Goal: Transaction & Acquisition: Purchase product/service

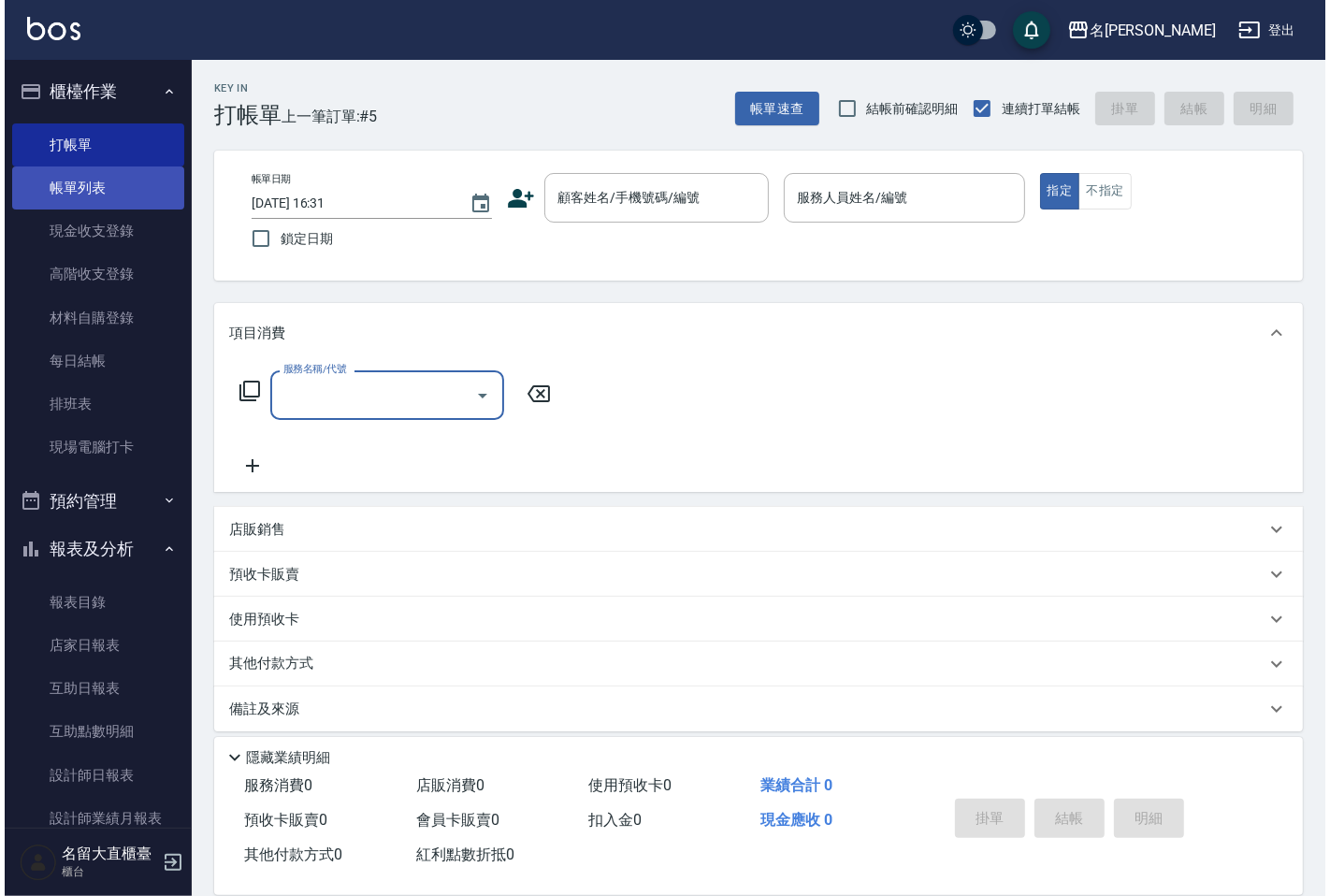
scroll to position [15, 0]
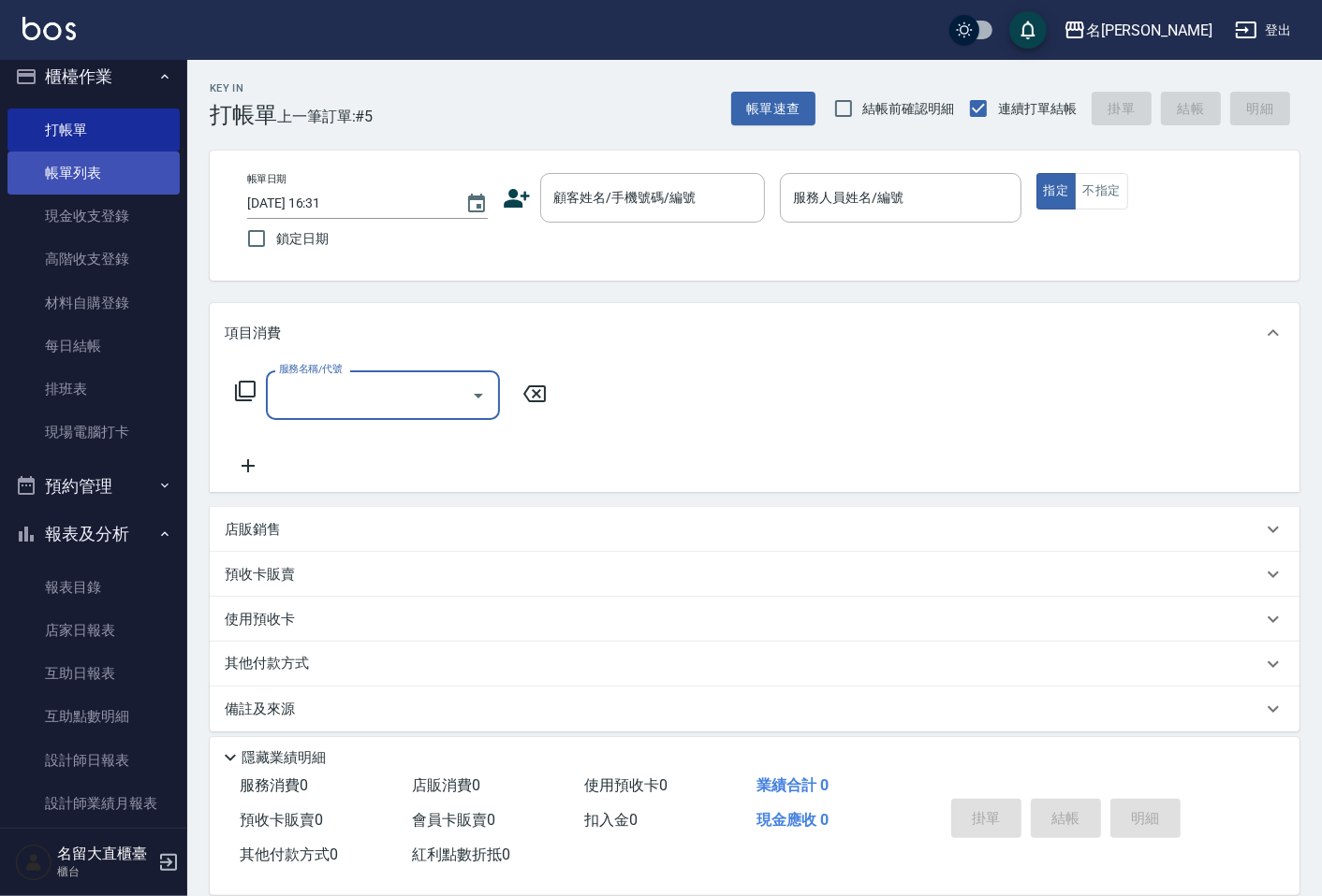
click at [110, 169] on link "帳單列表" at bounding box center [94, 172] width 173 height 43
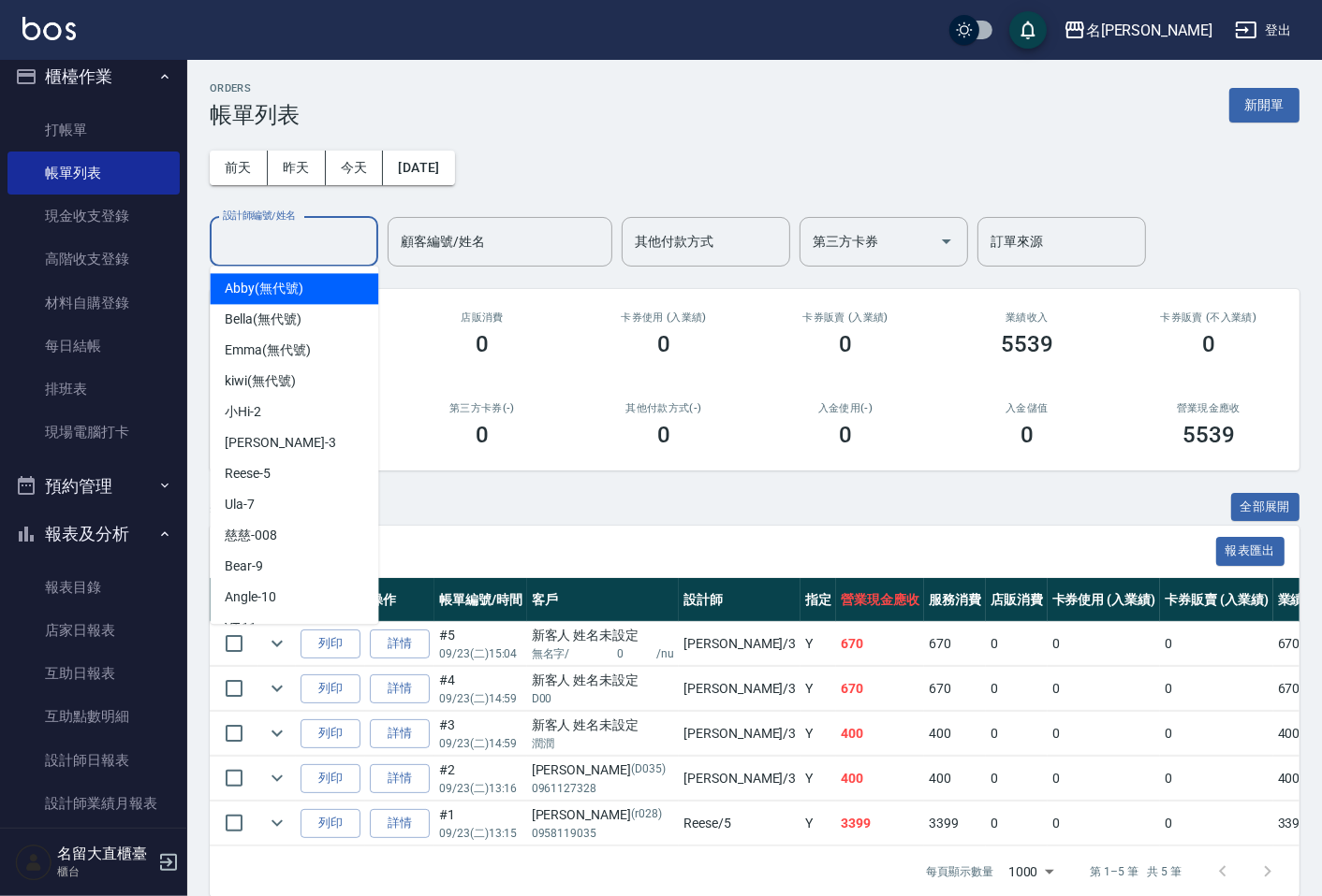
click at [282, 247] on input "設計師編號/姓名" at bounding box center [293, 241] width 151 height 33
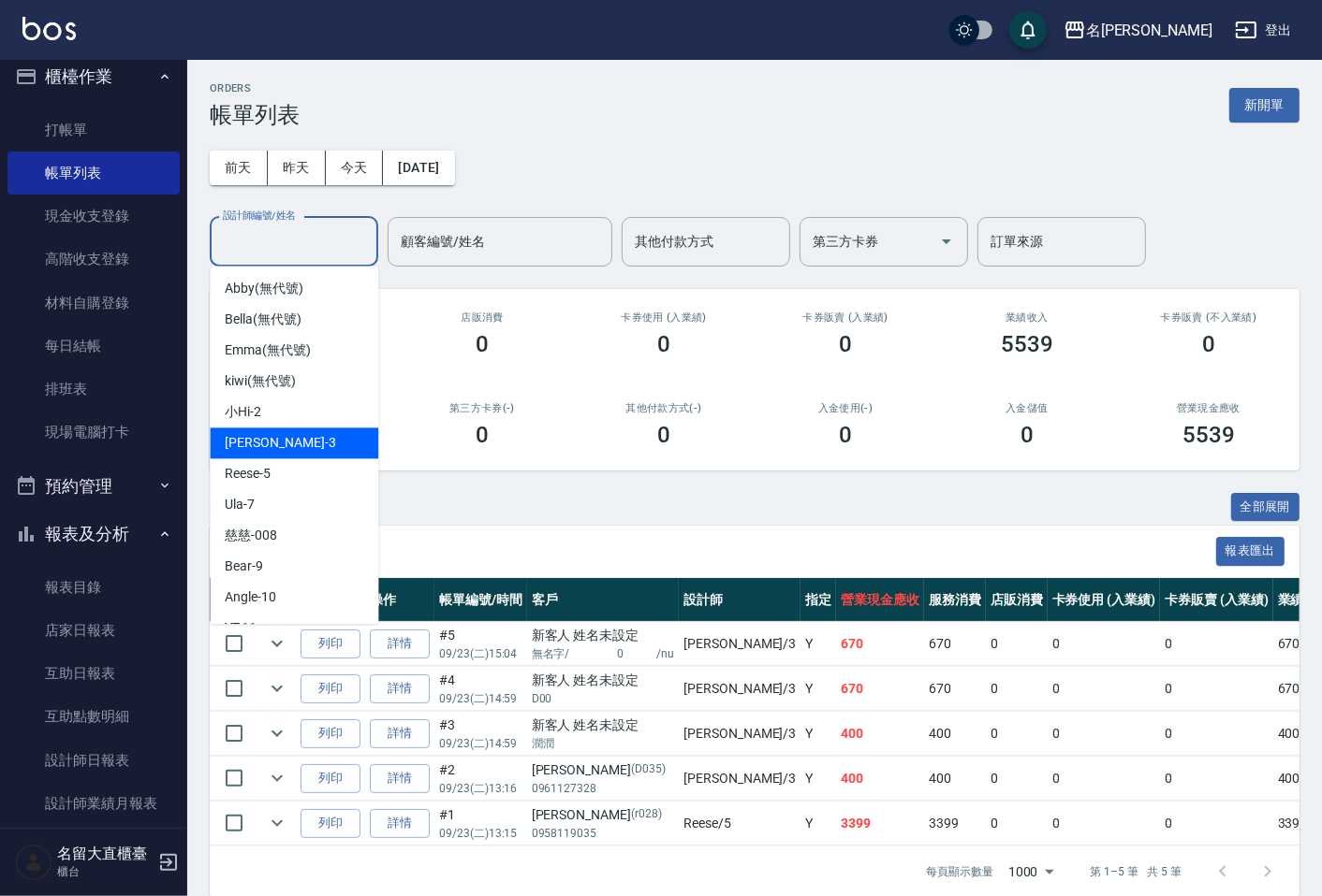
click at [230, 442] on span "[PERSON_NAME]3" at bounding box center [279, 443] width 110 height 20
type input "[PERSON_NAME]3"
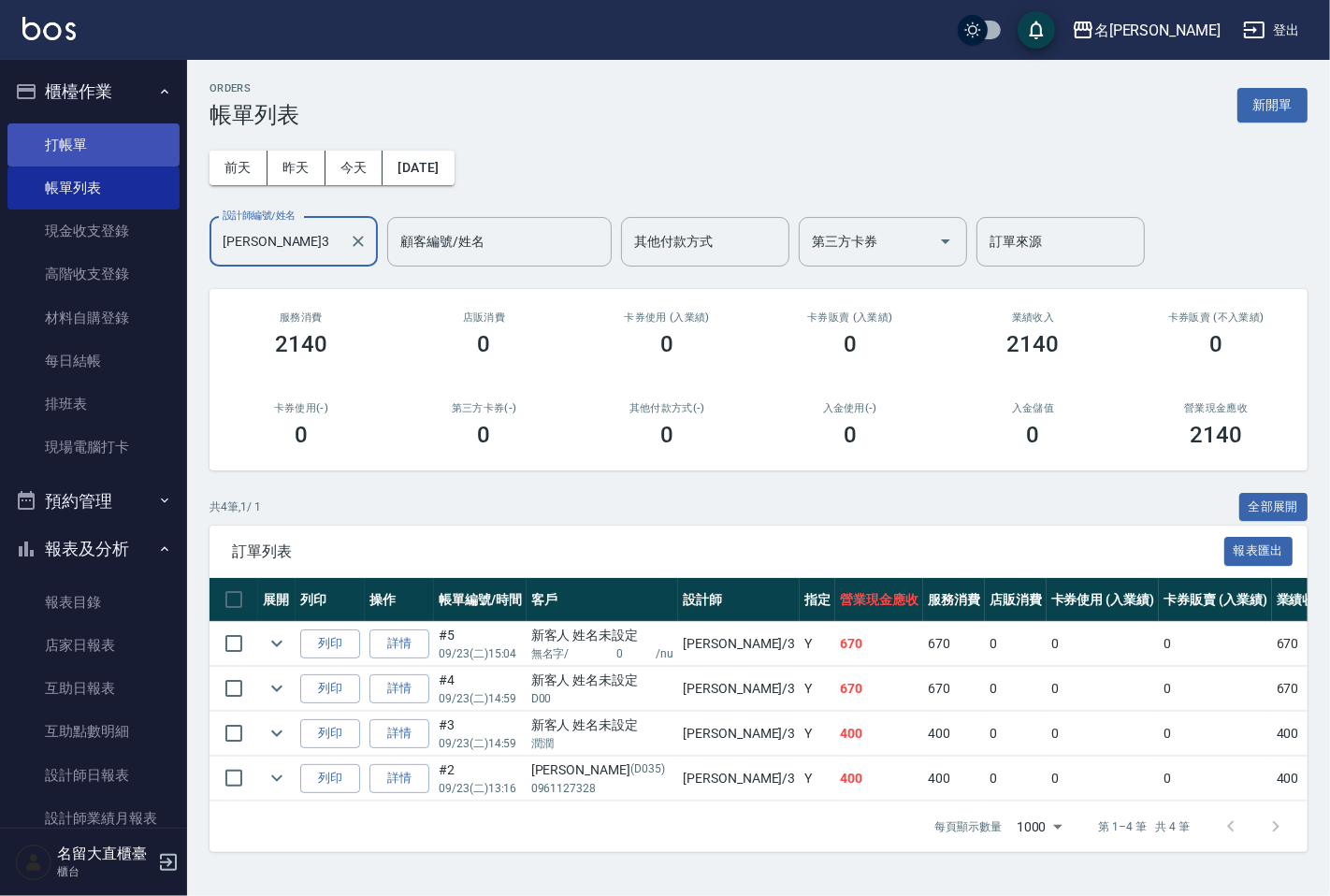
click at [140, 146] on link "打帳單" at bounding box center [94, 145] width 172 height 43
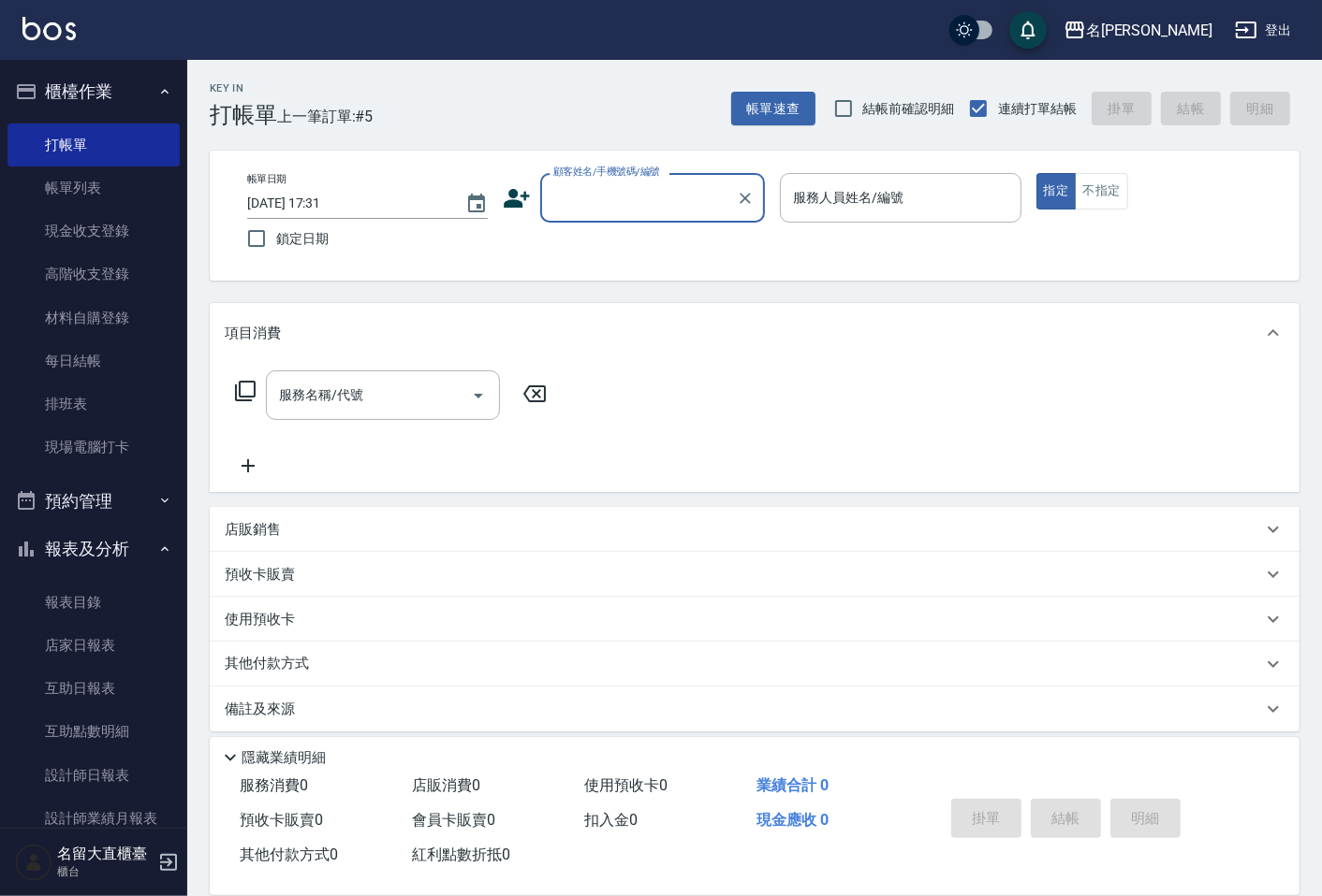
click at [605, 218] on div "顧客姓名/手機號碼/編號" at bounding box center [652, 198] width 224 height 50
type input "新客人 姓名未設定/D00/null"
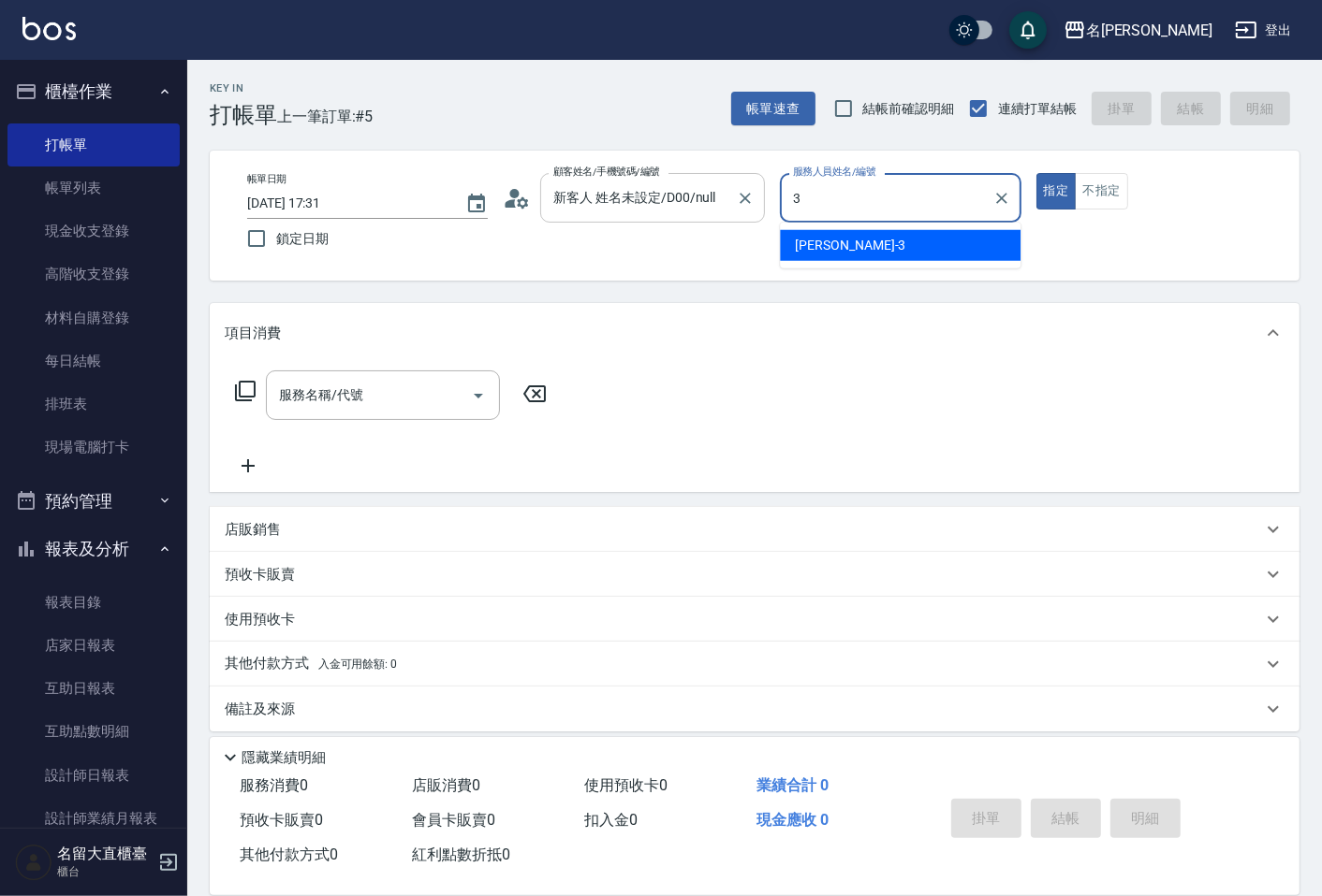
type input "[PERSON_NAME]3"
type button "true"
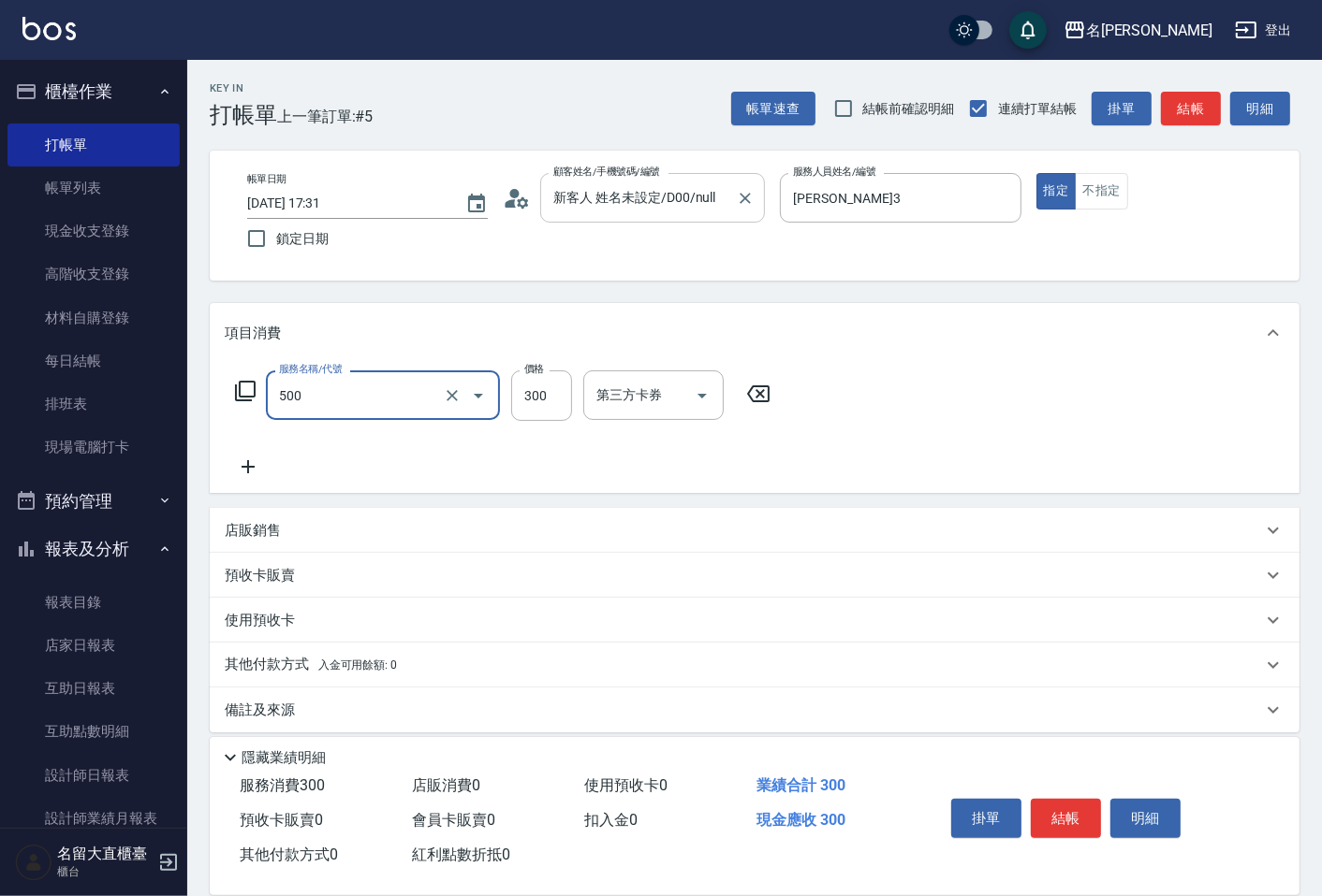
type input "洗髮(500)"
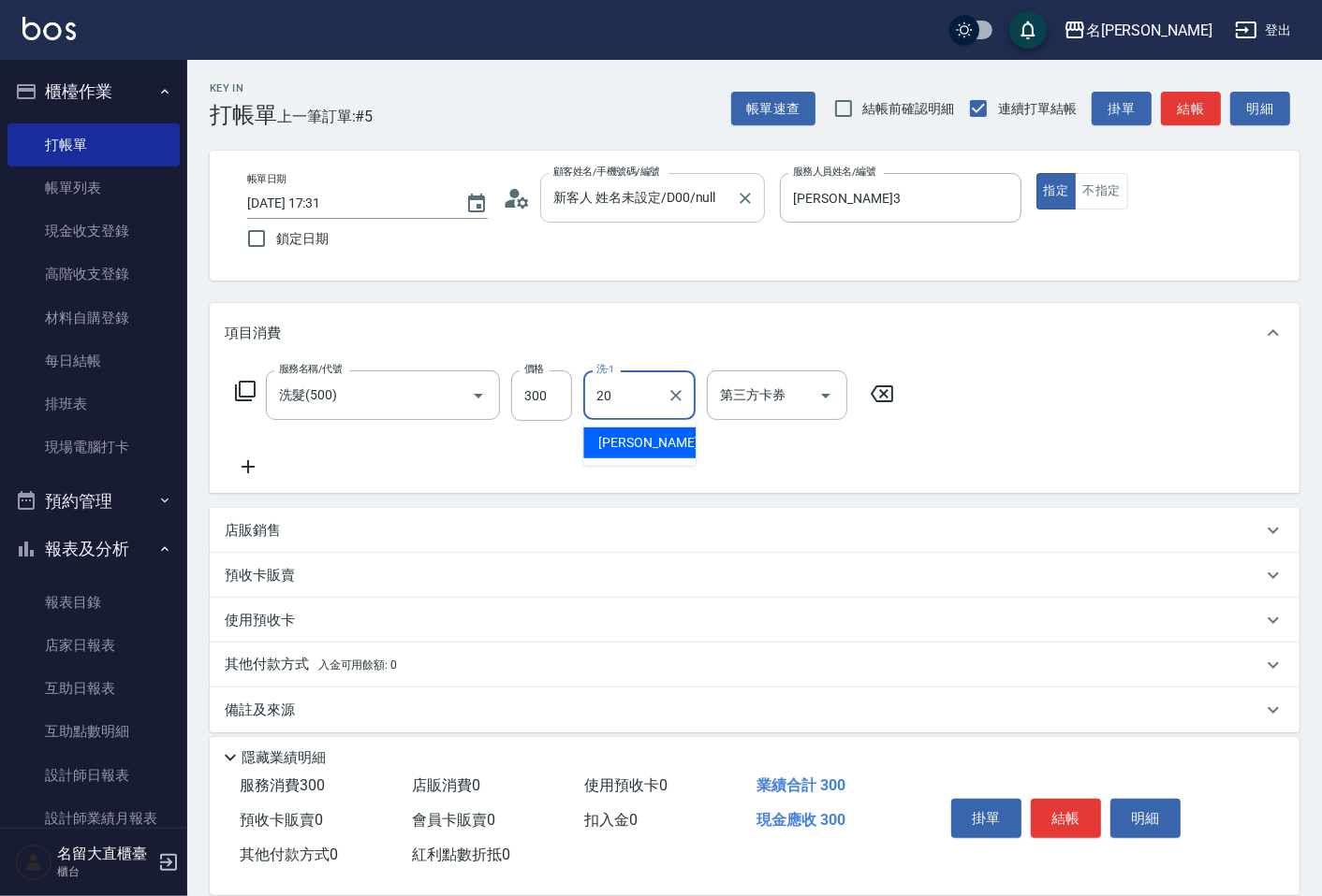
type input "詩雅-20"
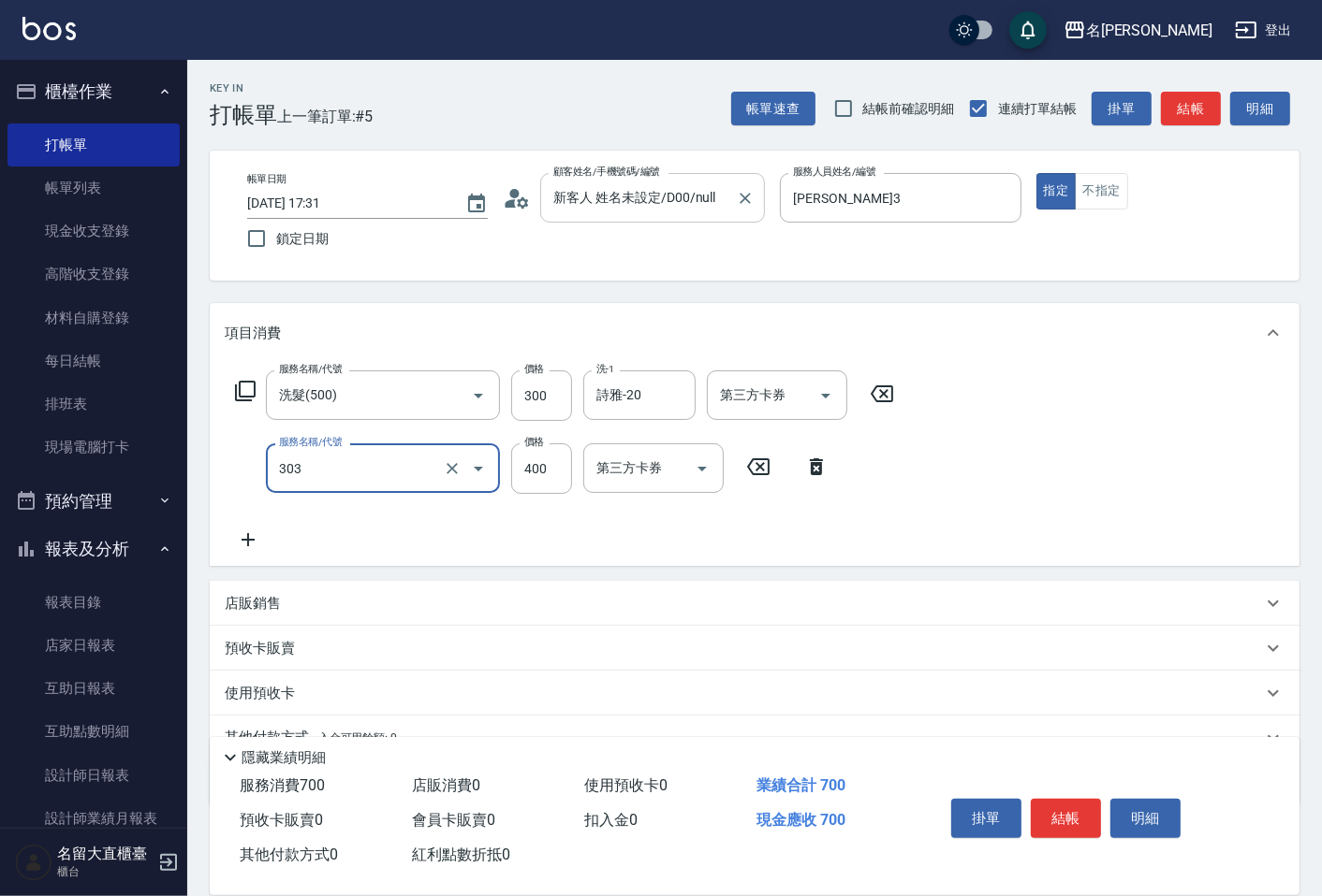
type input "剪髮(C級)(303)"
type input "350"
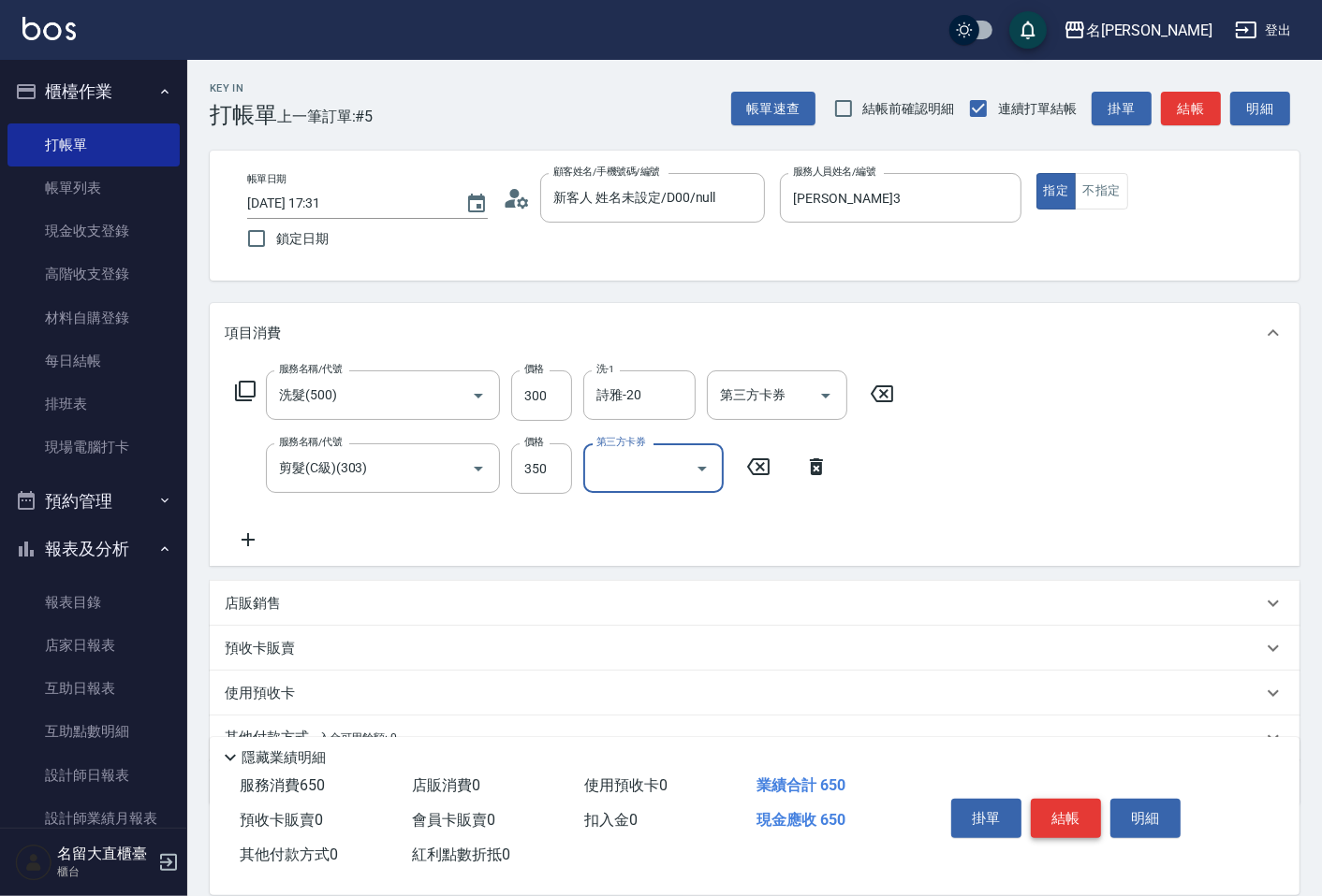
click at [1091, 823] on button "結帳" at bounding box center [1065, 818] width 70 height 39
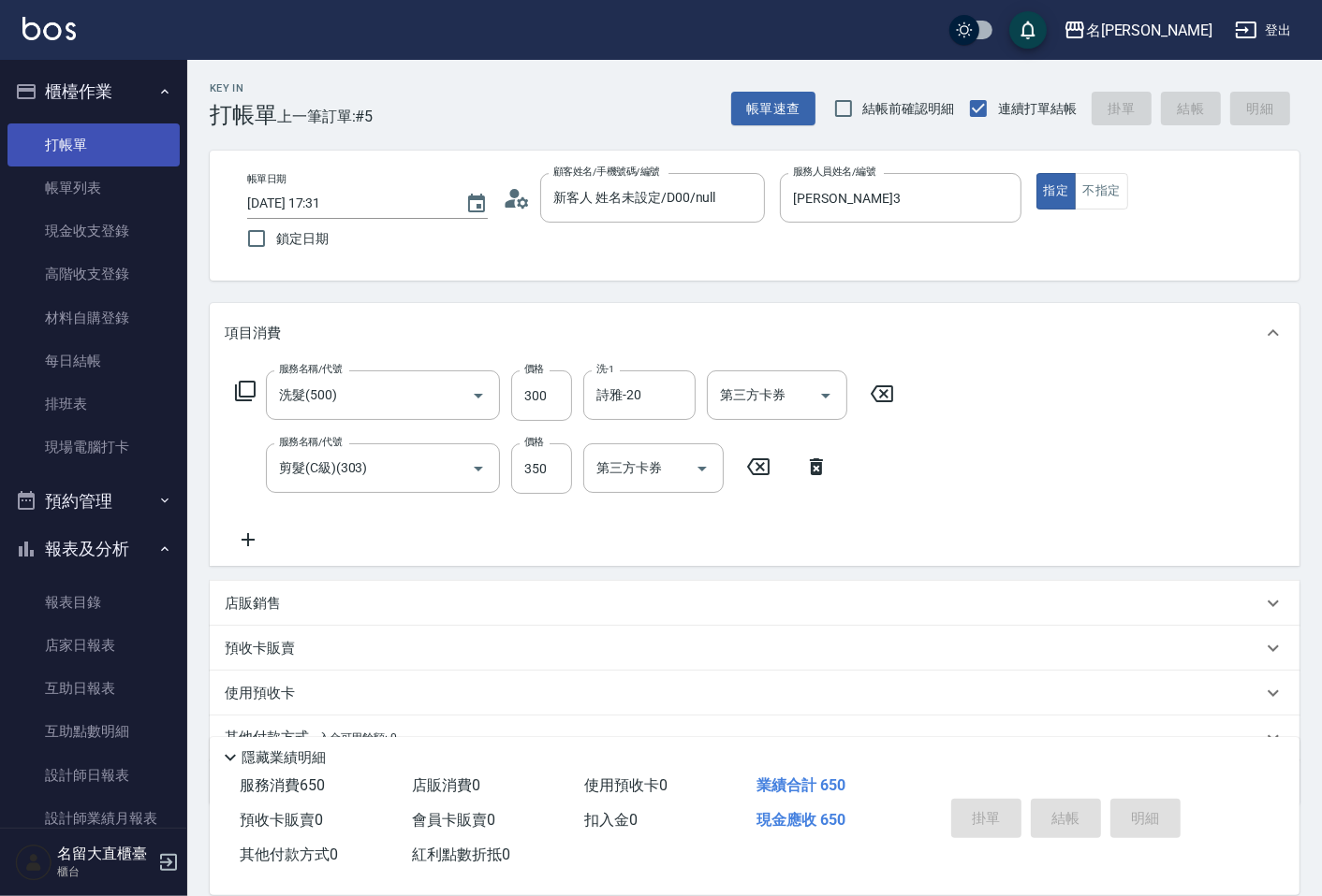
type input "[DATE] 17:32"
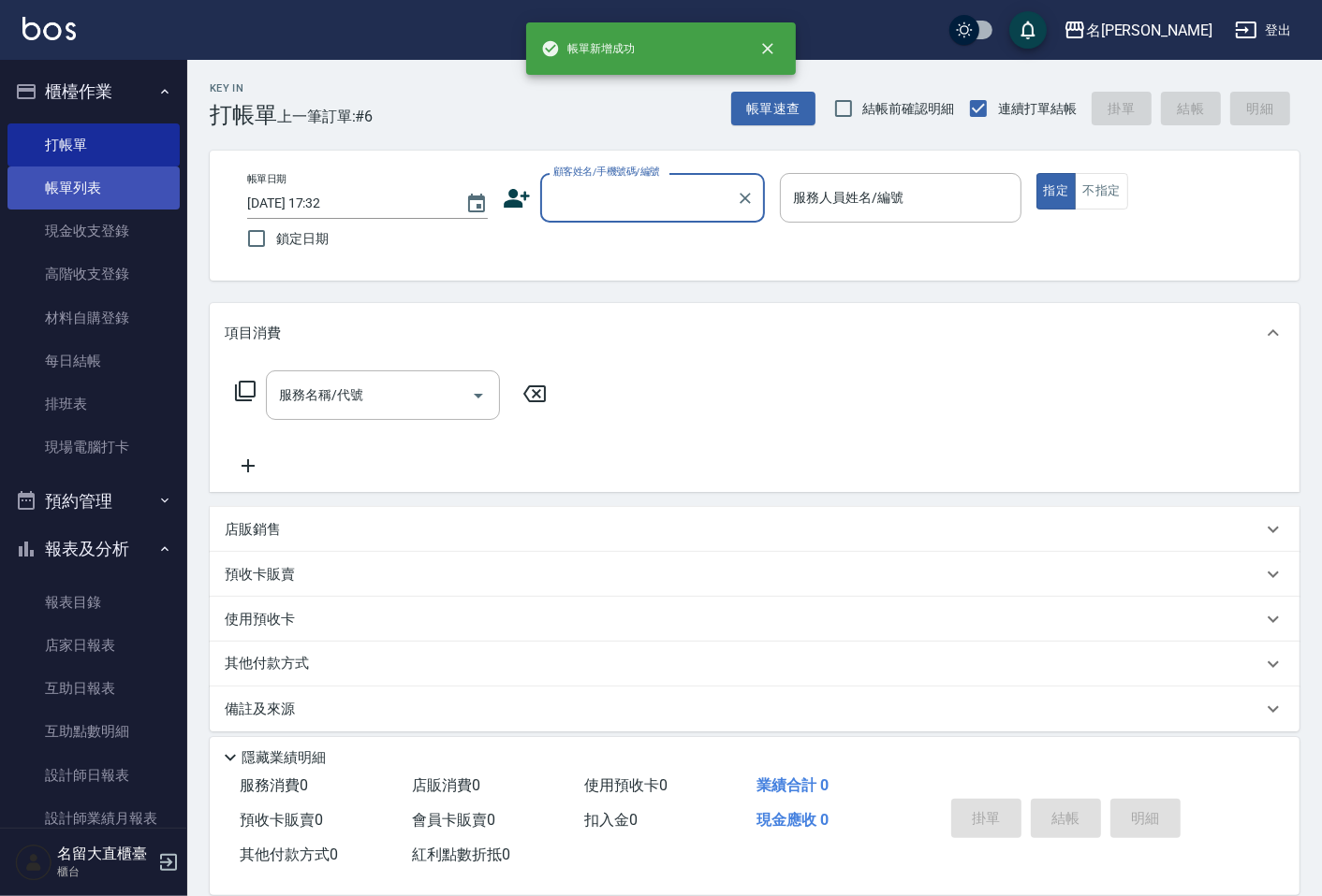
click at [77, 184] on link "帳單列表" at bounding box center [94, 188] width 173 height 43
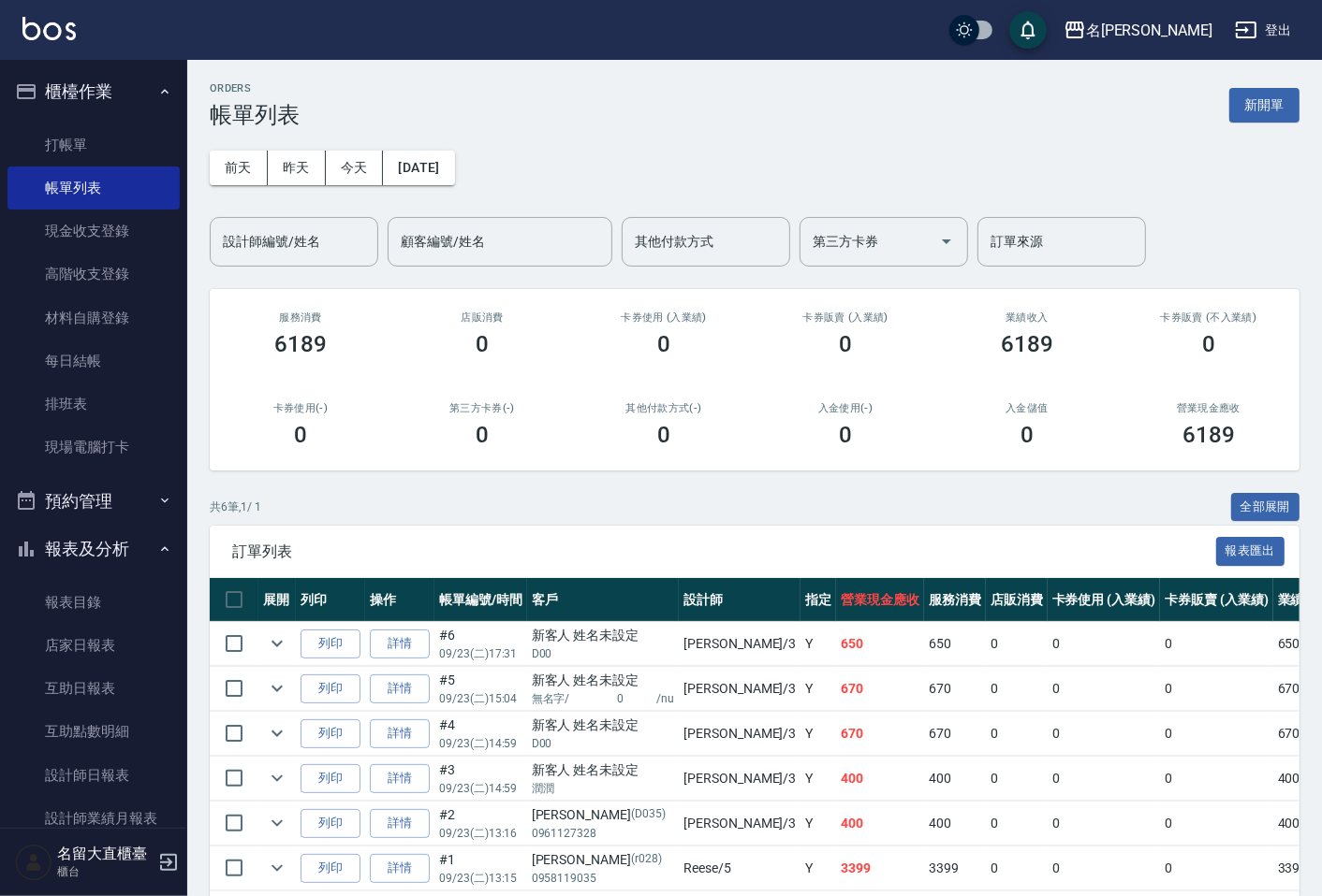
click at [291, 216] on div "[DATE] [DATE] [DATE] [DATE] 設計師編號/姓名 設計師編號/姓名 顧客編號/姓名 顧客編號/姓名 其他付款方式 其他付款方式 第三方…" at bounding box center [754, 197] width 1089 height 138
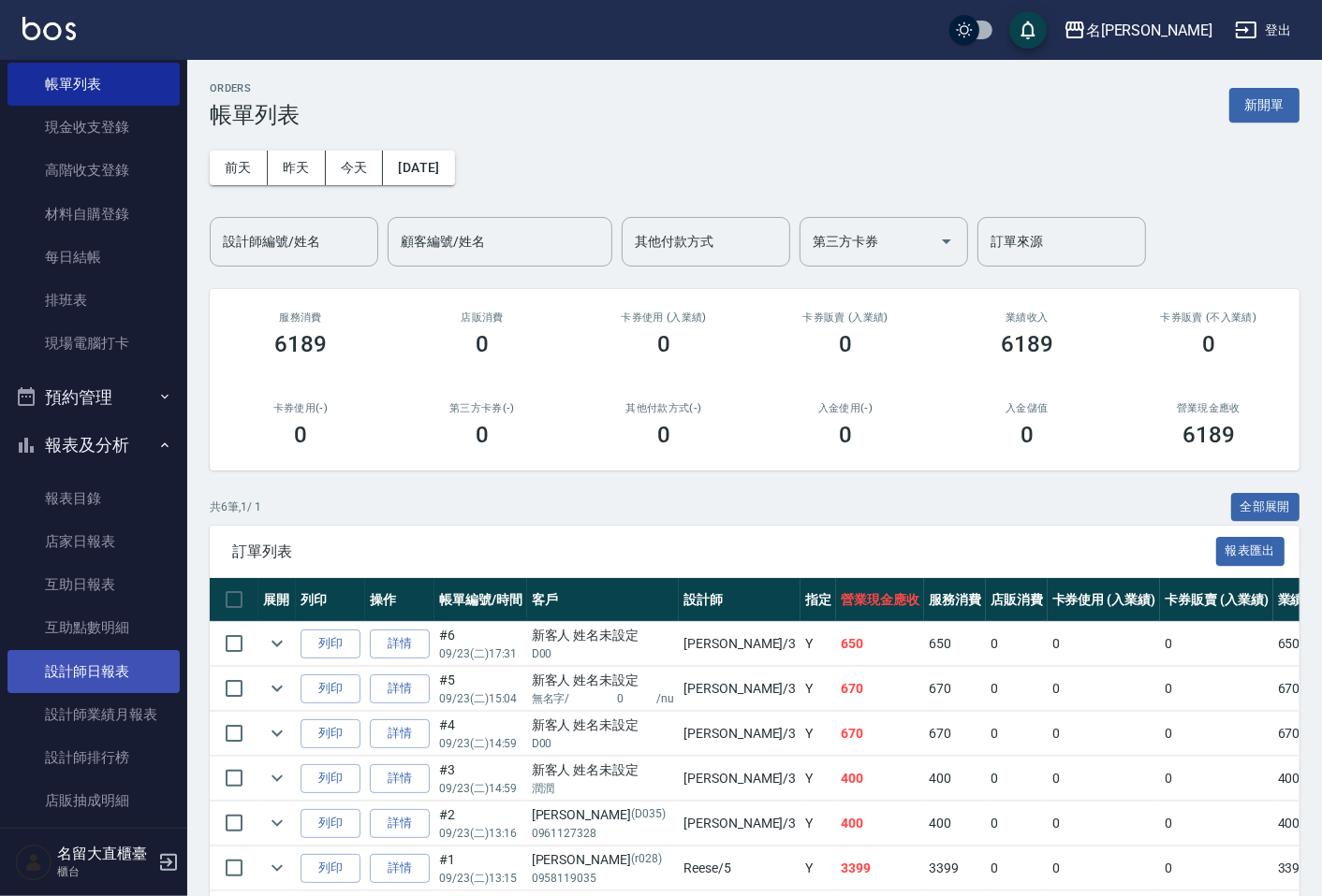
click at [79, 671] on link "設計師日報表" at bounding box center [94, 672] width 173 height 43
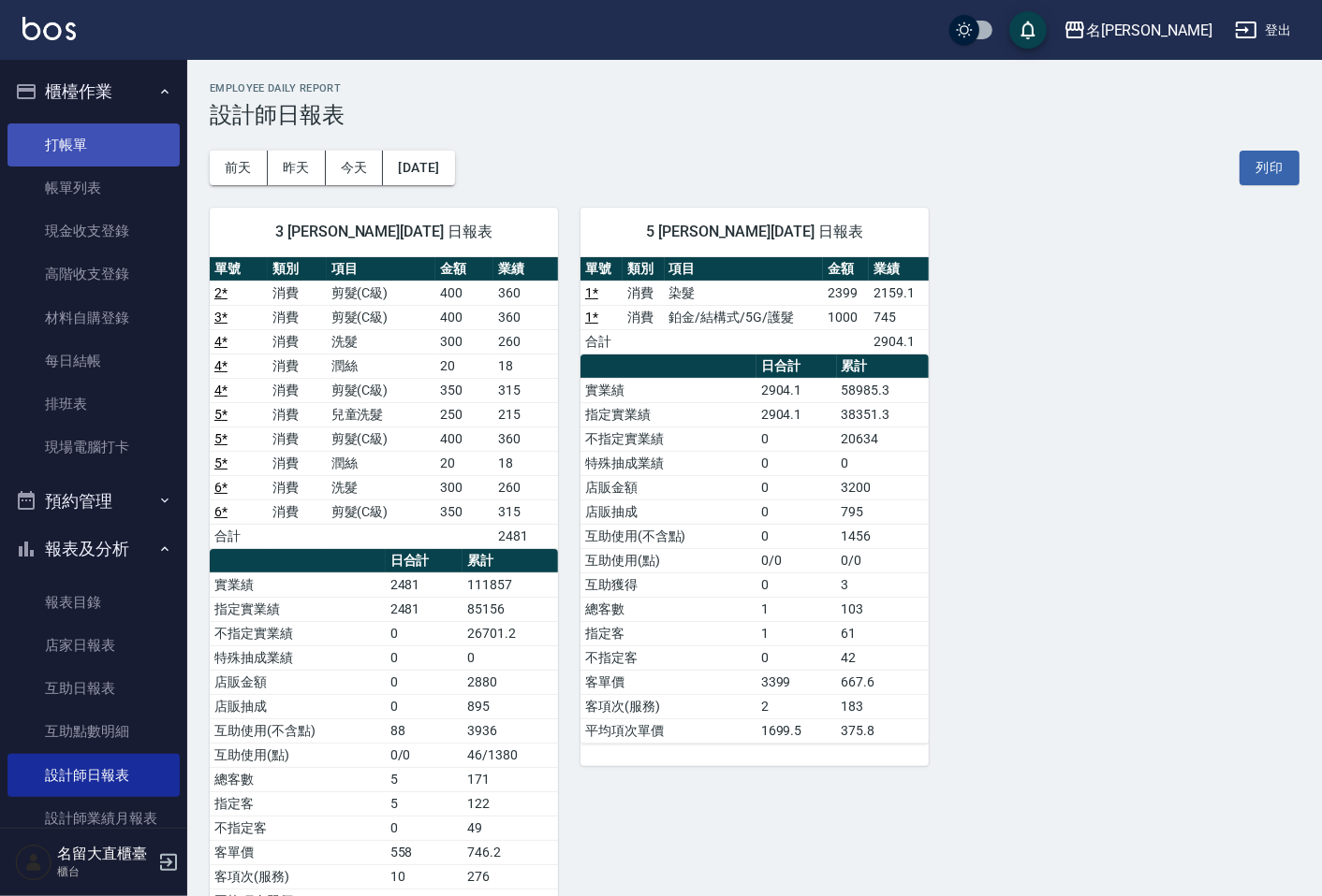
click at [60, 141] on link "打帳單" at bounding box center [94, 145] width 173 height 43
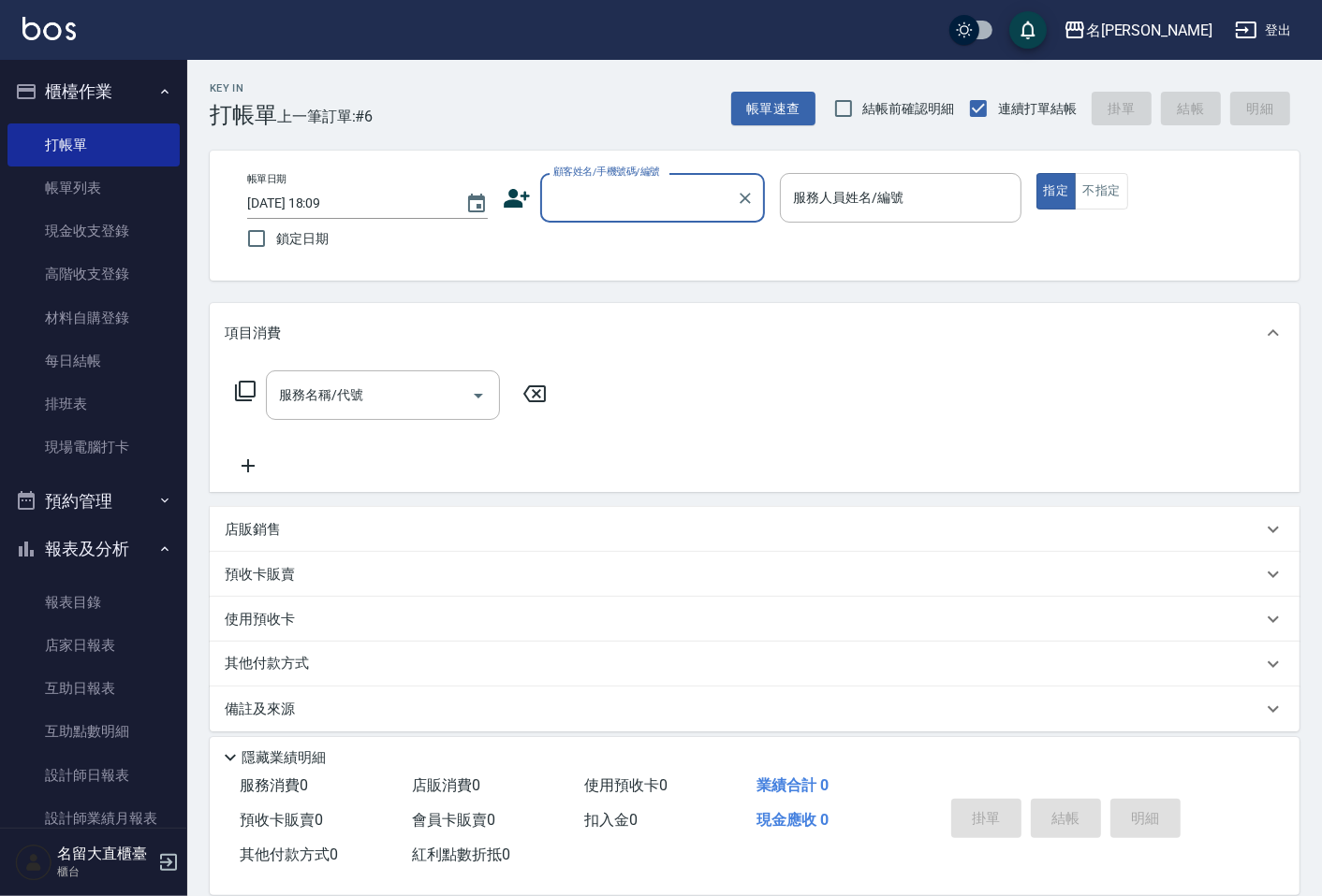
click at [612, 187] on input "顧客姓名/手機號碼/編號" at bounding box center [638, 197] width 179 height 33
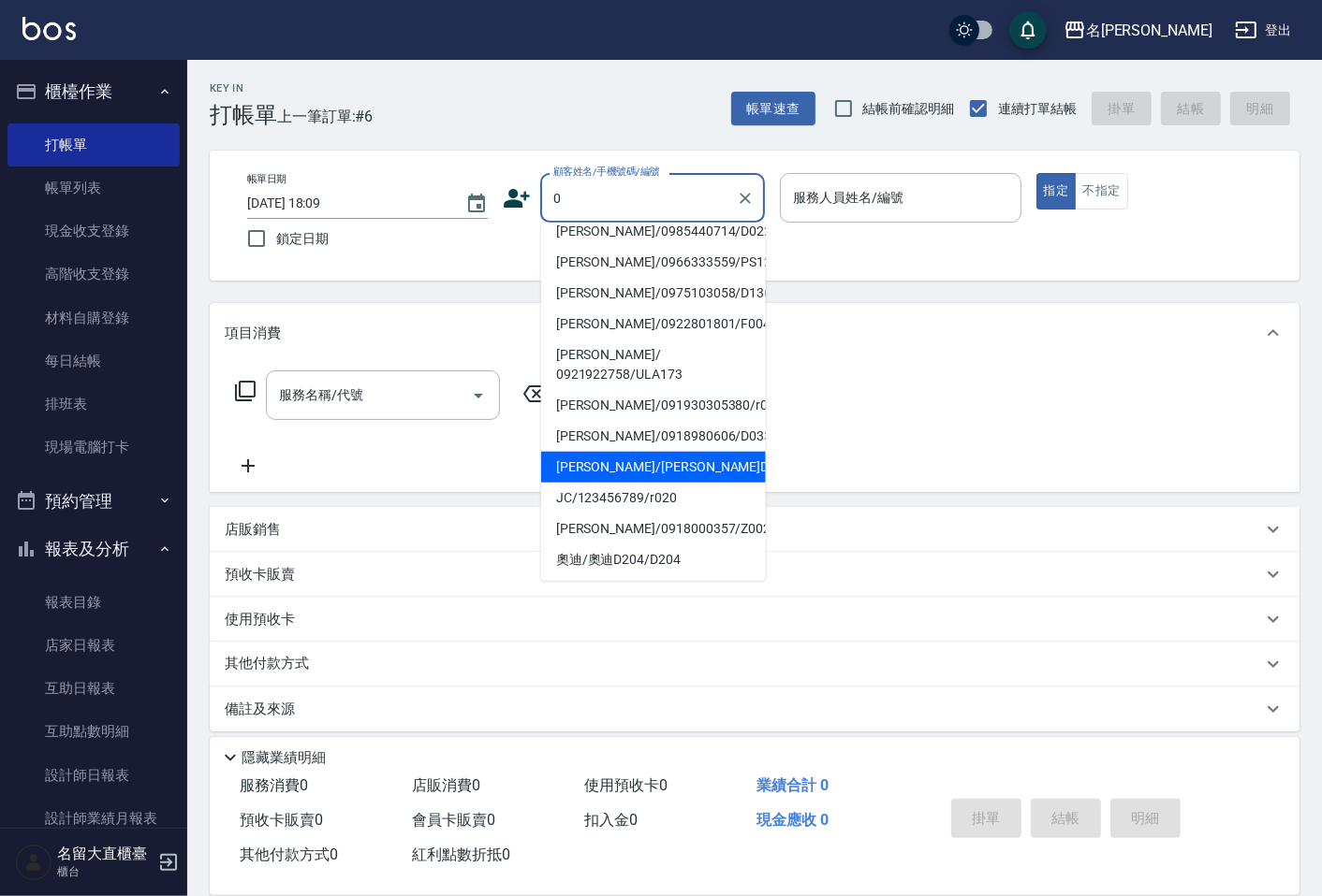
scroll to position [324, 0]
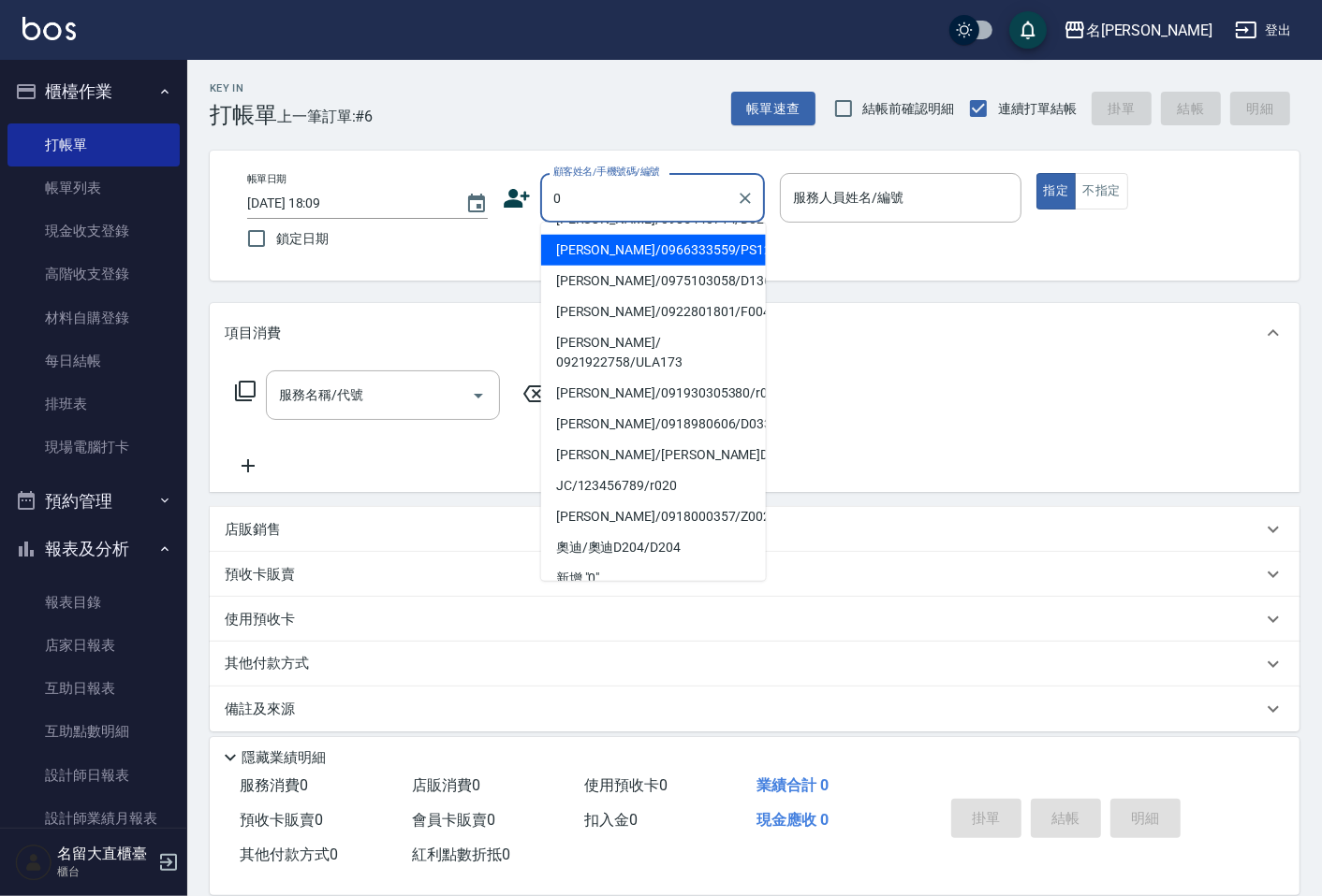
click at [610, 198] on input "0" at bounding box center [638, 197] width 179 height 33
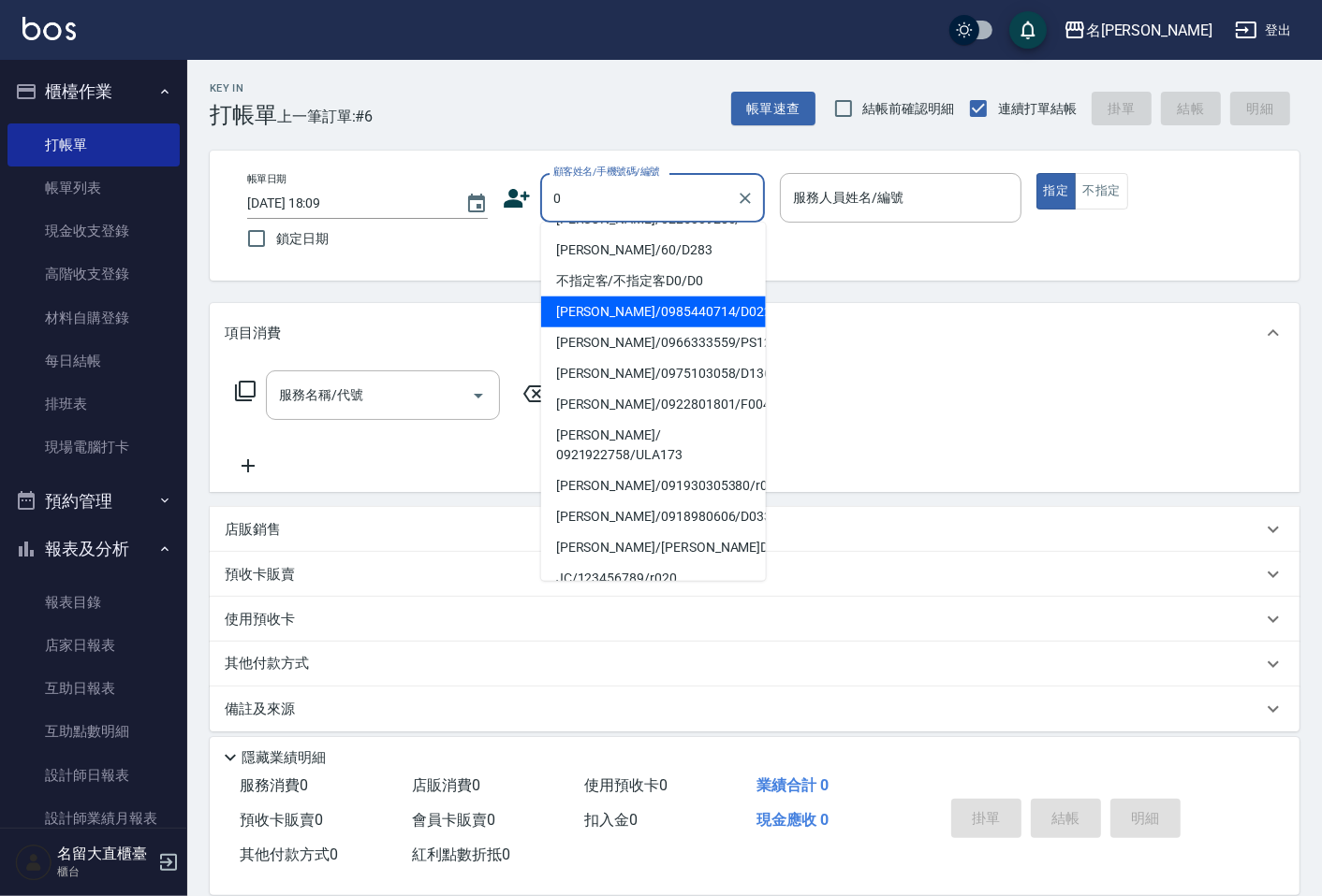
scroll to position [0, 0]
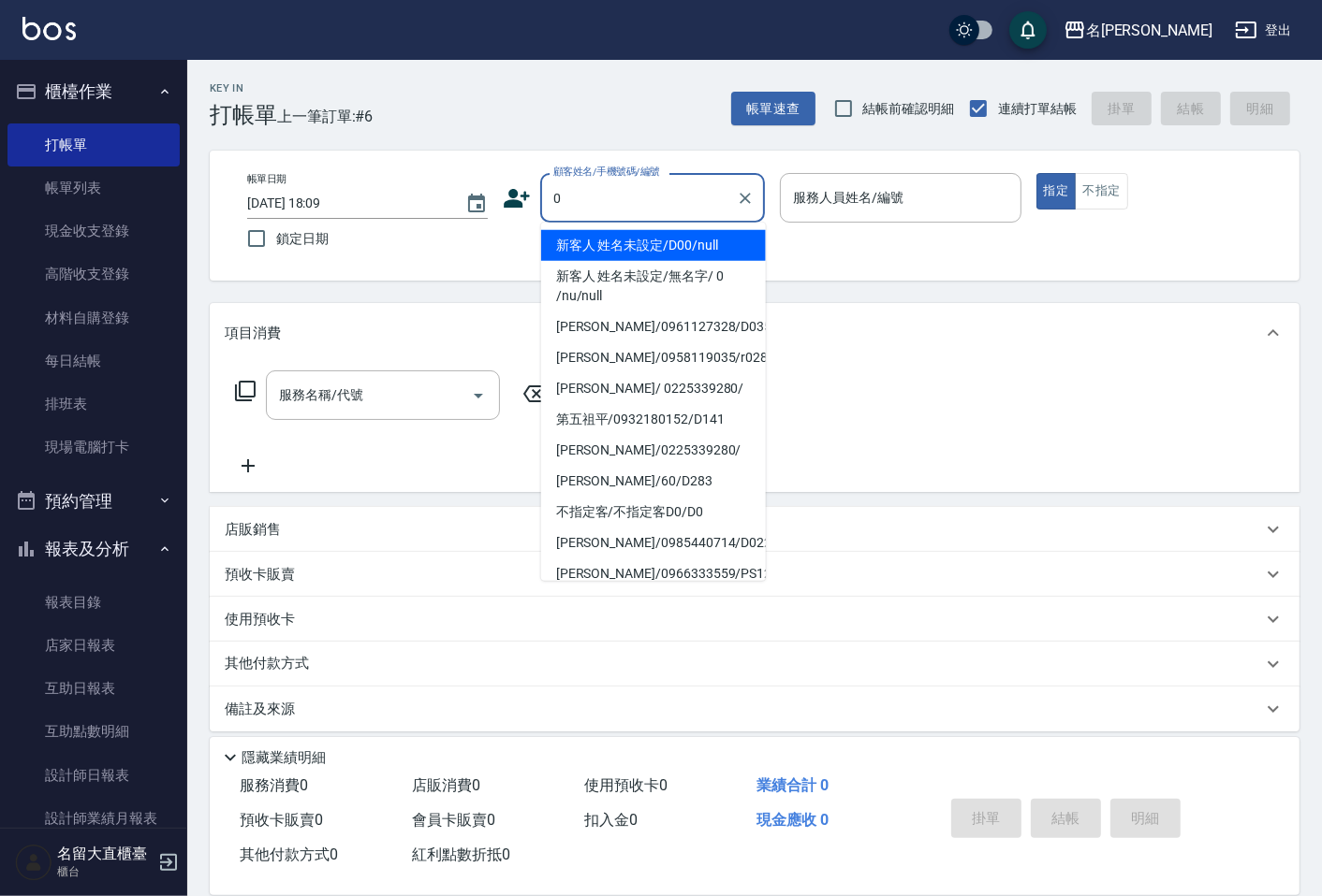
click at [597, 203] on input "0" at bounding box center [638, 197] width 179 height 33
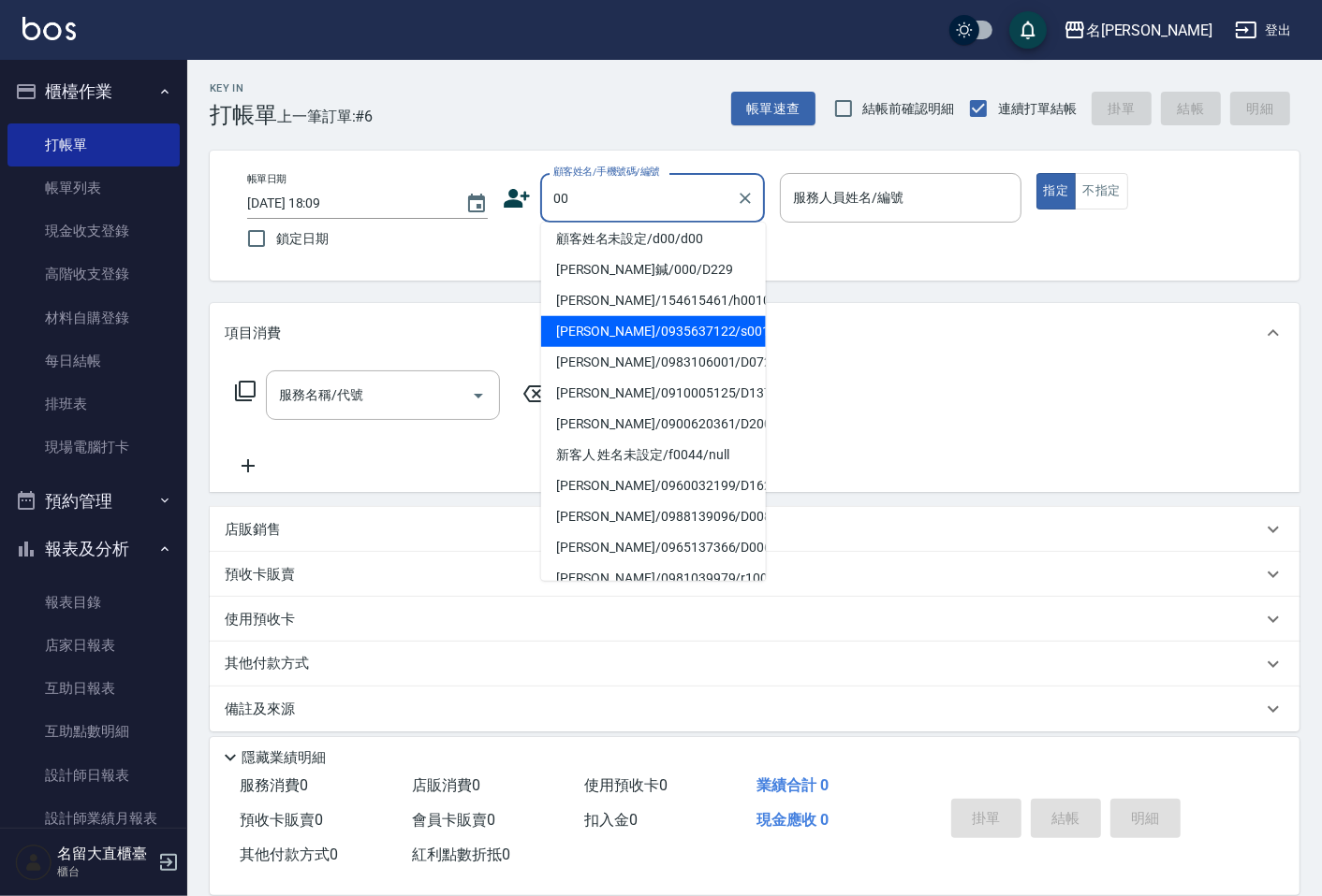
scroll to position [208, 0]
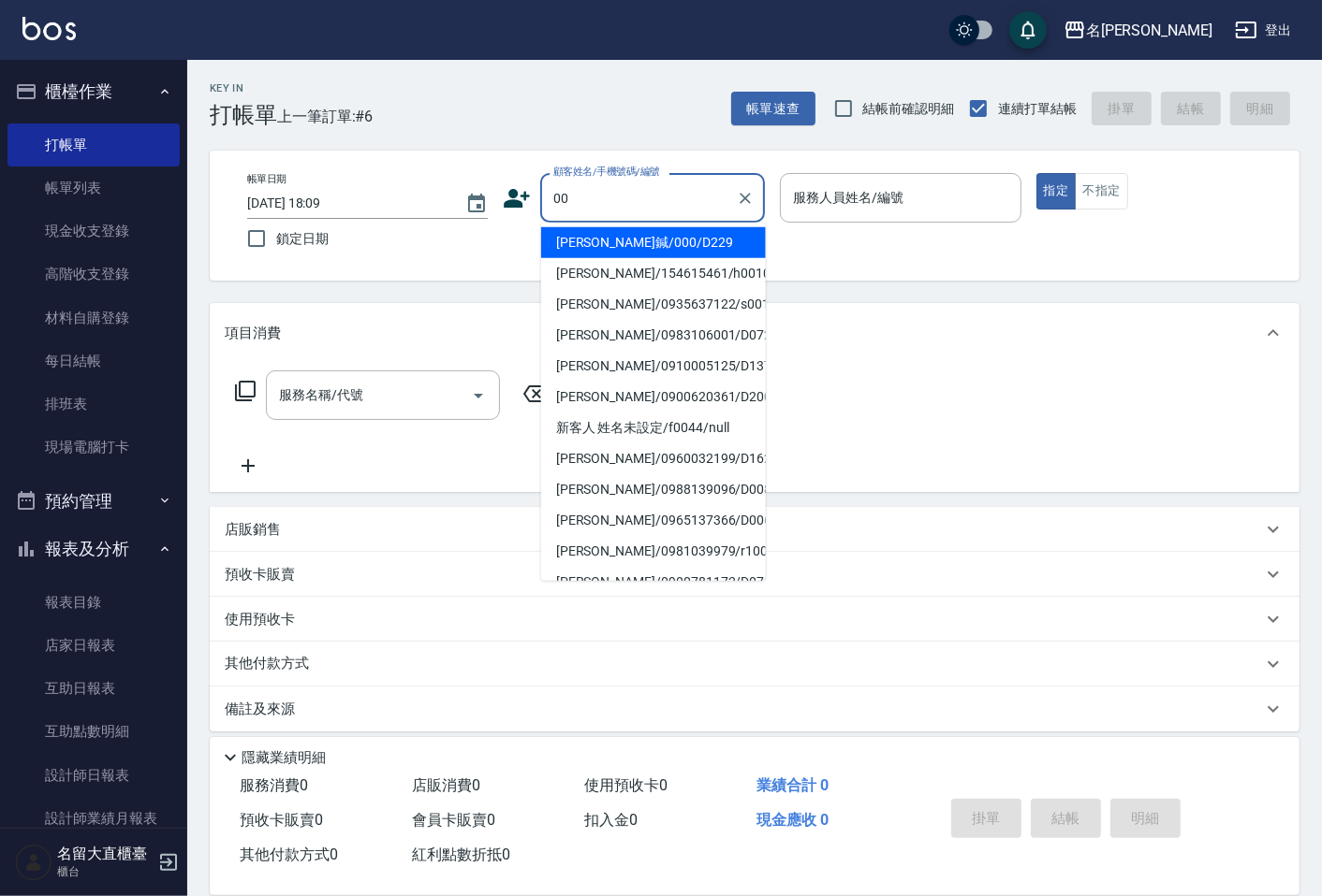
click at [621, 198] on input "00" at bounding box center [638, 197] width 179 height 33
type input "0"
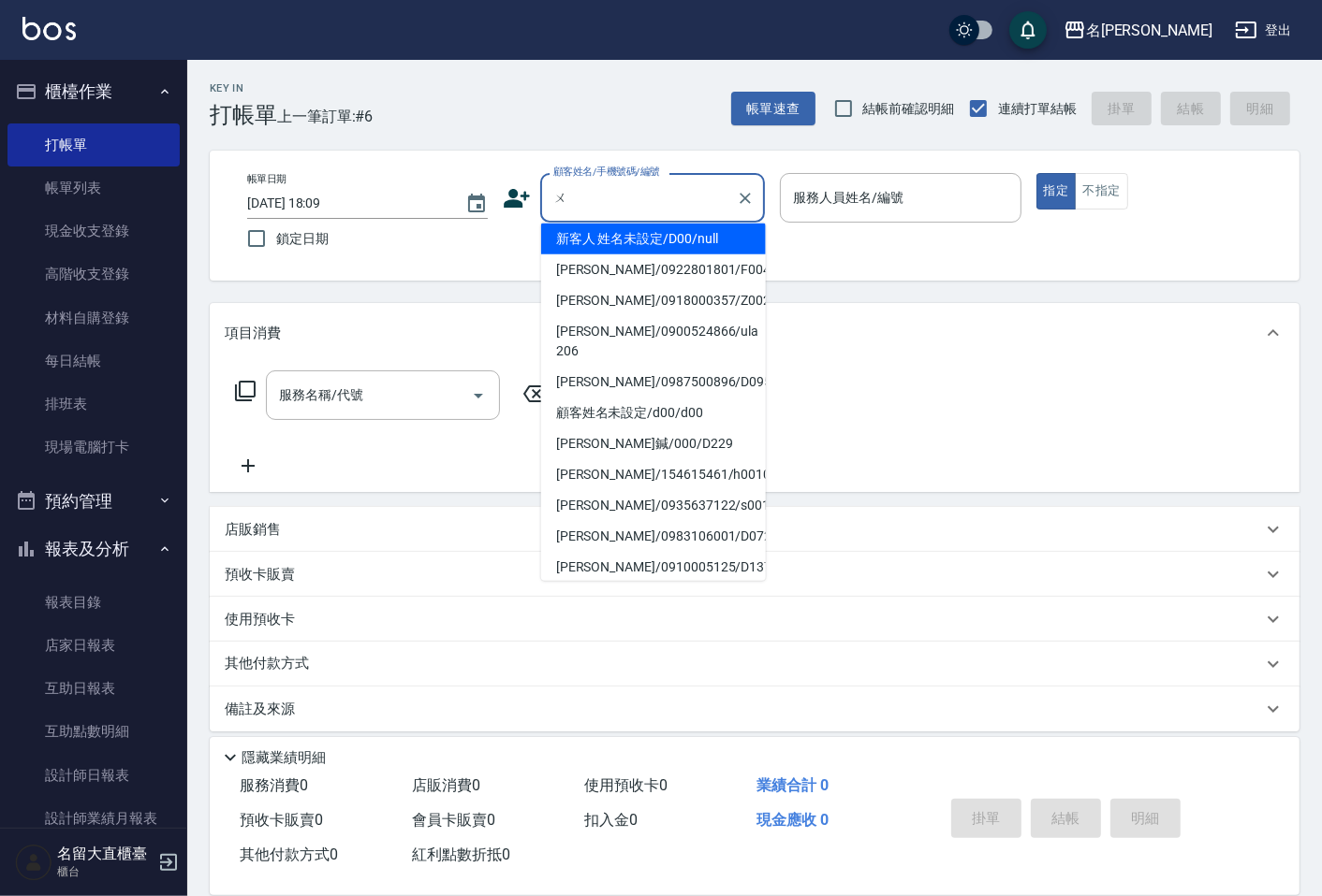
scroll to position [0, 0]
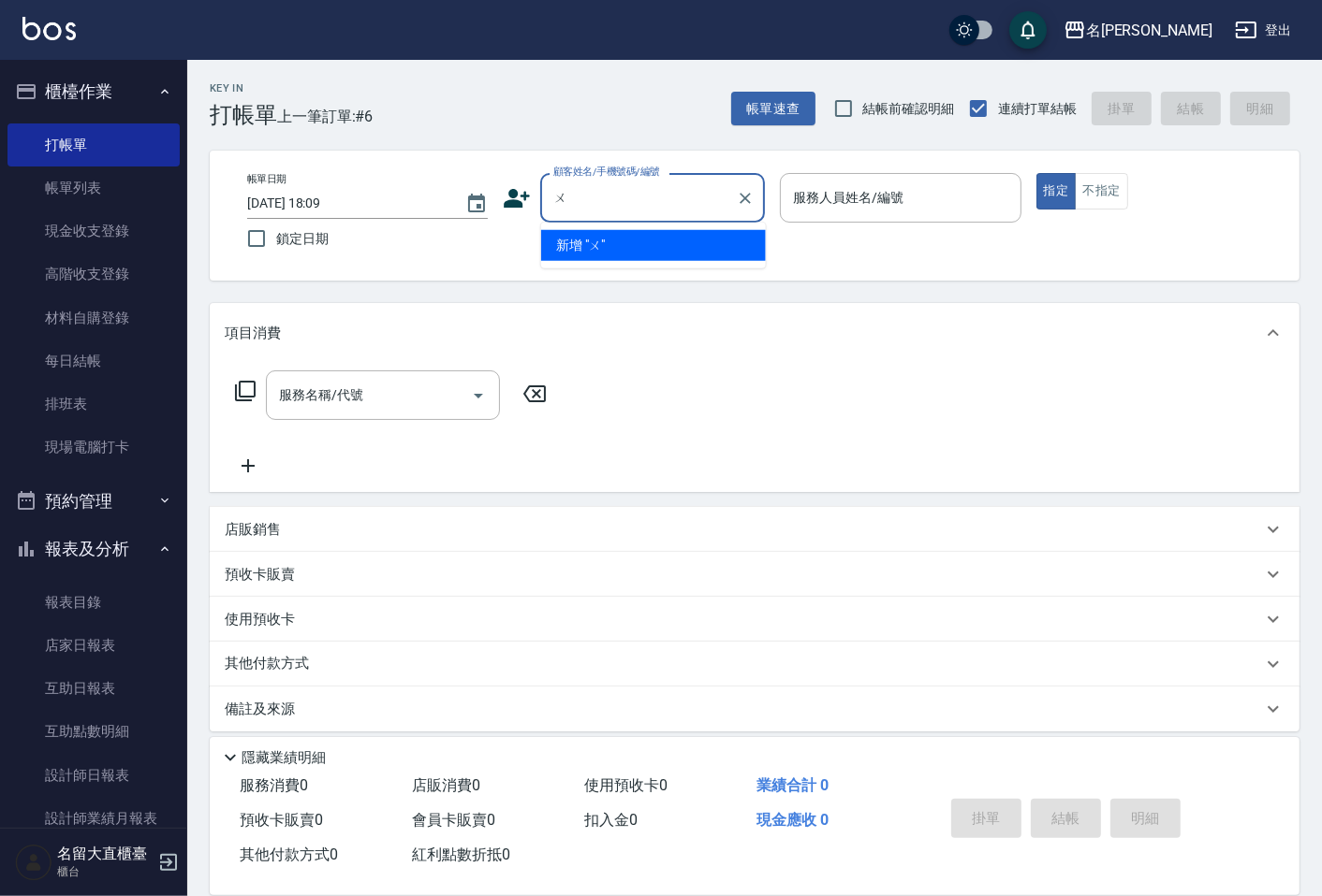
type input "無"
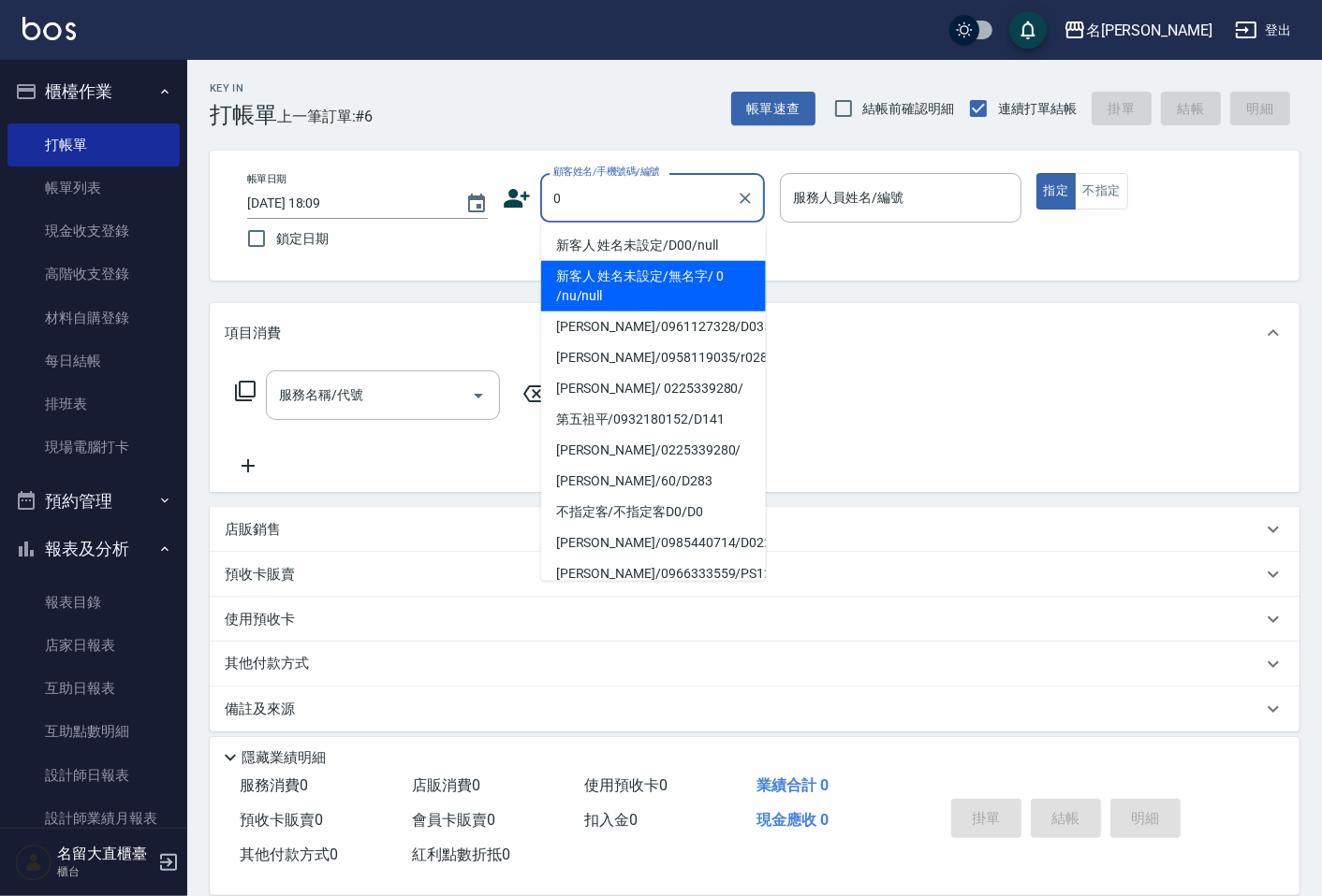
drag, startPoint x: 671, startPoint y: 293, endPoint x: 719, endPoint y: 288, distance: 48.3
click at [674, 293] on li "新客人 姓名未設定/無名字/ 0 /nu/null" at bounding box center [653, 286] width 224 height 51
type input "新客人 姓名未設定/無名字/ 0 /nu/null"
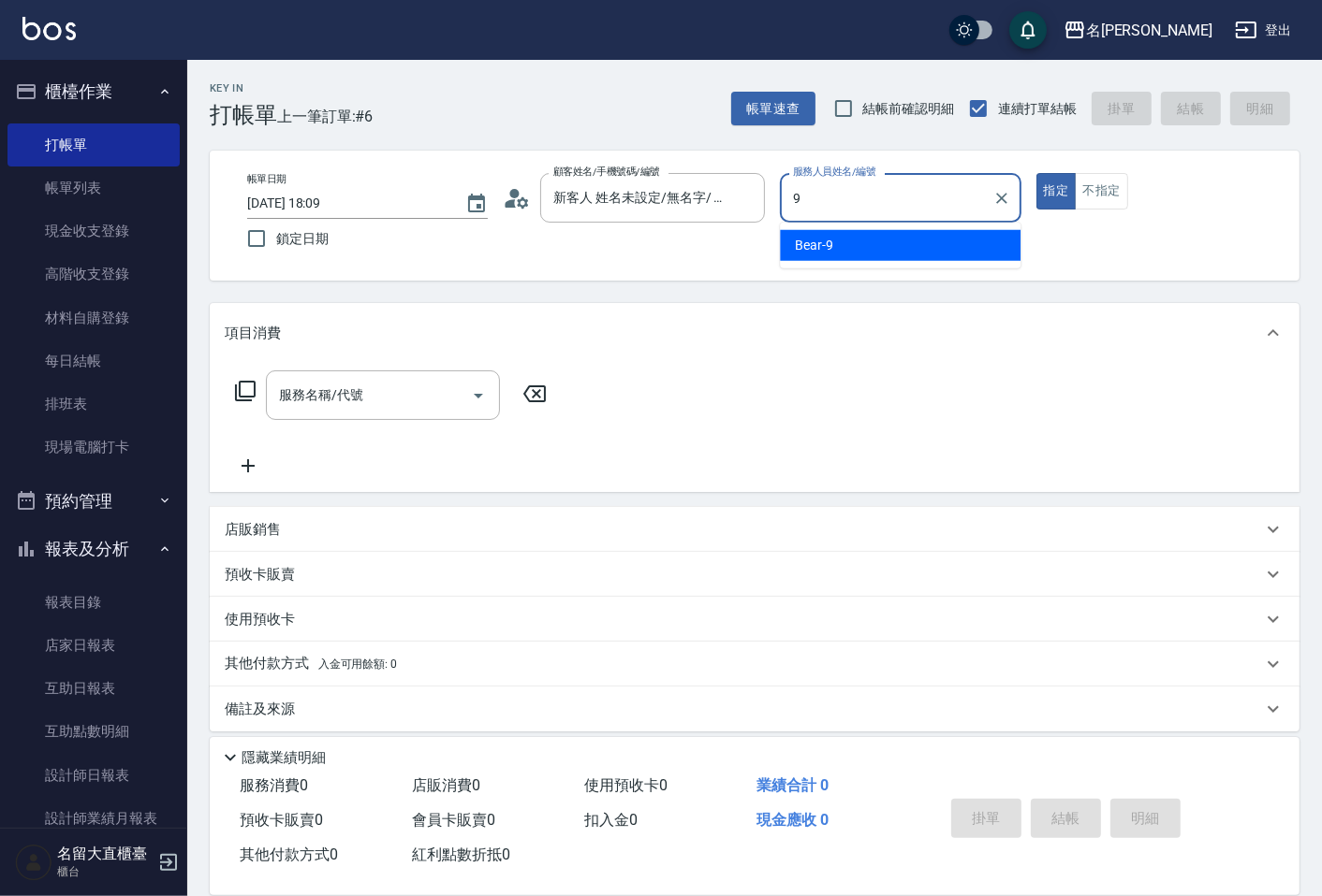
type input "Bear-9"
type button "true"
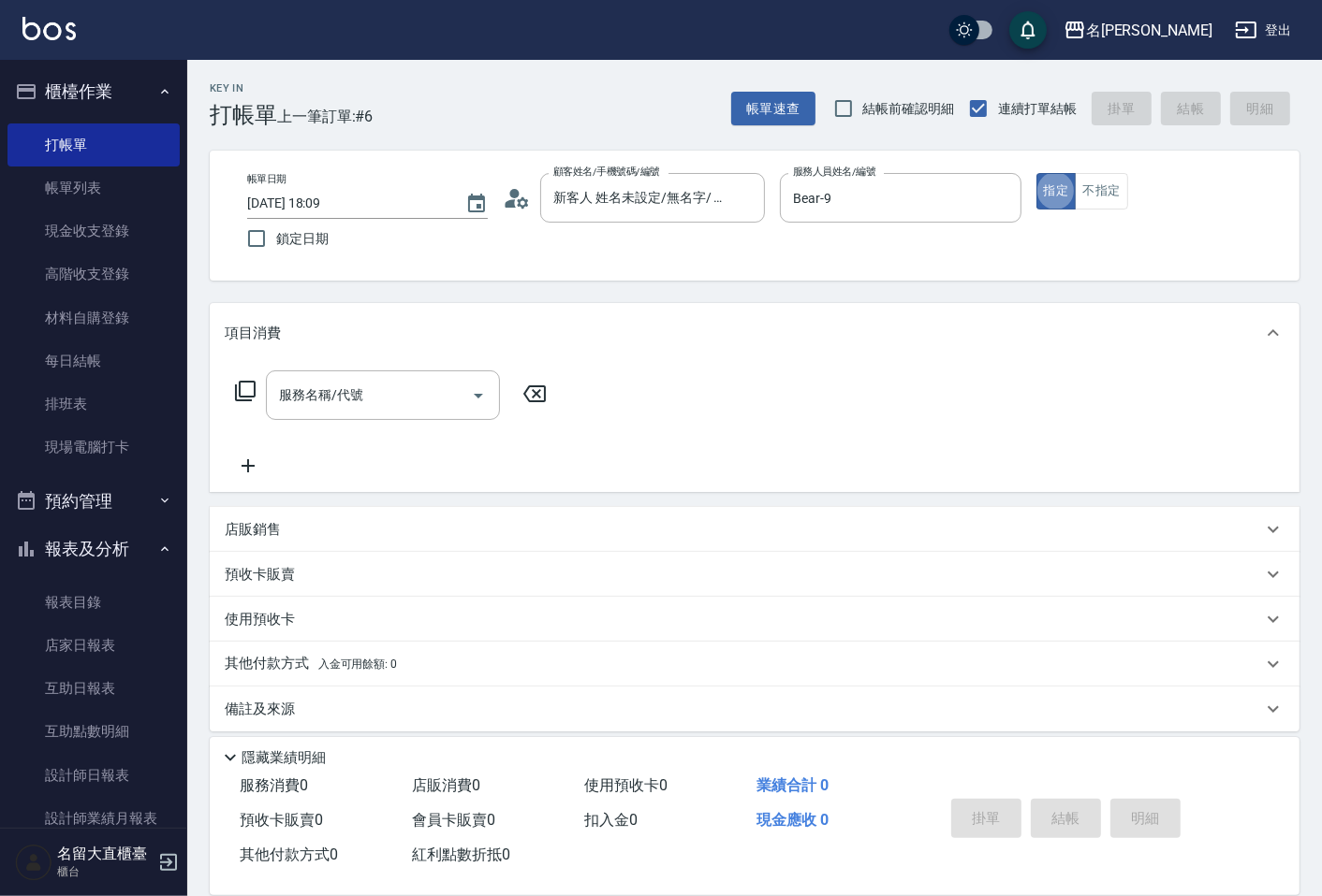
click at [242, 386] on icon at bounding box center [244, 390] width 22 height 22
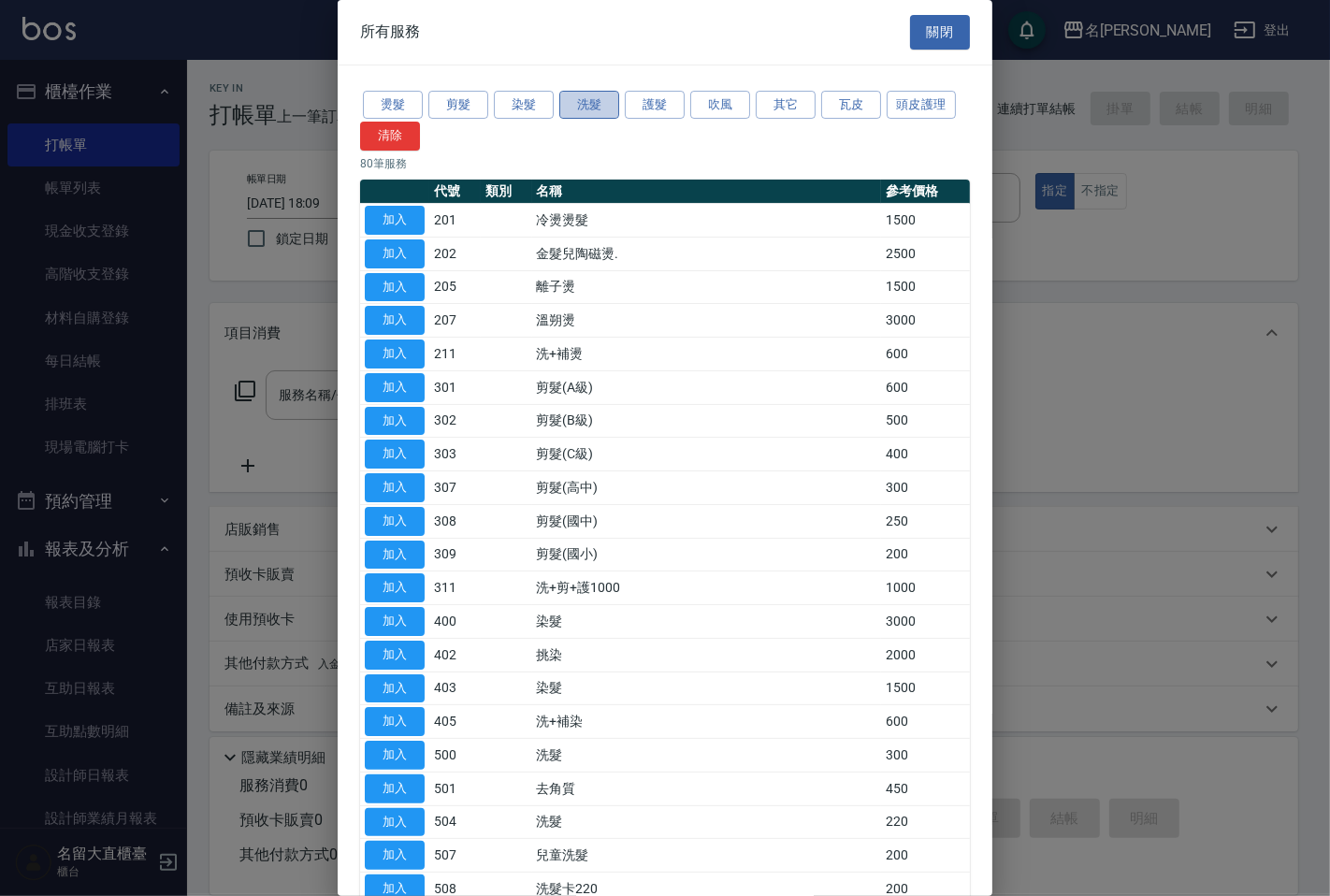
click at [590, 99] on button "洗髮" at bounding box center [589, 105] width 59 height 29
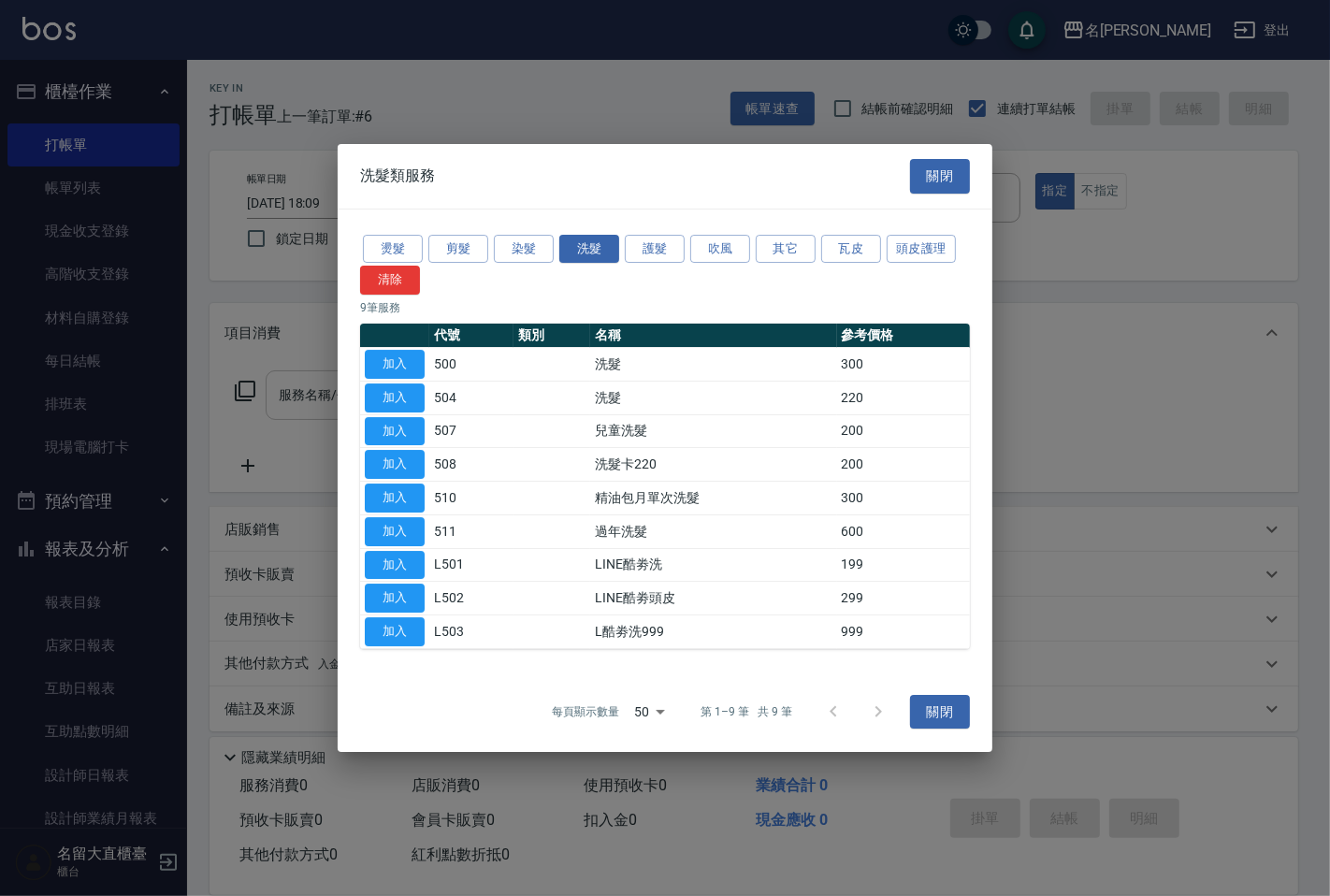
drag, startPoint x: 381, startPoint y: 357, endPoint x: 388, endPoint y: 370, distance: 14.8
click at [383, 357] on button "加入" at bounding box center [395, 364] width 59 height 29
type input "洗髮(500)"
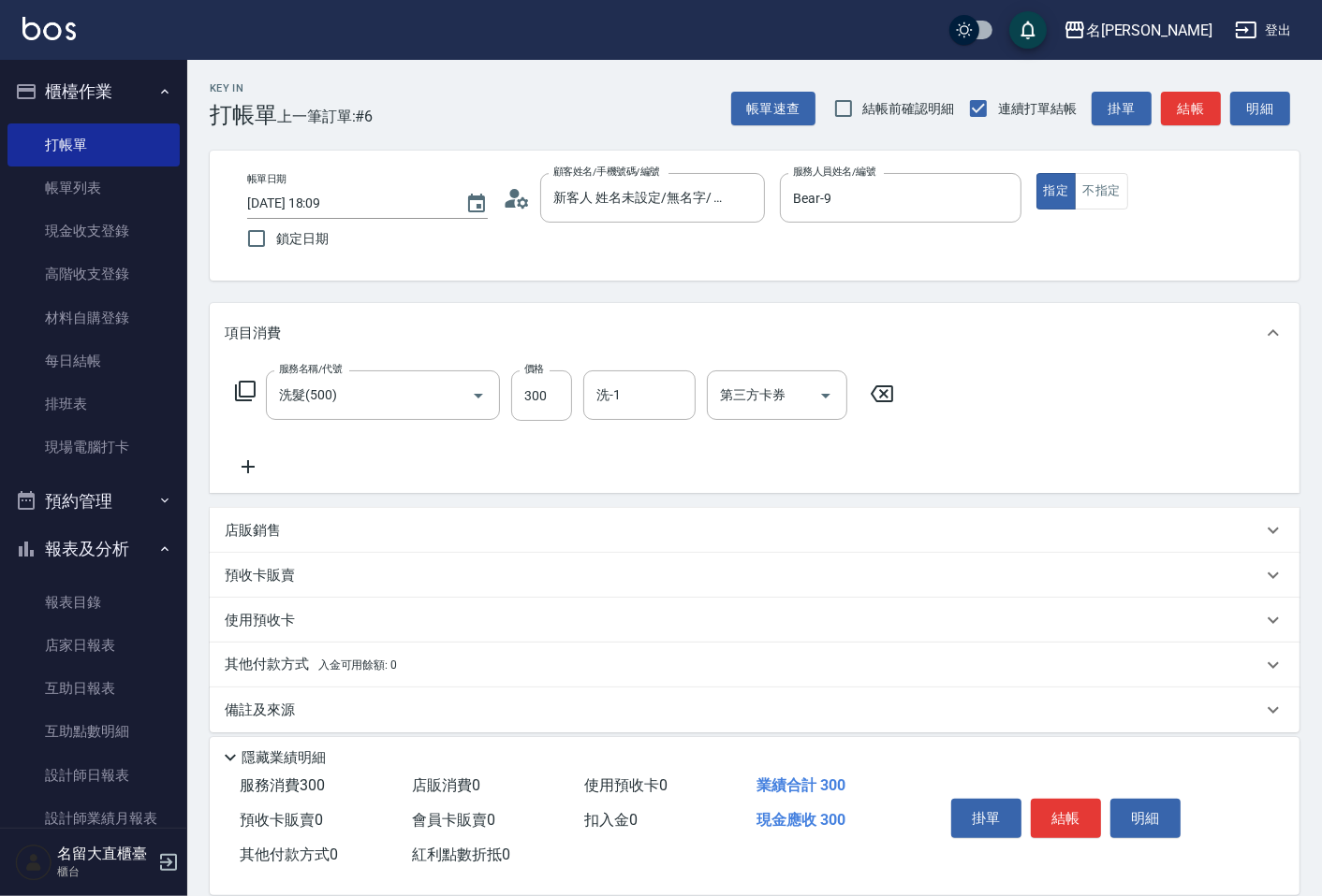
click at [246, 385] on icon at bounding box center [244, 390] width 22 height 22
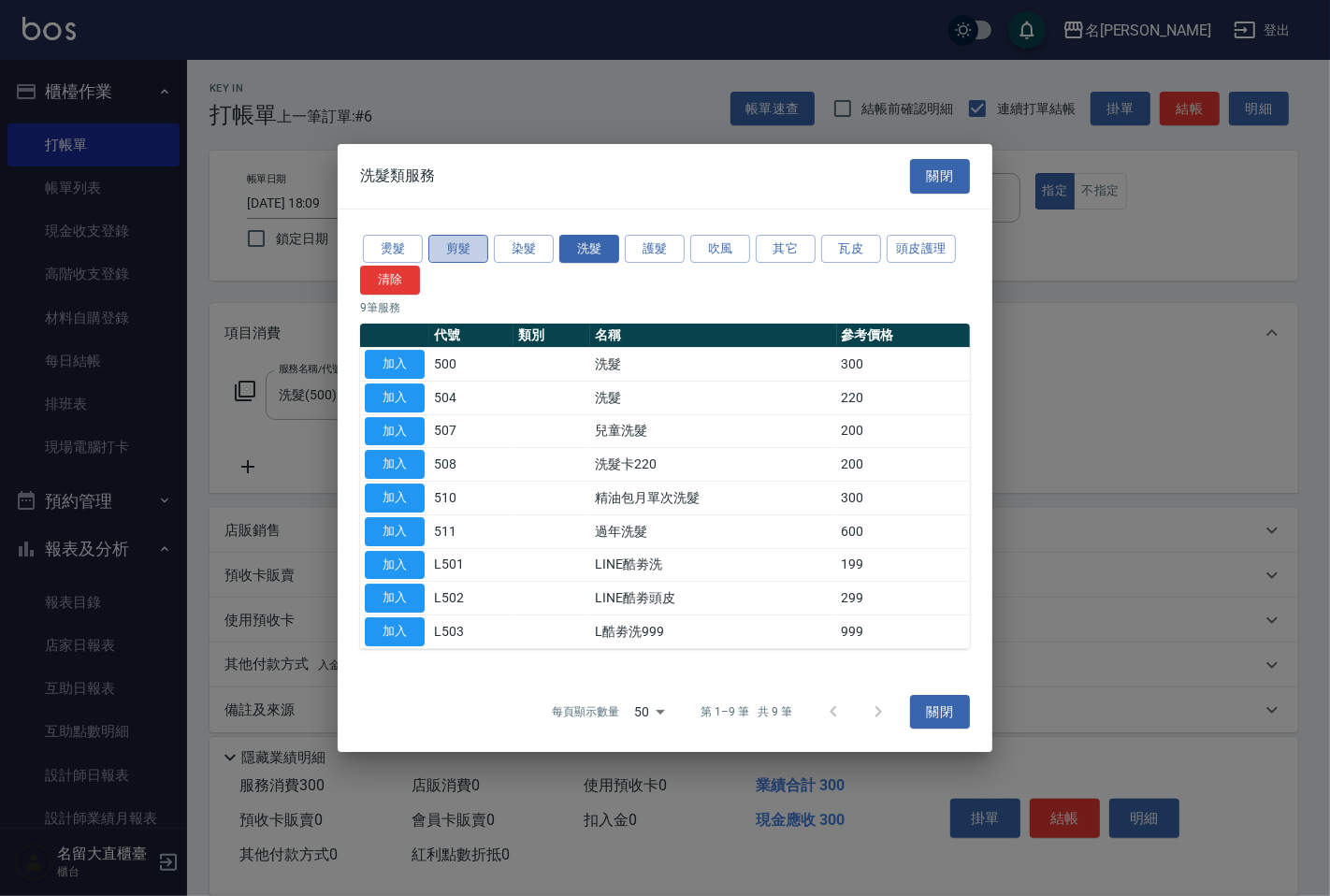
click at [459, 246] on button "剪髮" at bounding box center [458, 249] width 59 height 29
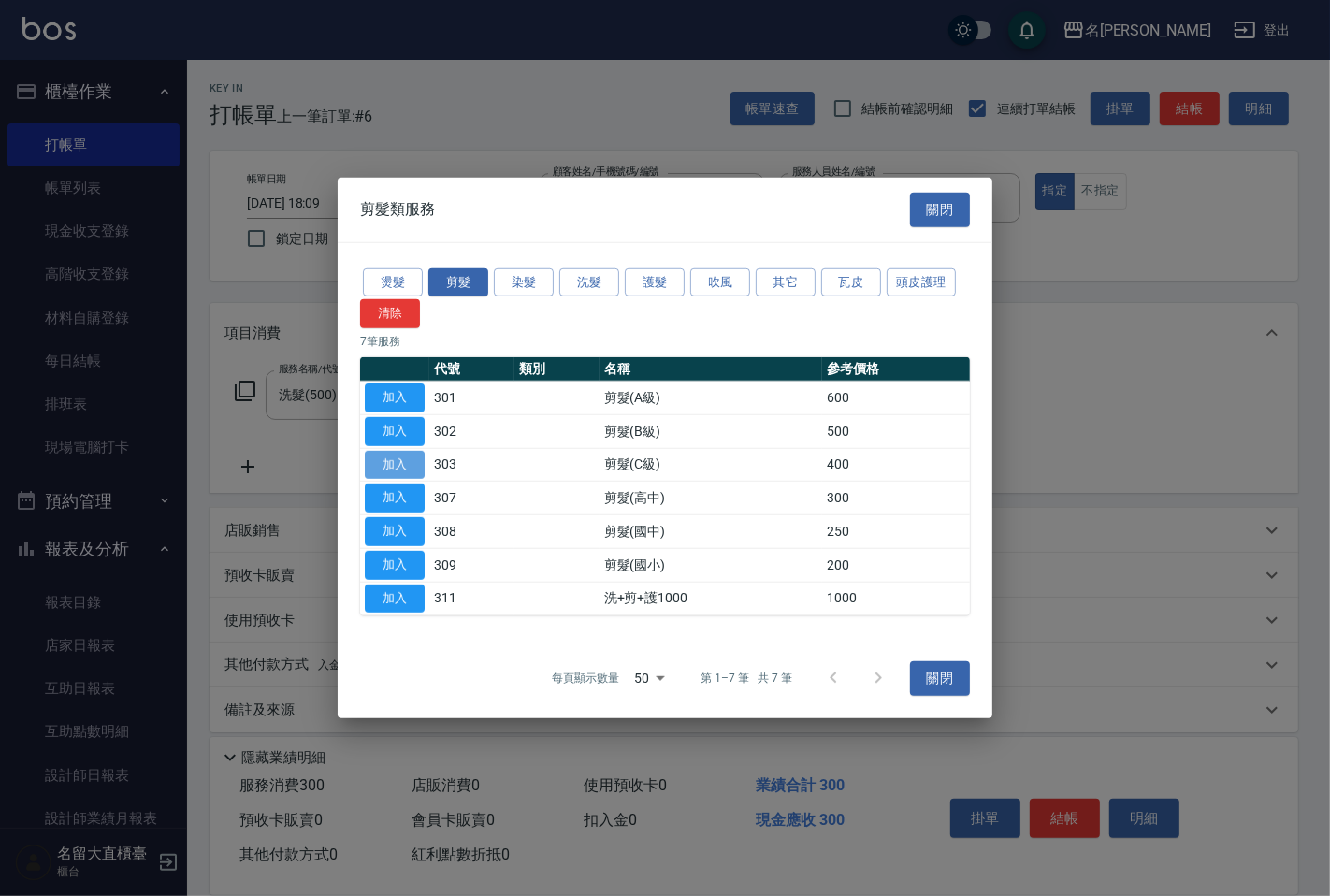
click at [395, 466] on button "加入" at bounding box center [395, 465] width 59 height 29
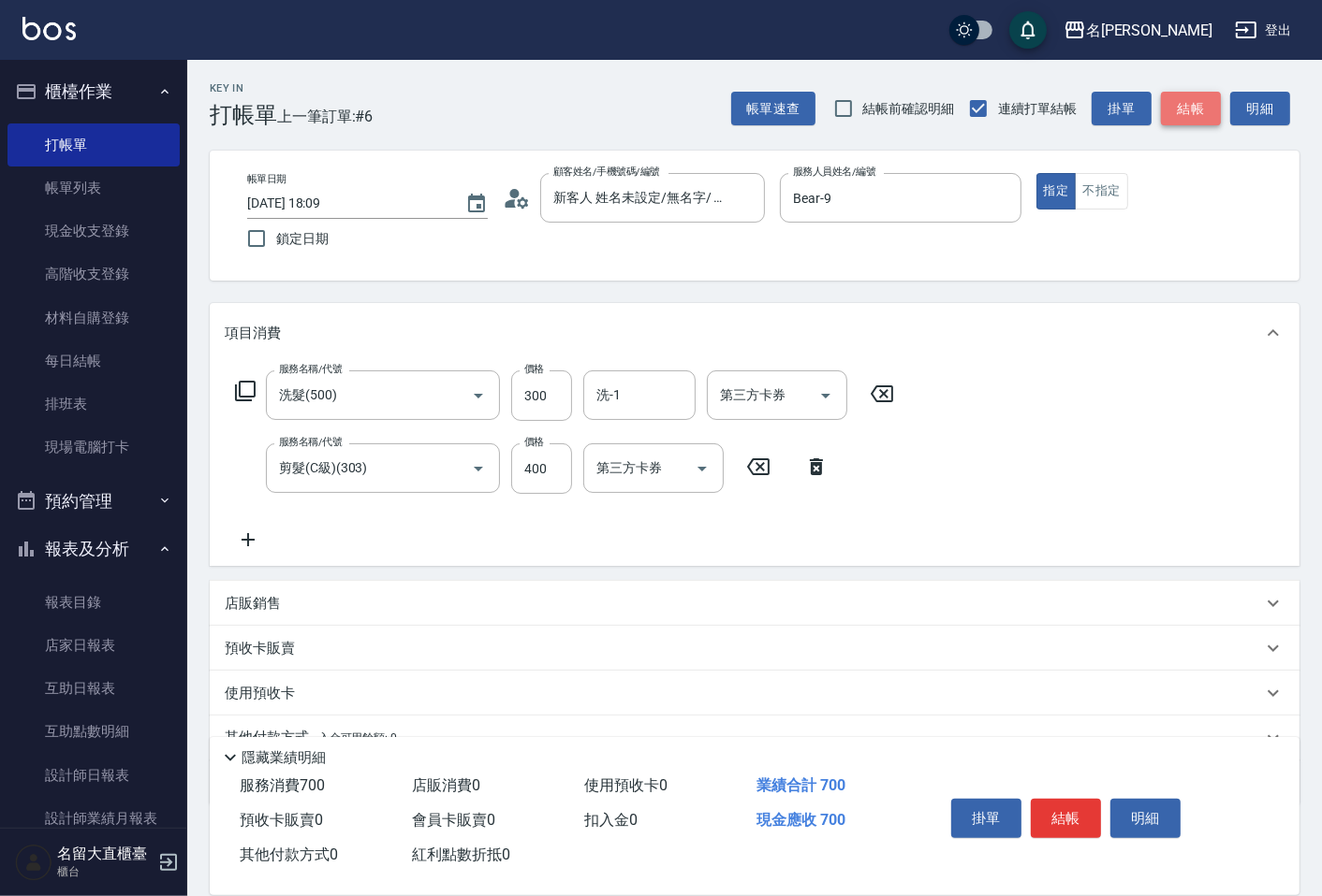
click at [1199, 95] on button "結帳" at bounding box center [1191, 109] width 59 height 34
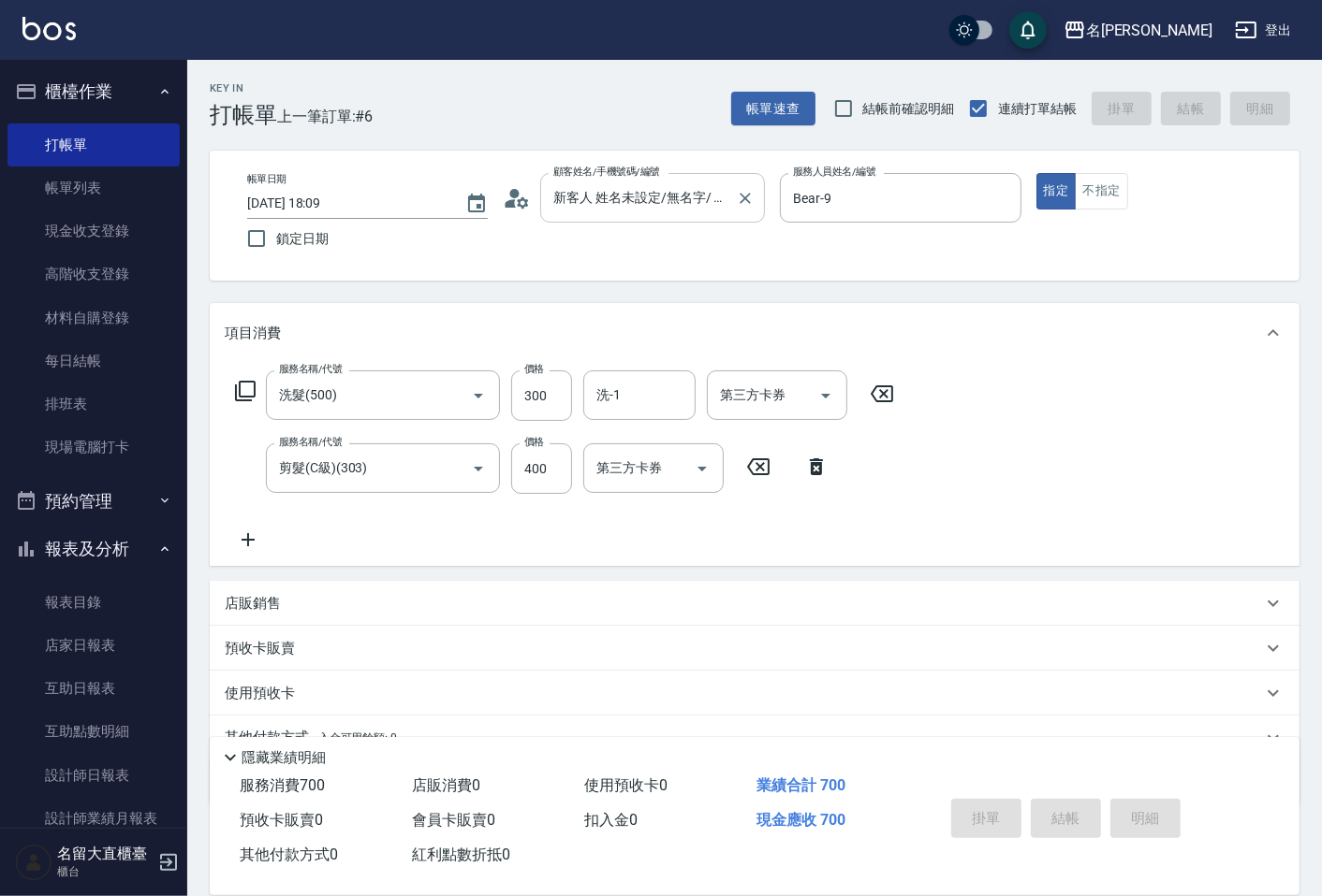
type input "[DATE] 18:10"
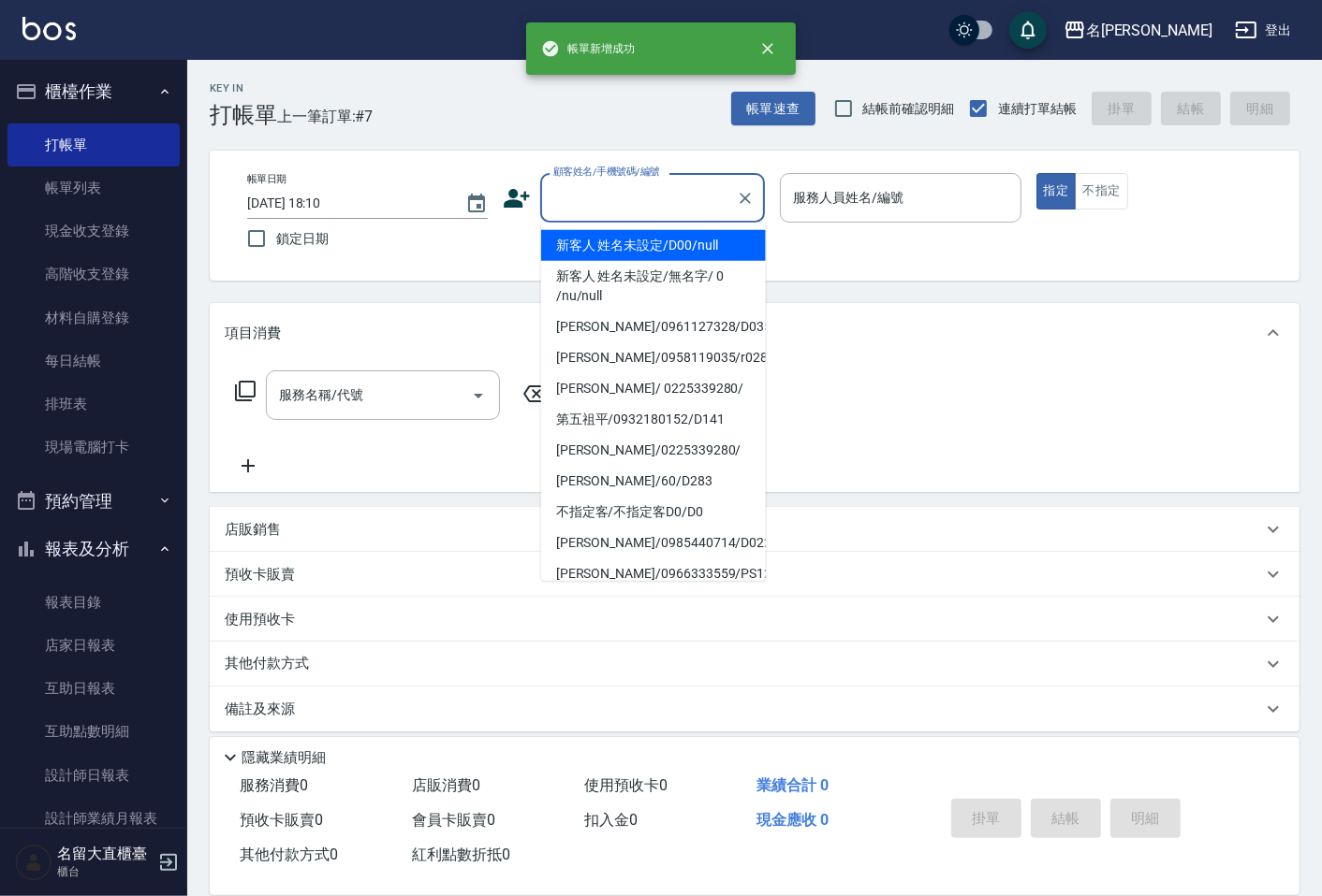
click at [620, 197] on input "顧客姓名/手機號碼/編號" at bounding box center [638, 197] width 179 height 33
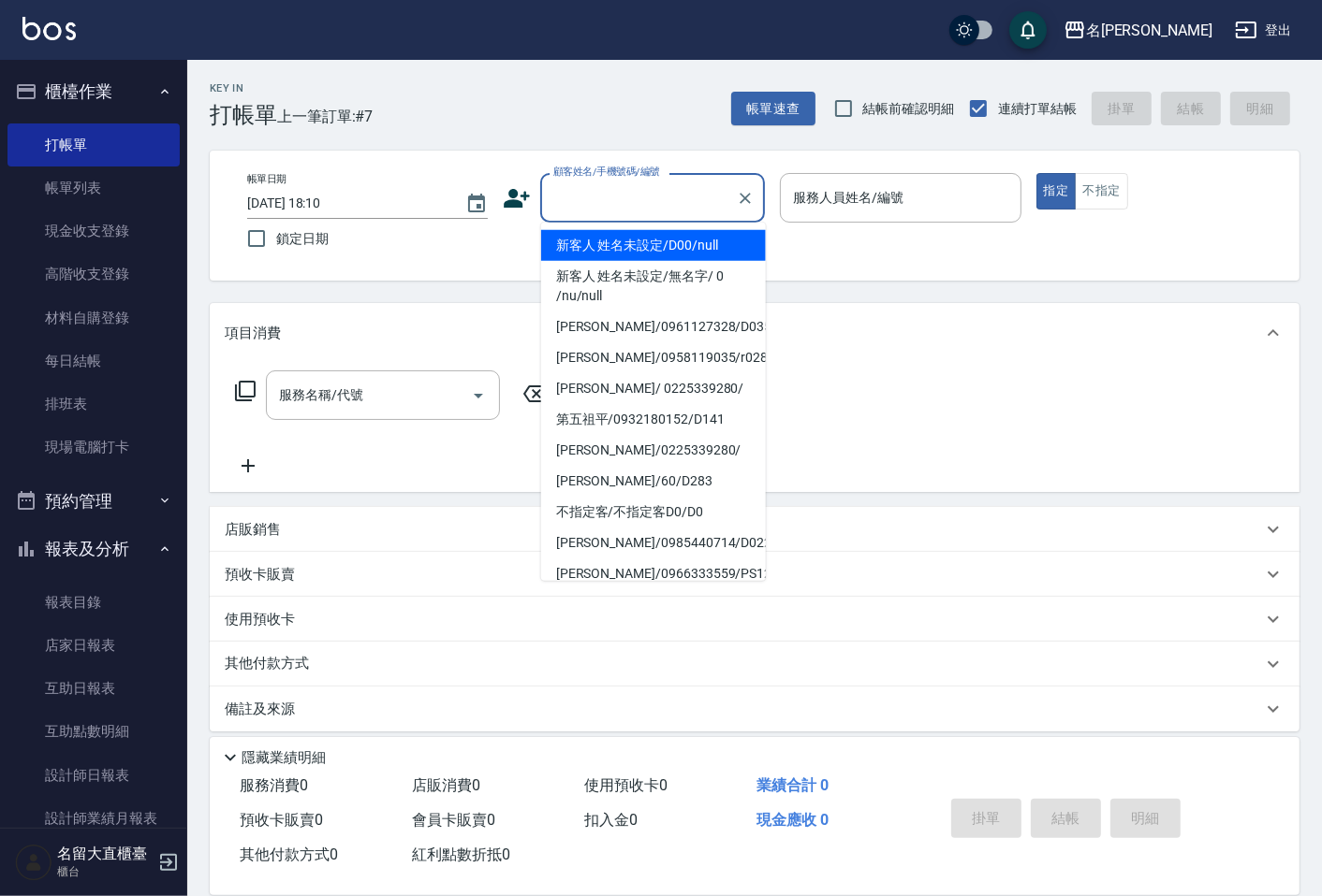
click at [635, 251] on li "新客人 姓名未設定/D00/null" at bounding box center [653, 245] width 224 height 31
type input "新客人 姓名未設定/D00/null"
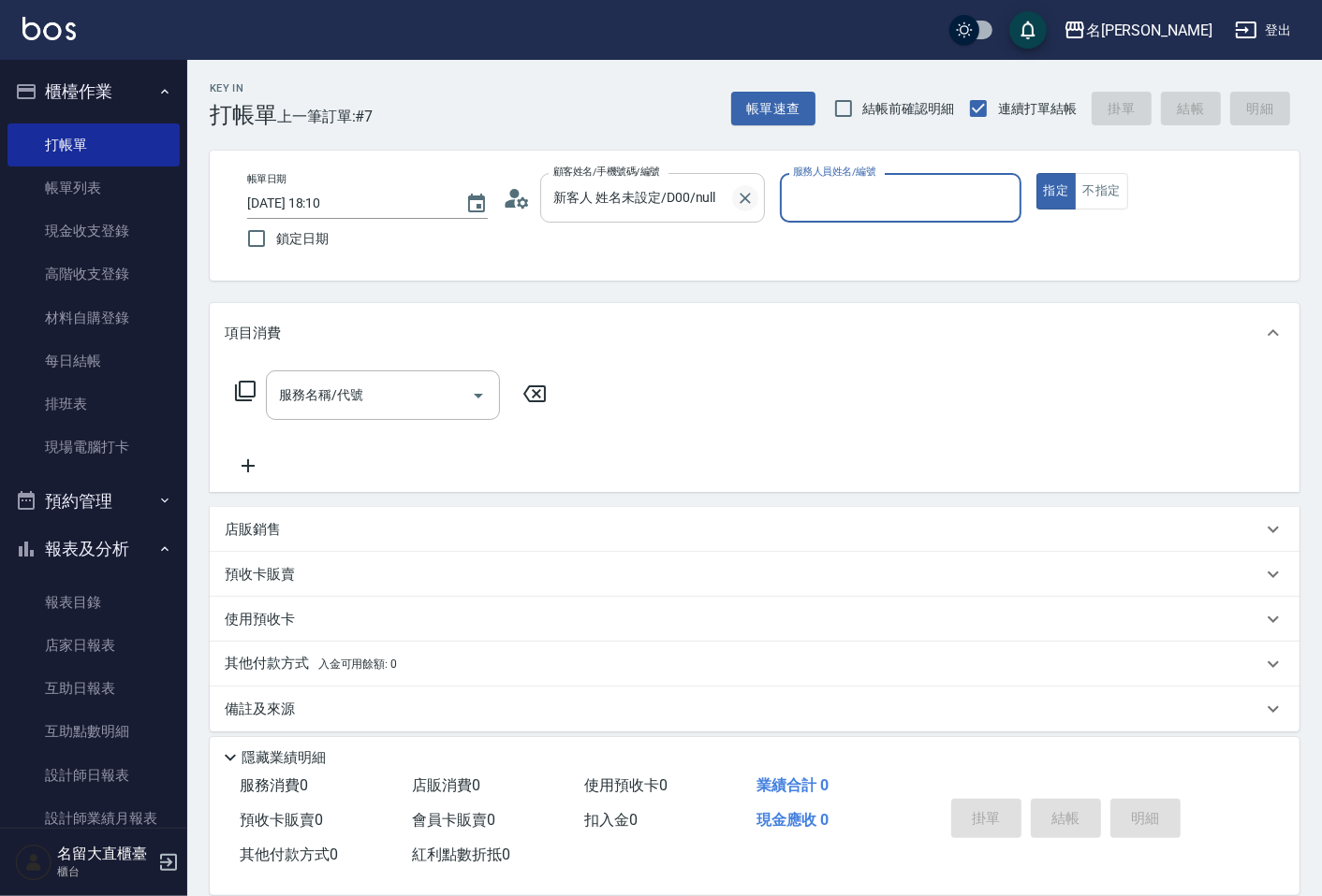
click at [742, 203] on icon "Clear" at bounding box center [745, 198] width 19 height 19
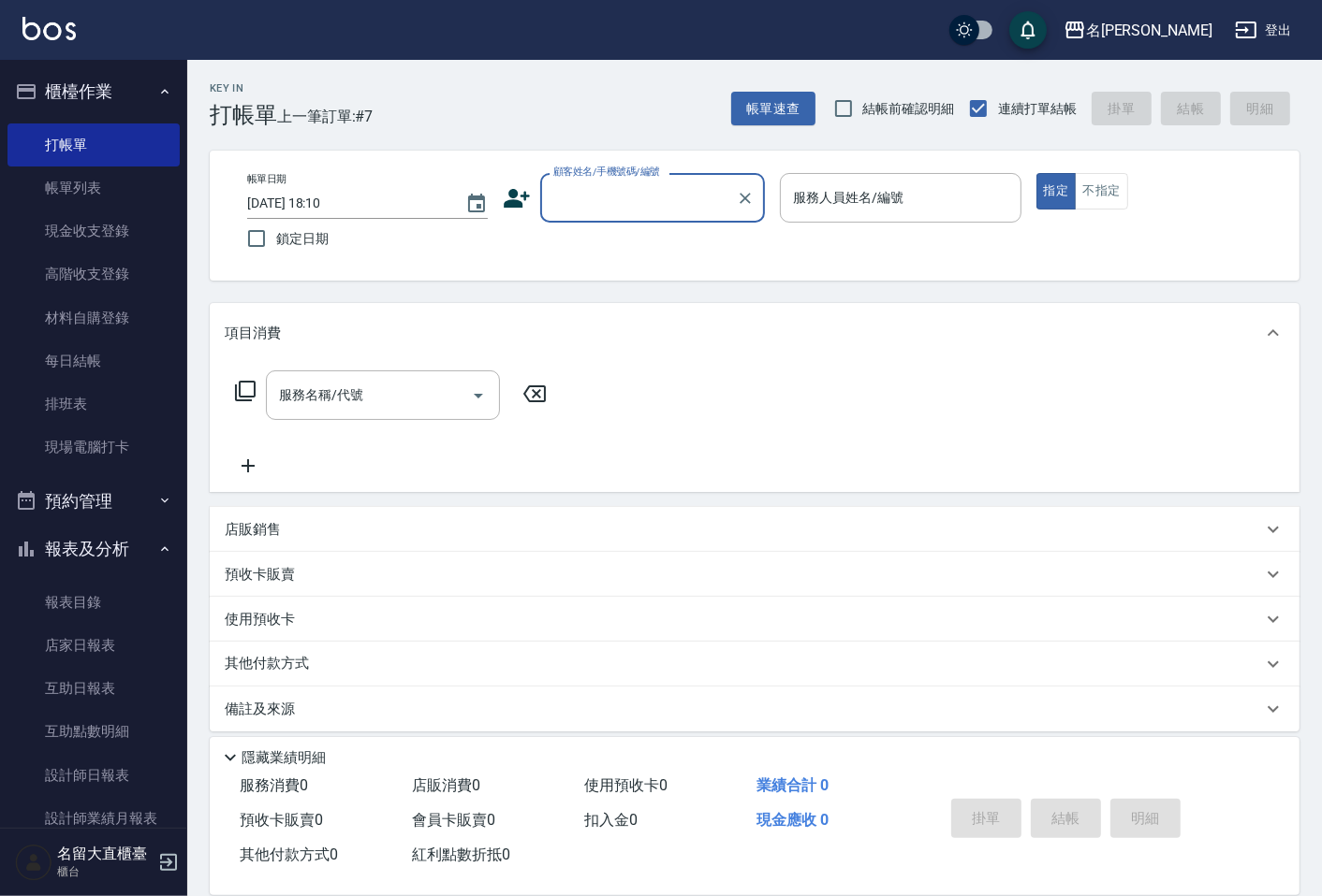
click at [637, 208] on input "顧客姓名/手機號碼/編號" at bounding box center [638, 197] width 179 height 33
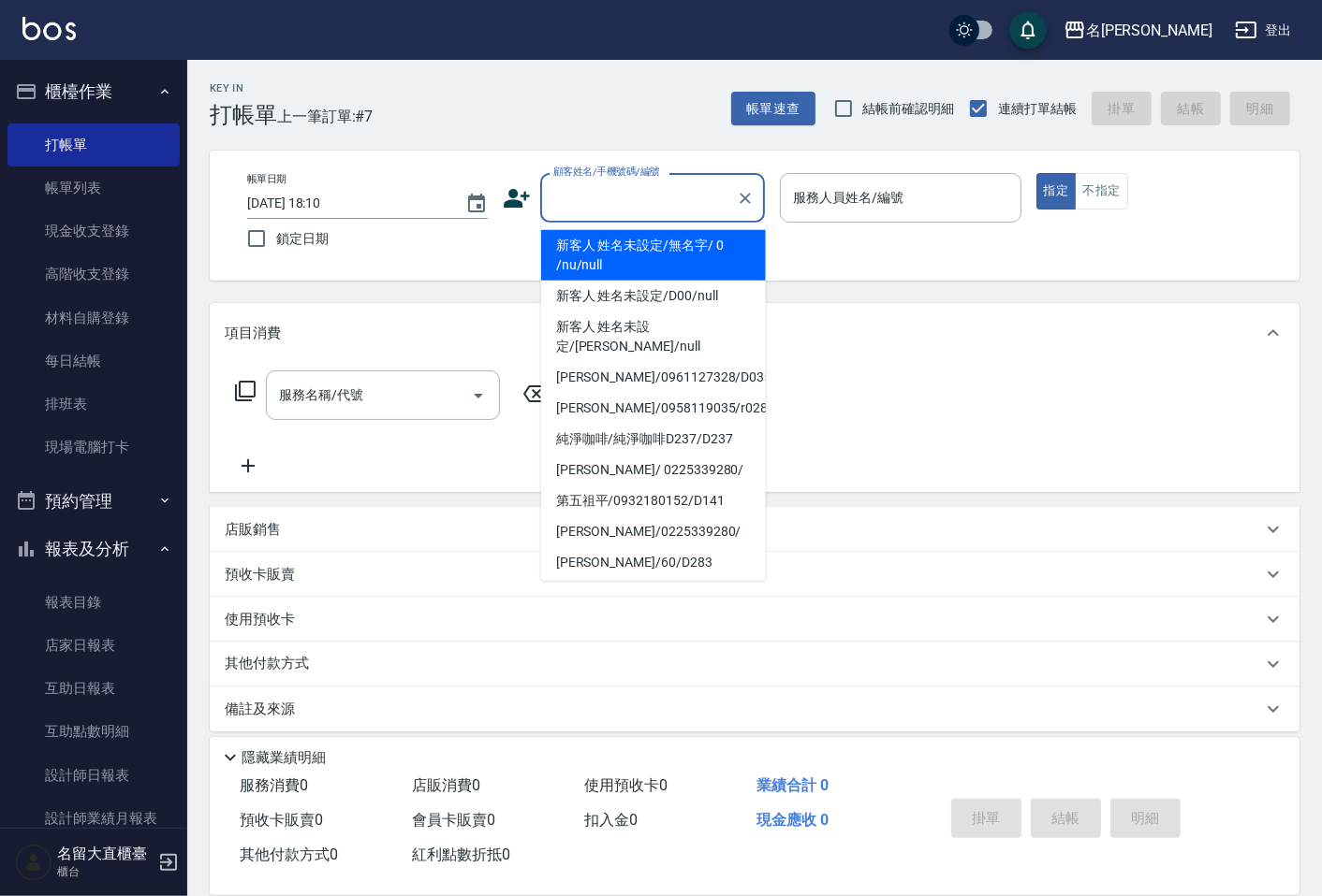
click at [659, 241] on li "新客人 姓名未設定/無名字/ 0 /nu/null" at bounding box center [653, 255] width 224 height 51
type input "新客人 姓名未設定/無名字/ 0 /nu/null"
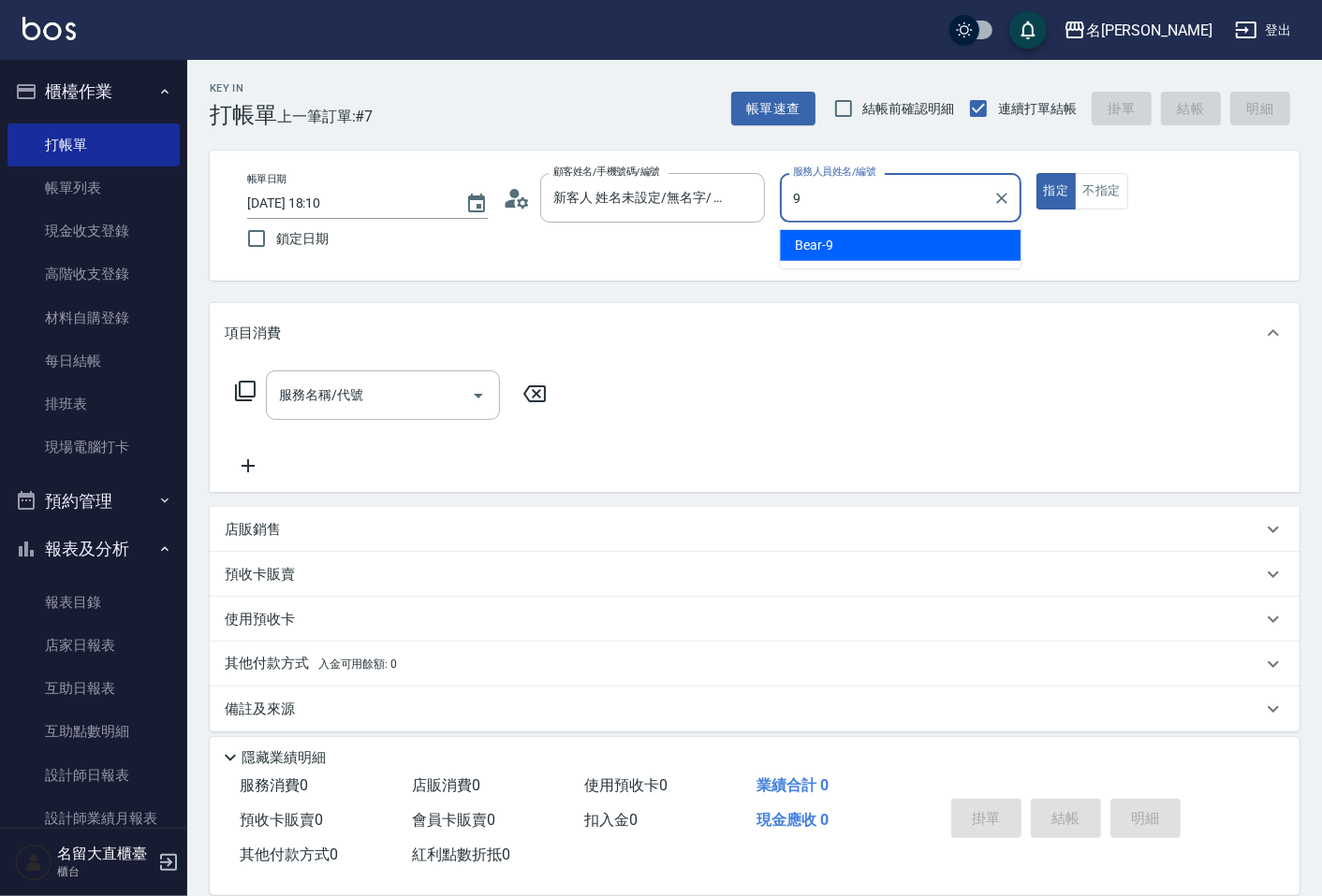
type input "Bear-9"
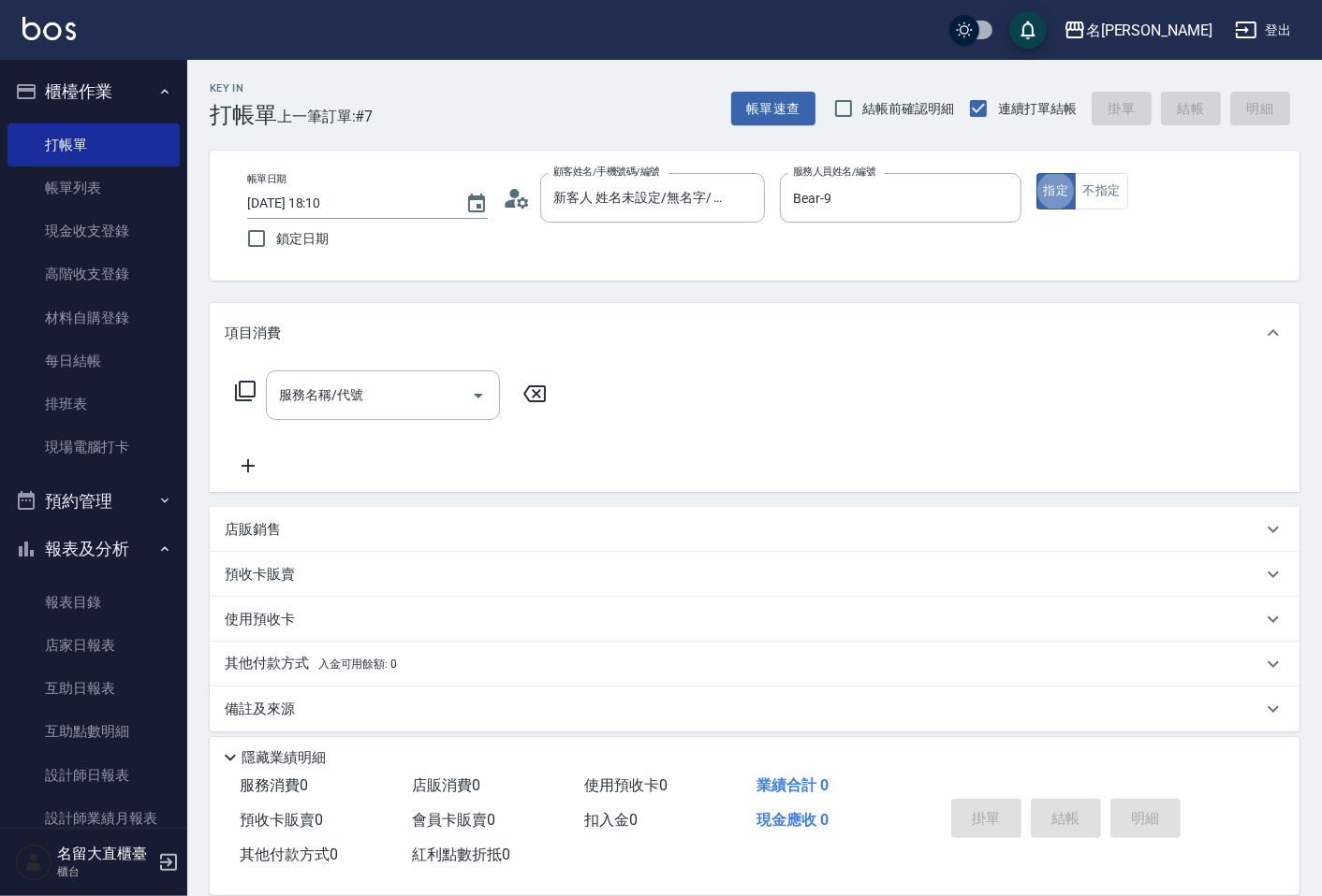
drag, startPoint x: 1099, startPoint y: 196, endPoint x: 491, endPoint y: 352, distance: 627.7
click at [1096, 196] on button "不指定" at bounding box center [1101, 192] width 53 height 36
click at [244, 394] on icon at bounding box center [244, 390] width 22 height 22
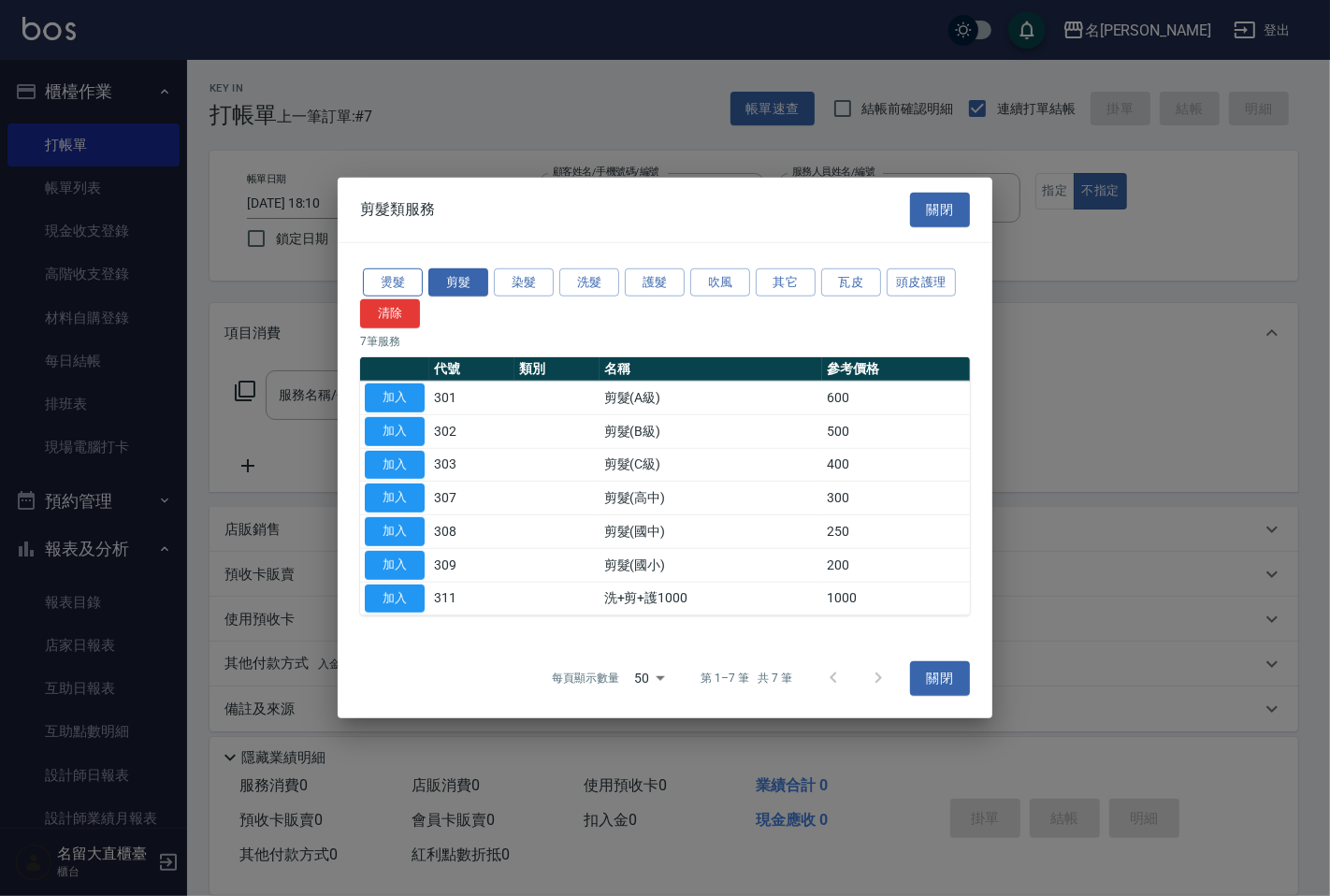
click at [384, 286] on button "燙髮" at bounding box center [393, 282] width 59 height 29
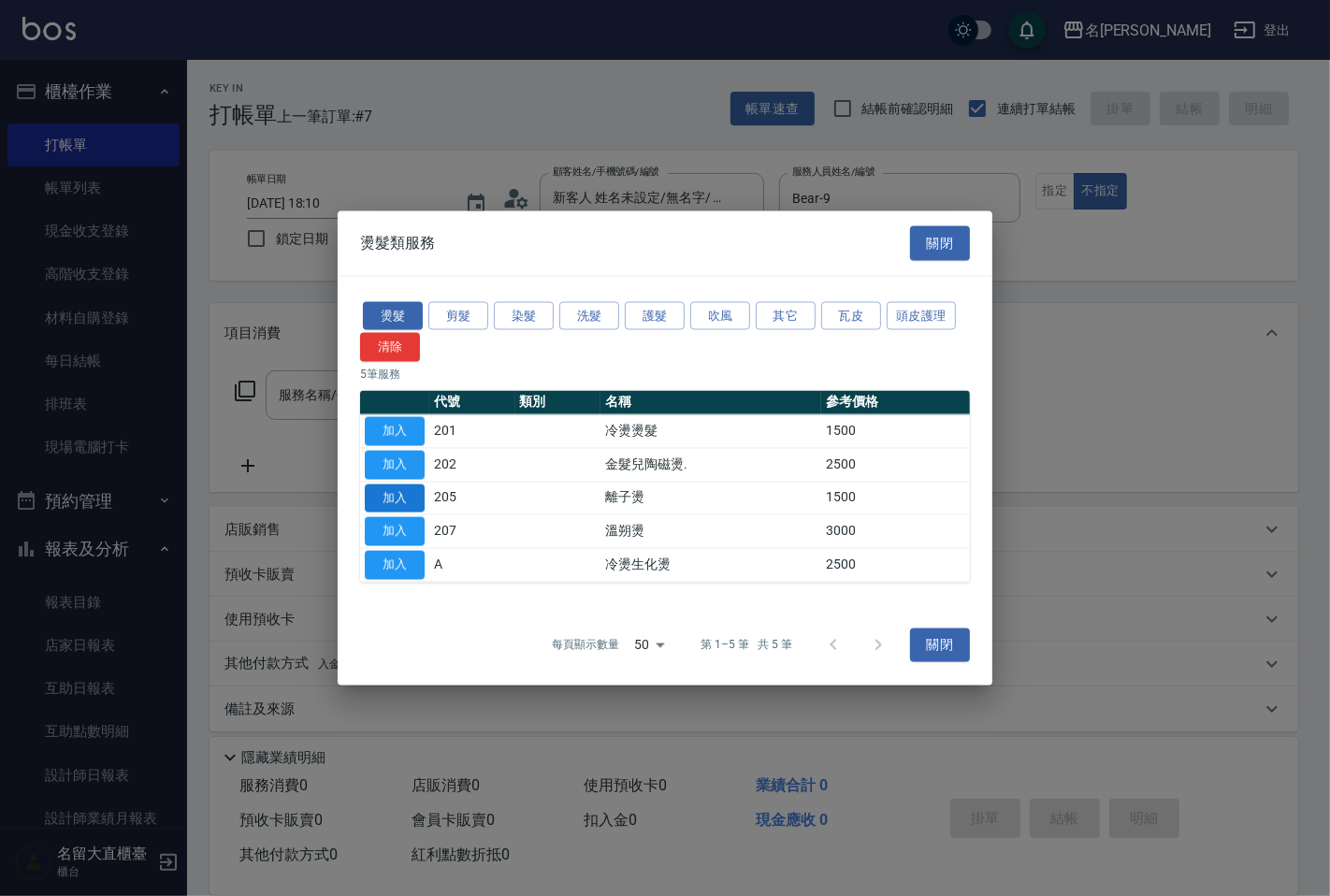
drag, startPoint x: 389, startPoint y: 494, endPoint x: 398, endPoint y: 488, distance: 10.8
click at [391, 496] on button "加入" at bounding box center [395, 498] width 59 height 29
type input "離子燙(205)"
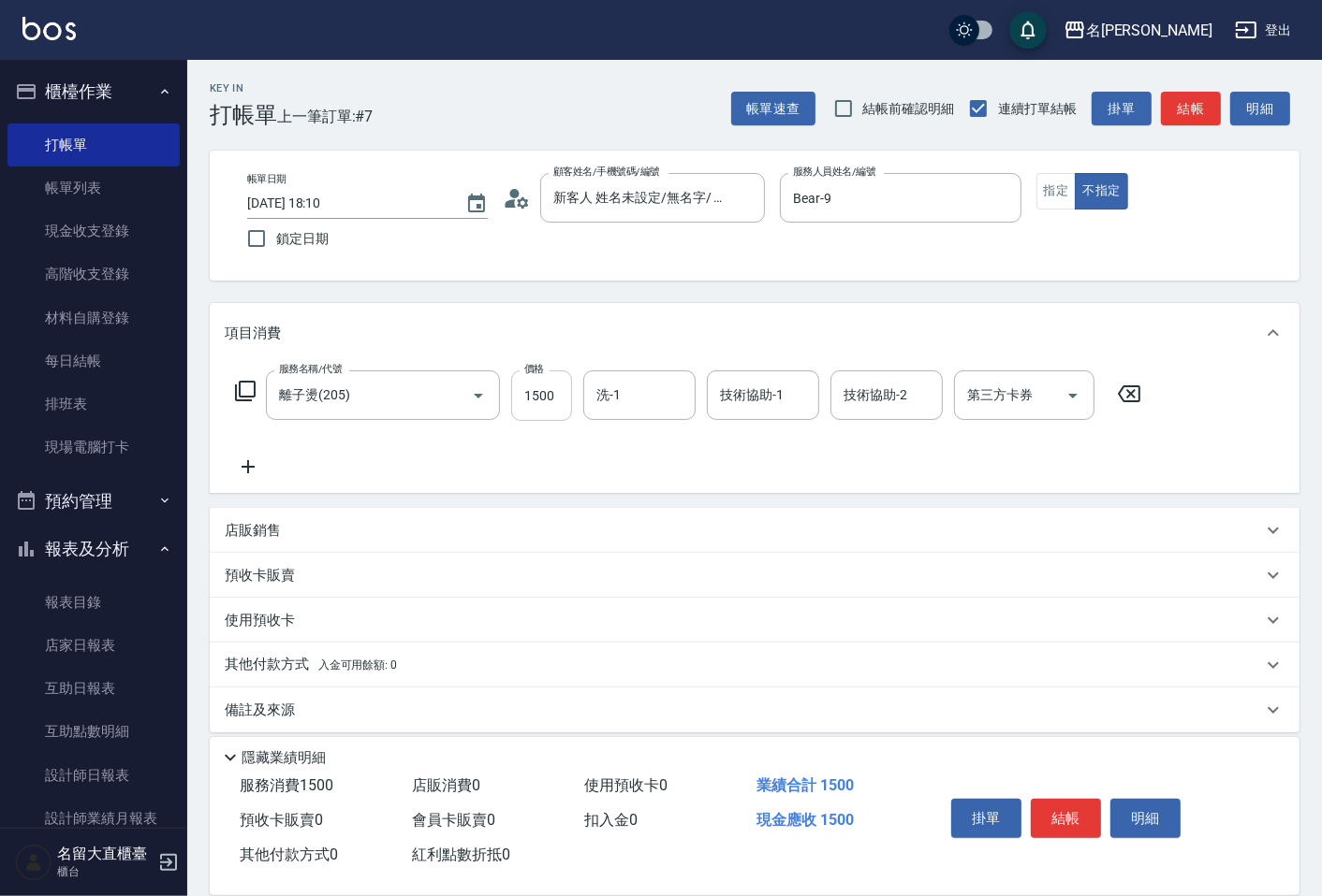
drag, startPoint x: 538, startPoint y: 407, endPoint x: 532, endPoint y: 400, distance: 9.2
click at [538, 406] on input "1500" at bounding box center [541, 396] width 60 height 51
click at [552, 394] on input "3399" at bounding box center [541, 396] width 60 height 51
drag, startPoint x: 534, startPoint y: 391, endPoint x: 564, endPoint y: 394, distance: 30.1
click at [564, 394] on input "3399" at bounding box center [541, 396] width 60 height 51
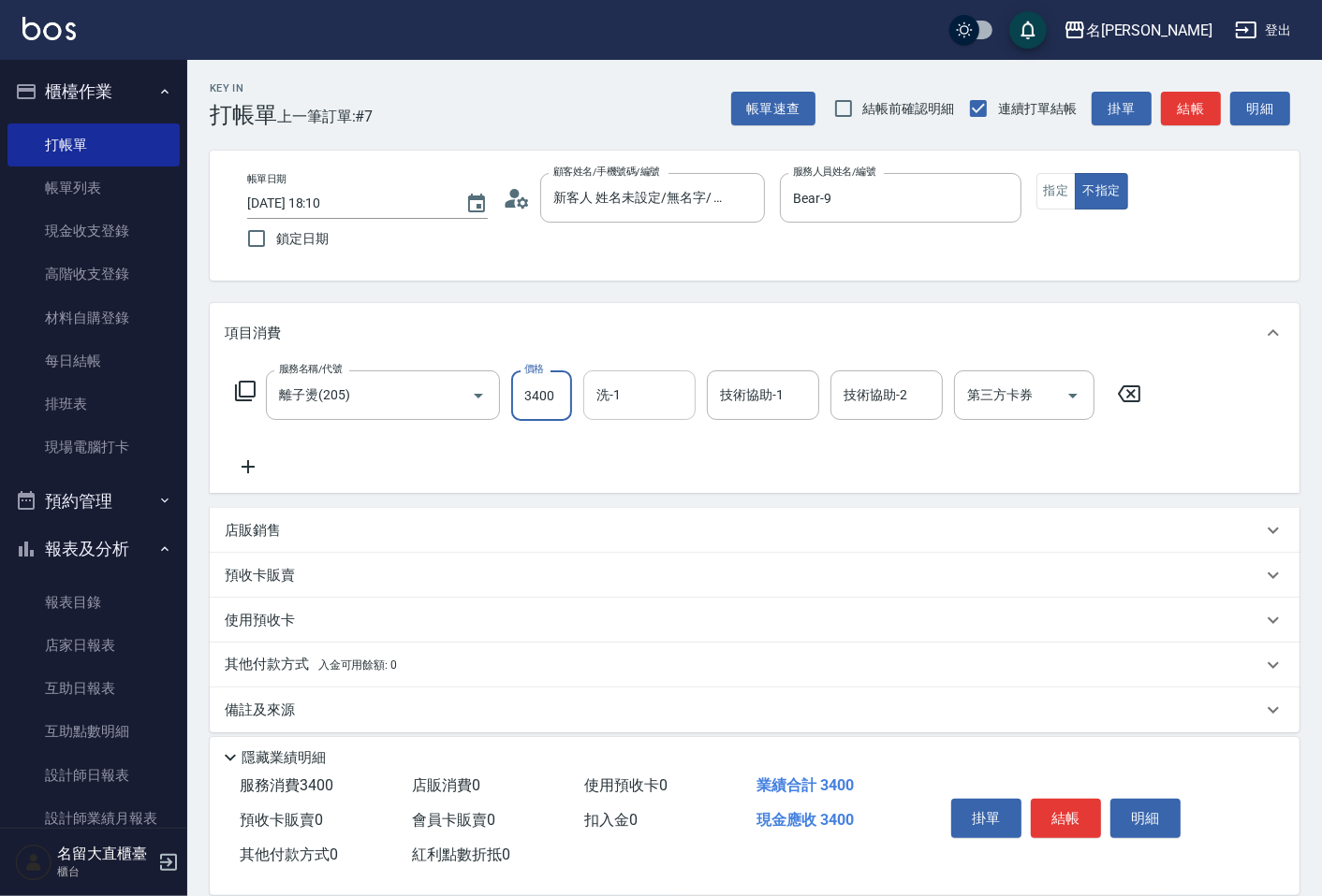
type input "3400"
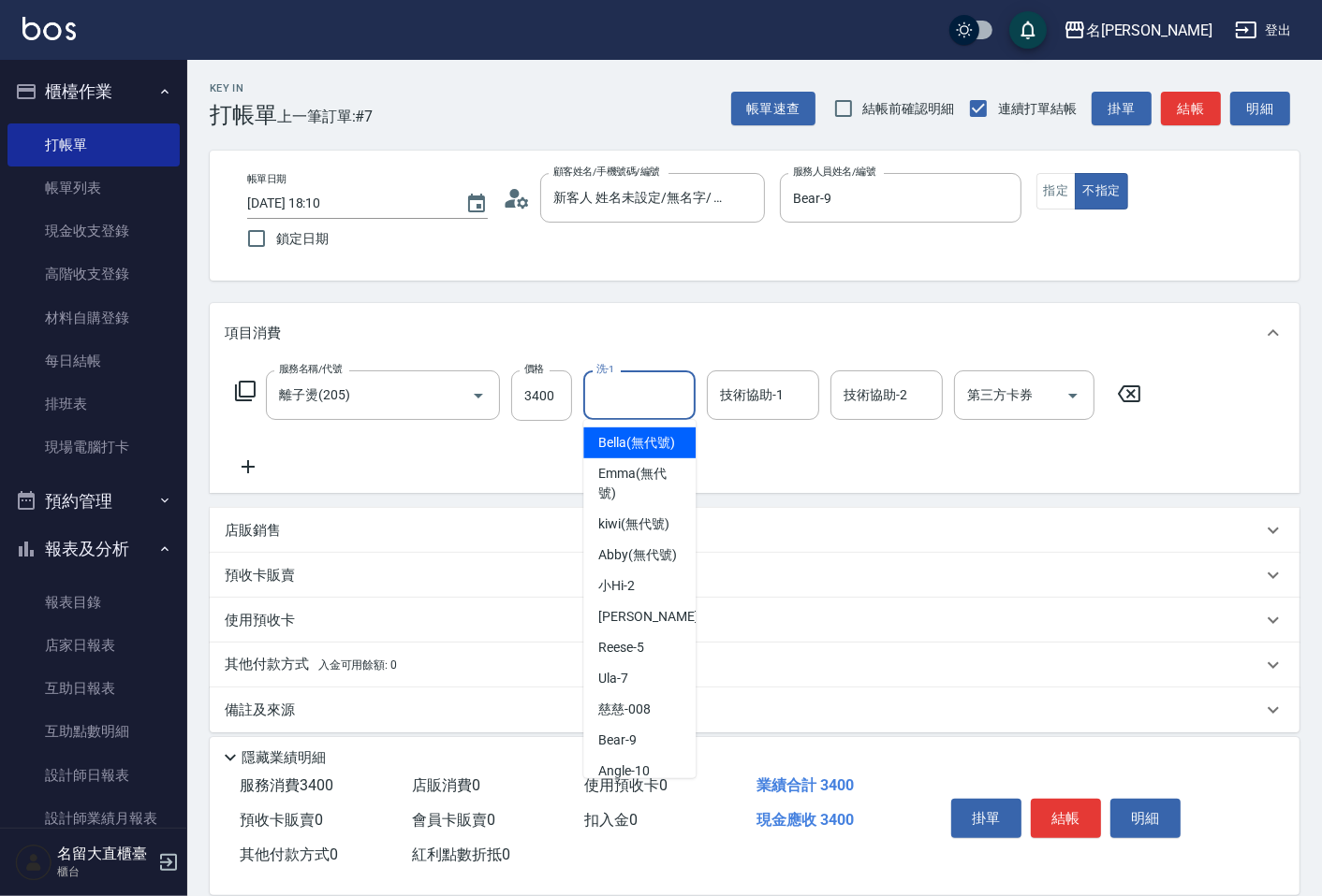
click at [601, 381] on input "洗-1" at bounding box center [639, 395] width 96 height 33
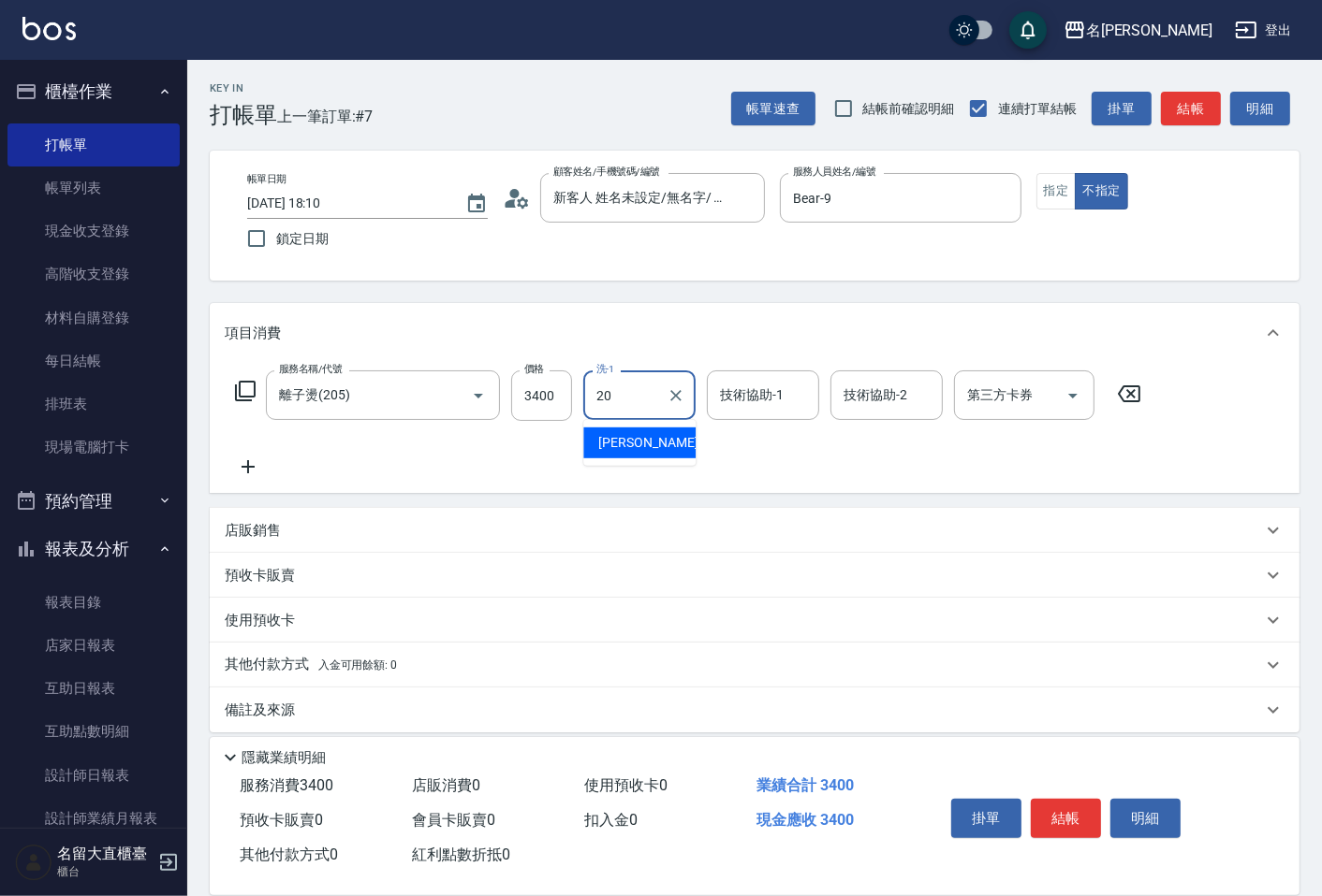
click at [602, 425] on ul "詩雅 -20" at bounding box center [638, 443] width 112 height 46
type input "20"
click at [1179, 108] on button "結帳" at bounding box center [1191, 109] width 59 height 34
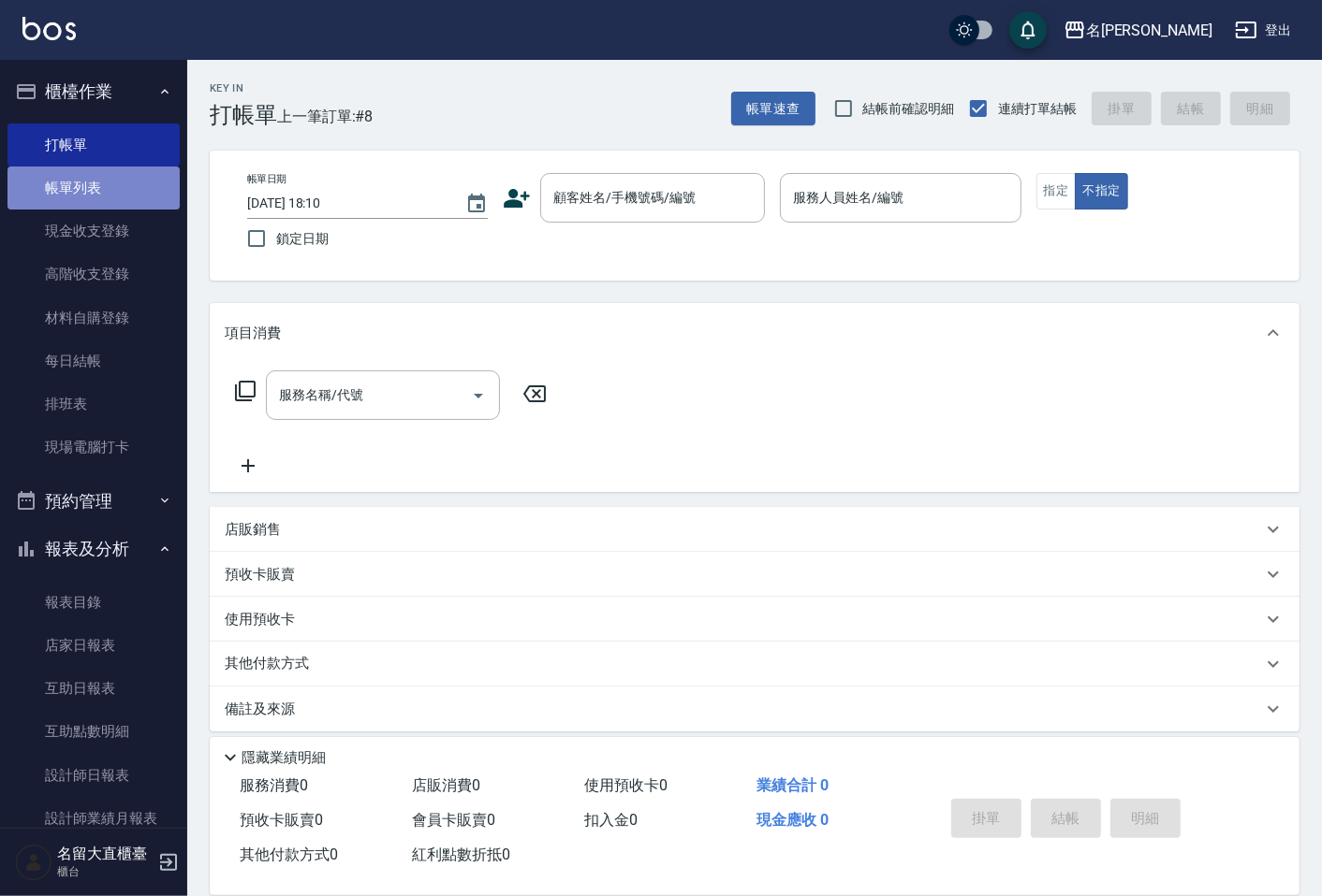
click at [110, 197] on link "帳單列表" at bounding box center [94, 188] width 173 height 43
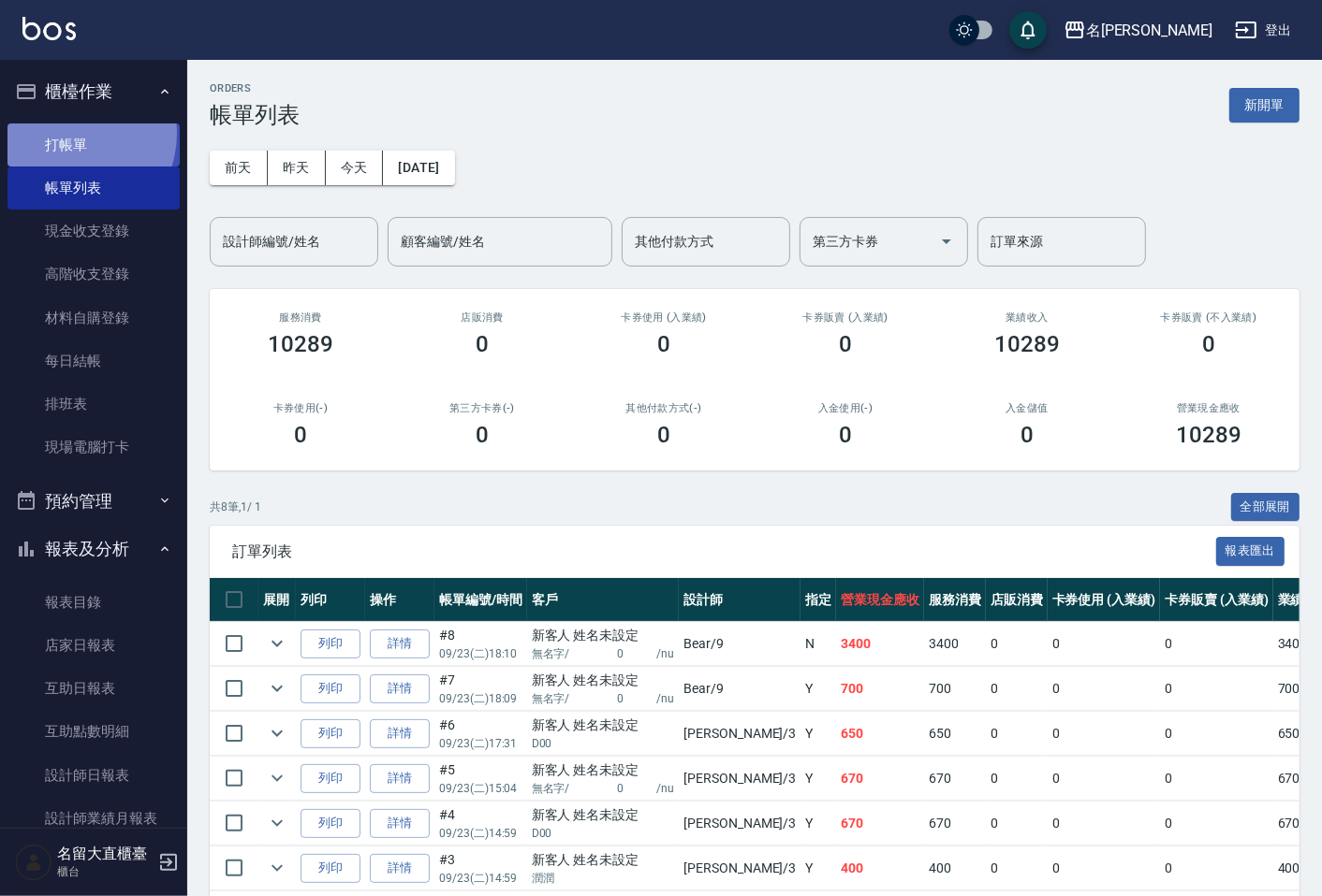
click at [67, 133] on link "打帳單" at bounding box center [94, 145] width 173 height 43
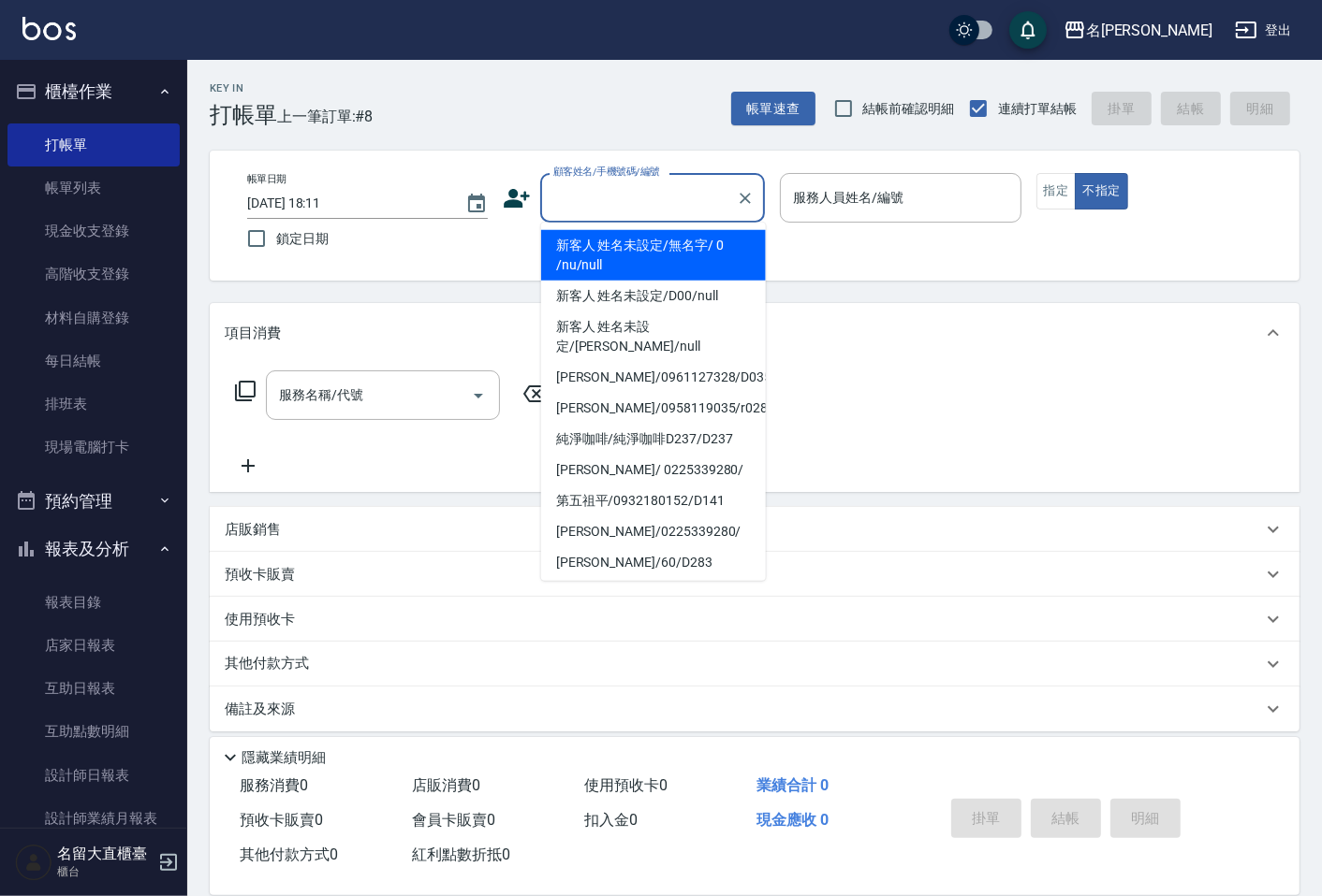
click at [610, 192] on input "顧客姓名/手機號碼/編號" at bounding box center [638, 197] width 179 height 33
click at [587, 203] on input "顧客姓名/手機號碼/編號" at bounding box center [638, 197] width 179 height 33
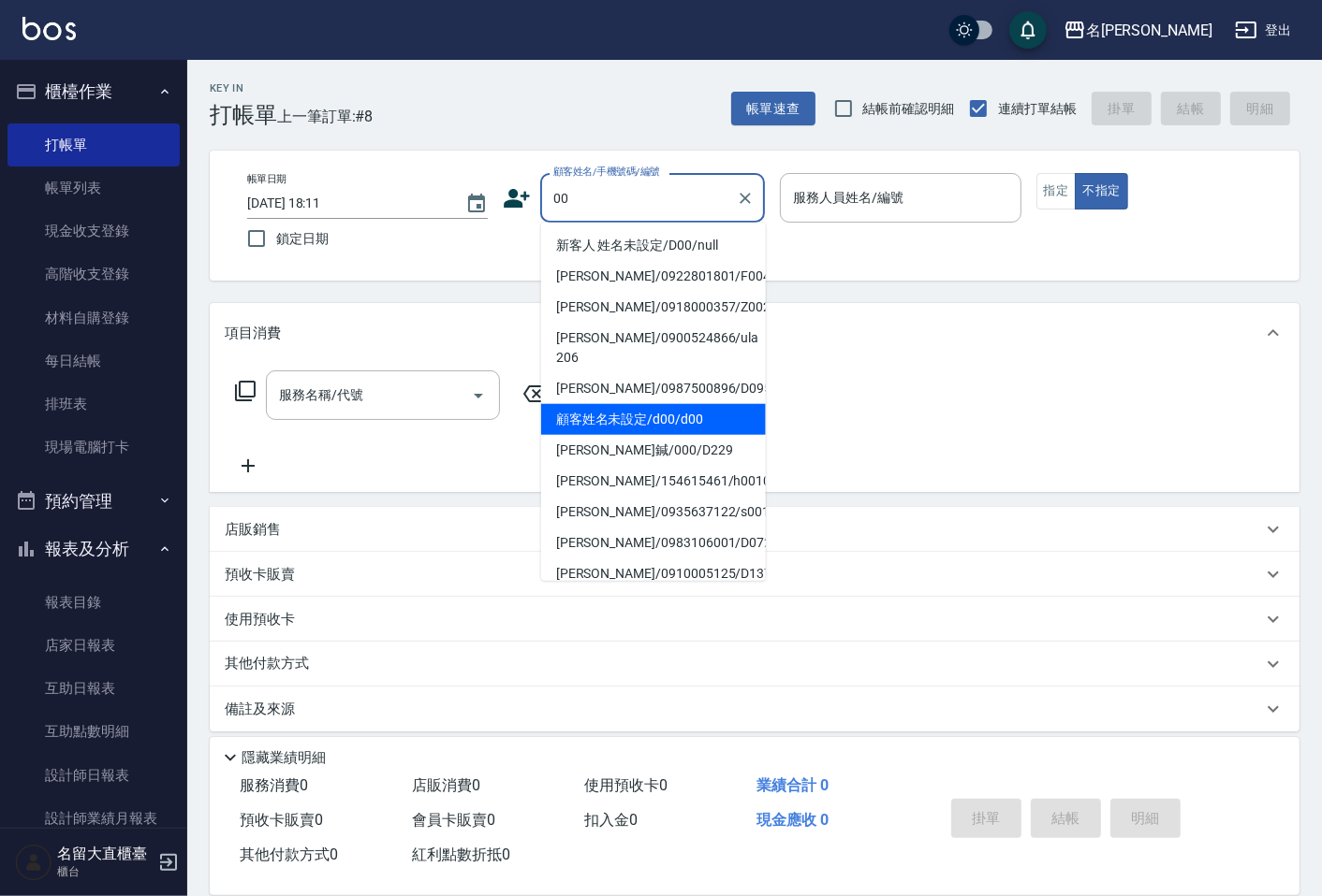
click at [631, 423] on li "顧客姓名未設定/d00/d00" at bounding box center [653, 420] width 224 height 31
type input "顧客姓名未設定/d00/d00"
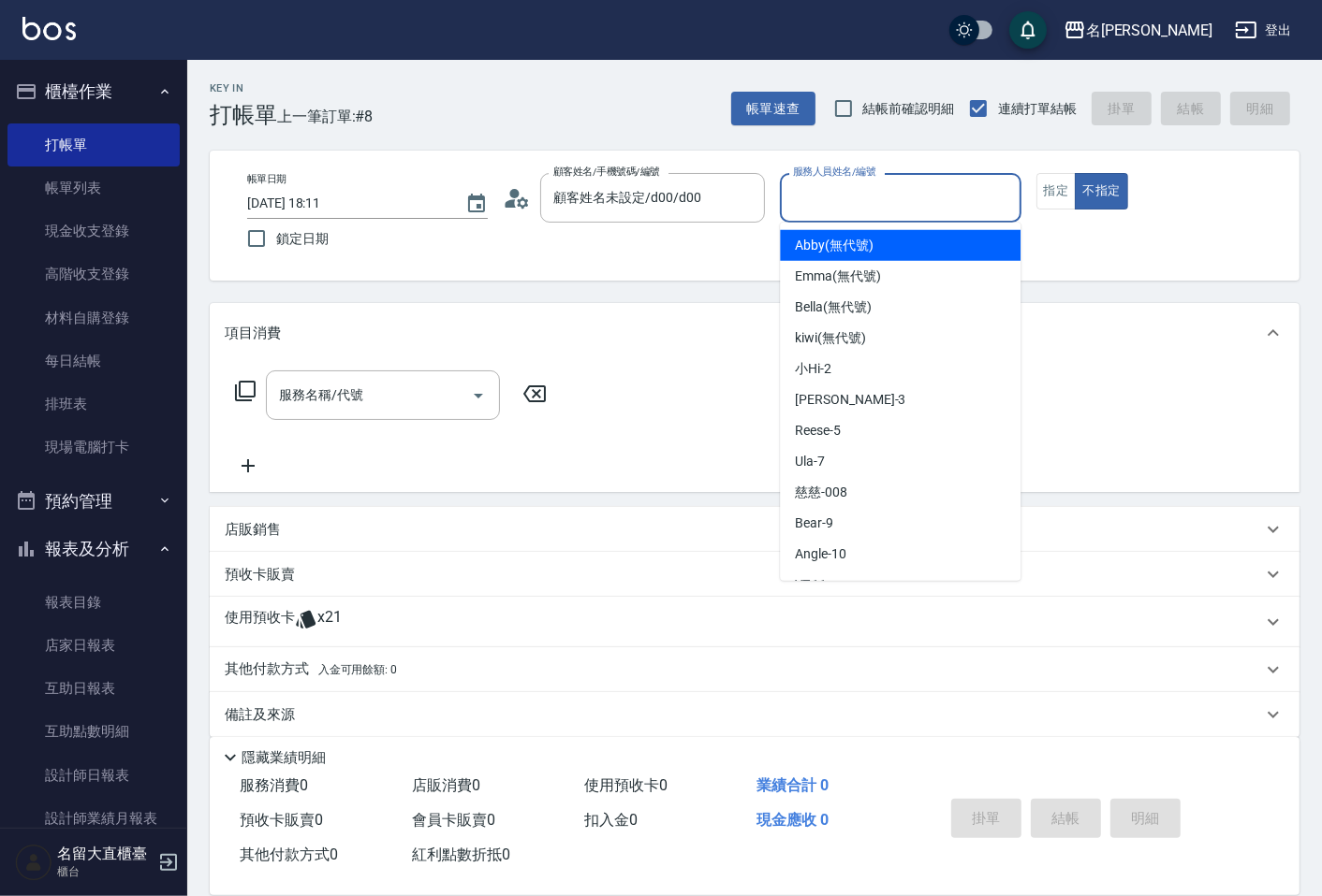
click at [847, 194] on input "服務人員姓名/編號" at bounding box center [899, 197] width 223 height 33
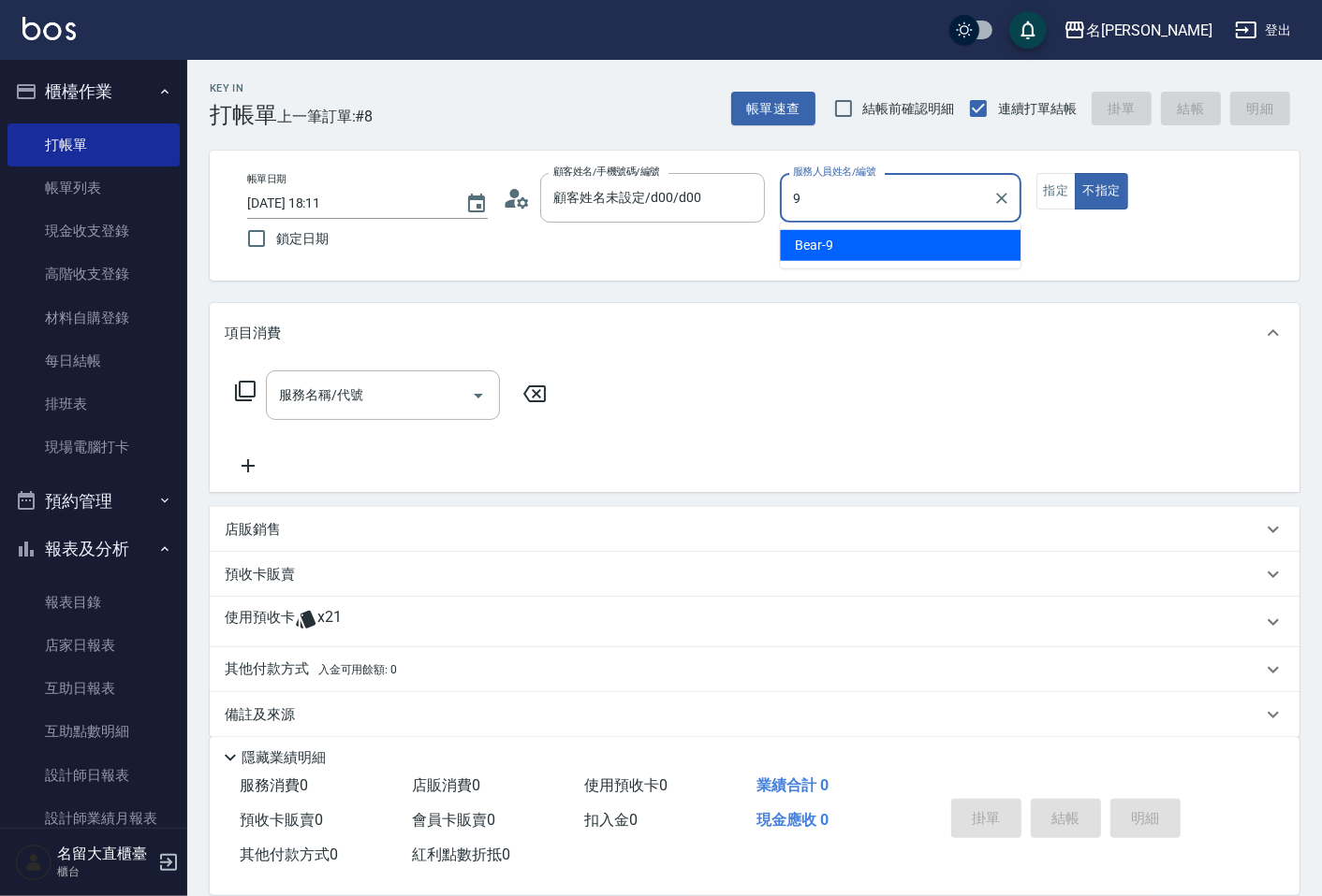
type input "Bear-9"
type button "false"
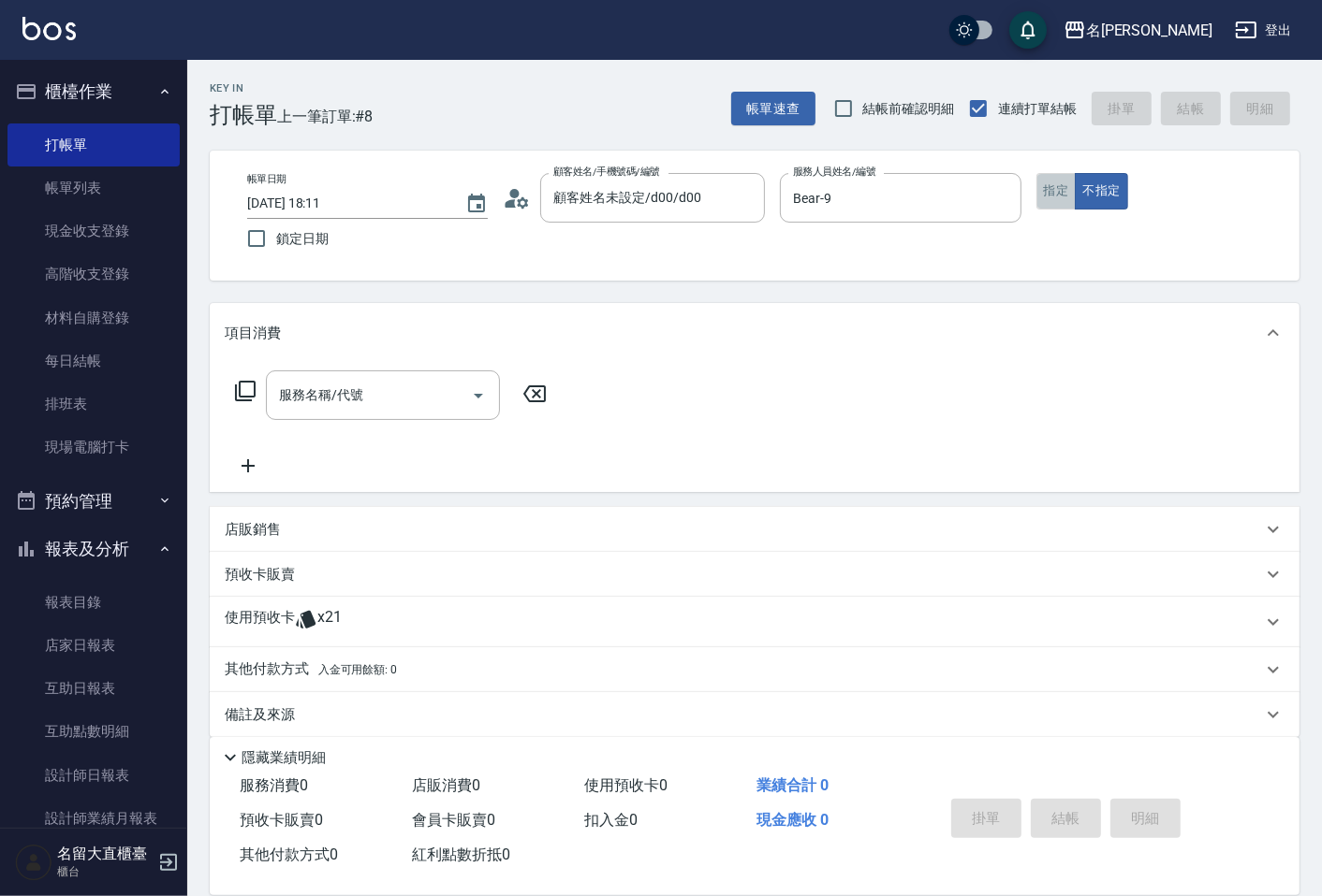
click at [1059, 192] on button "指定" at bounding box center [1056, 192] width 40 height 36
click at [1105, 187] on button "不指定" at bounding box center [1101, 192] width 53 height 36
click at [239, 394] on icon at bounding box center [244, 390] width 20 height 20
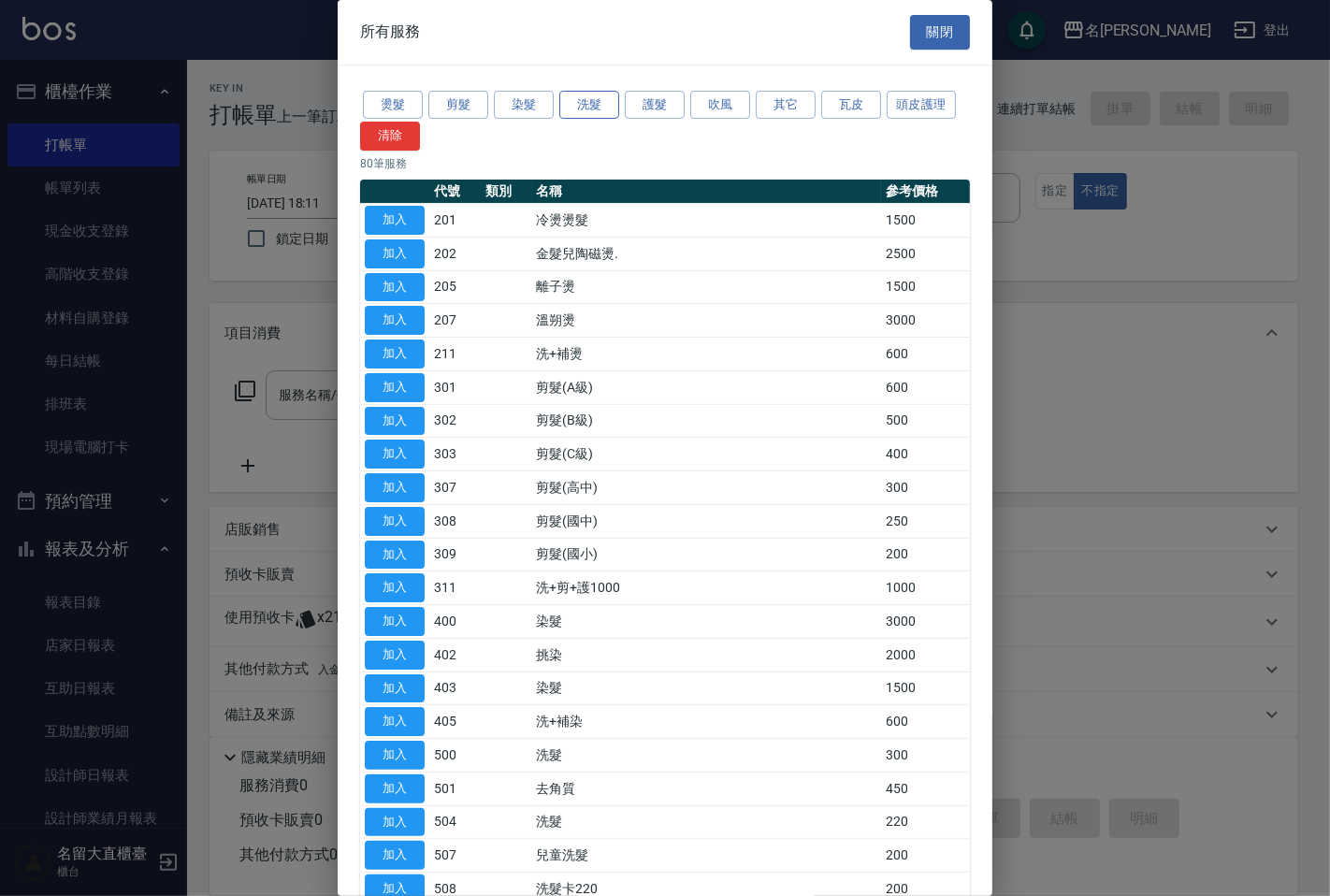
click at [586, 98] on button "洗髮" at bounding box center [589, 105] width 59 height 29
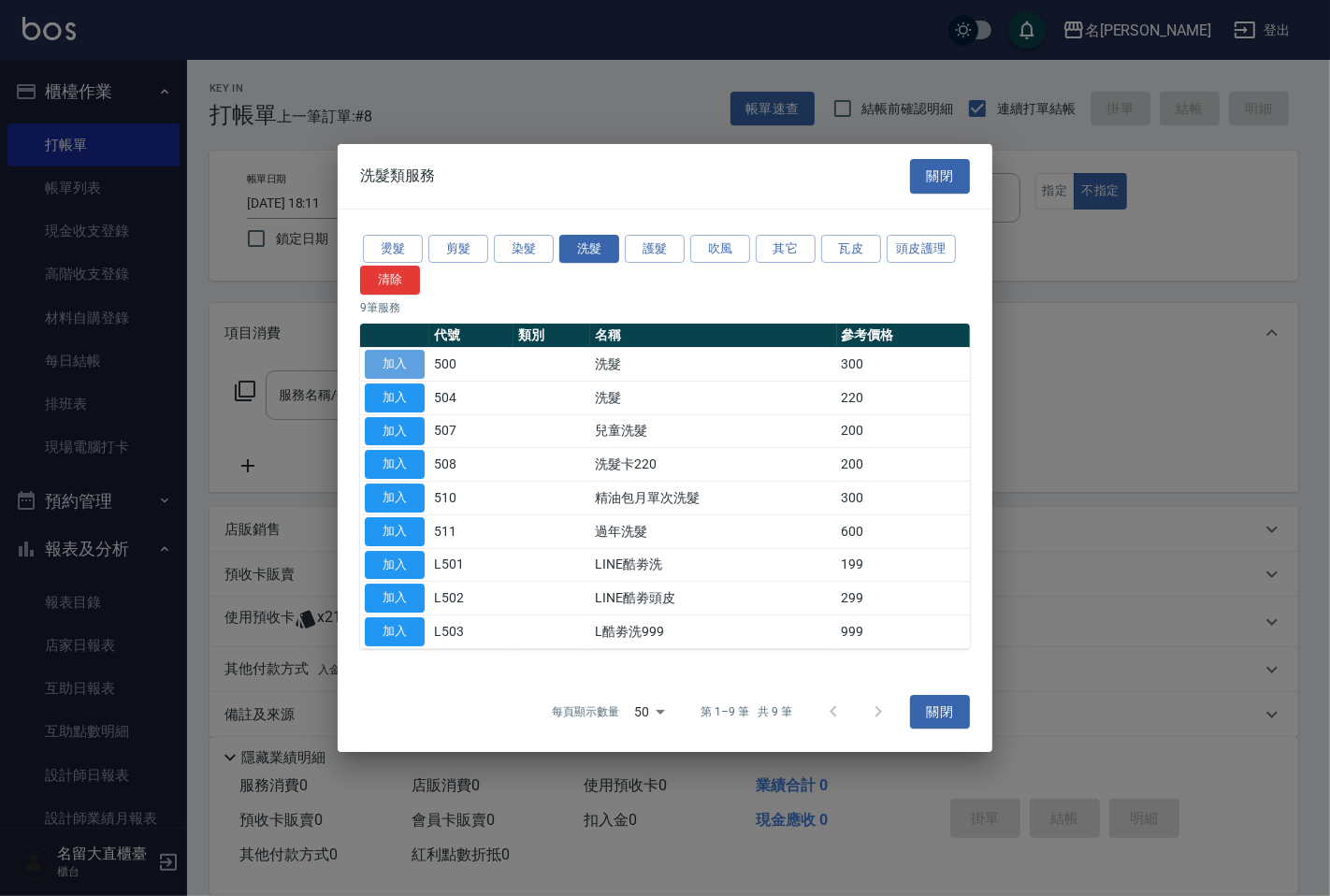
click at [375, 360] on button "加入" at bounding box center [395, 364] width 59 height 29
type input "洗髮(500)"
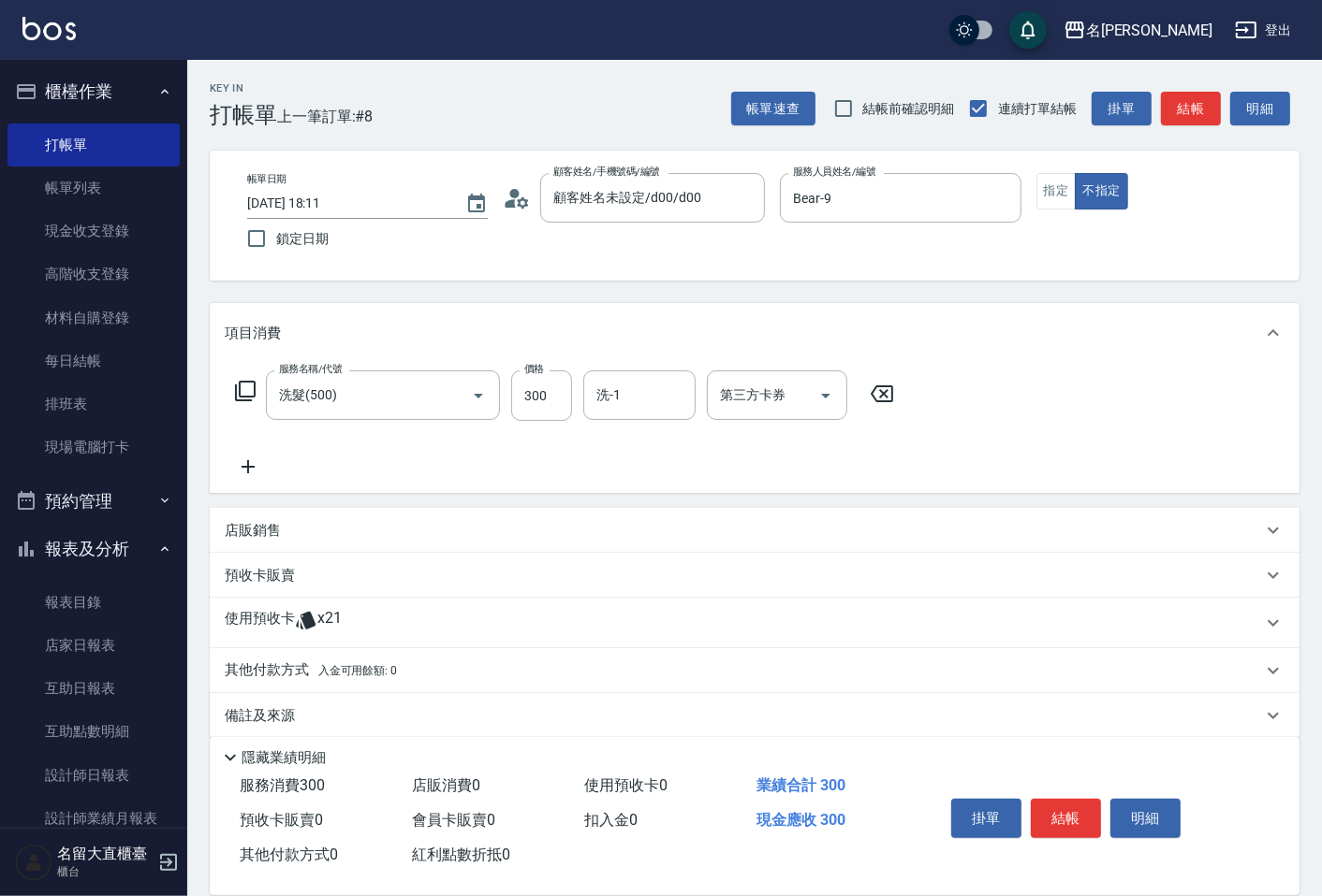
click at [245, 383] on icon at bounding box center [244, 390] width 22 height 22
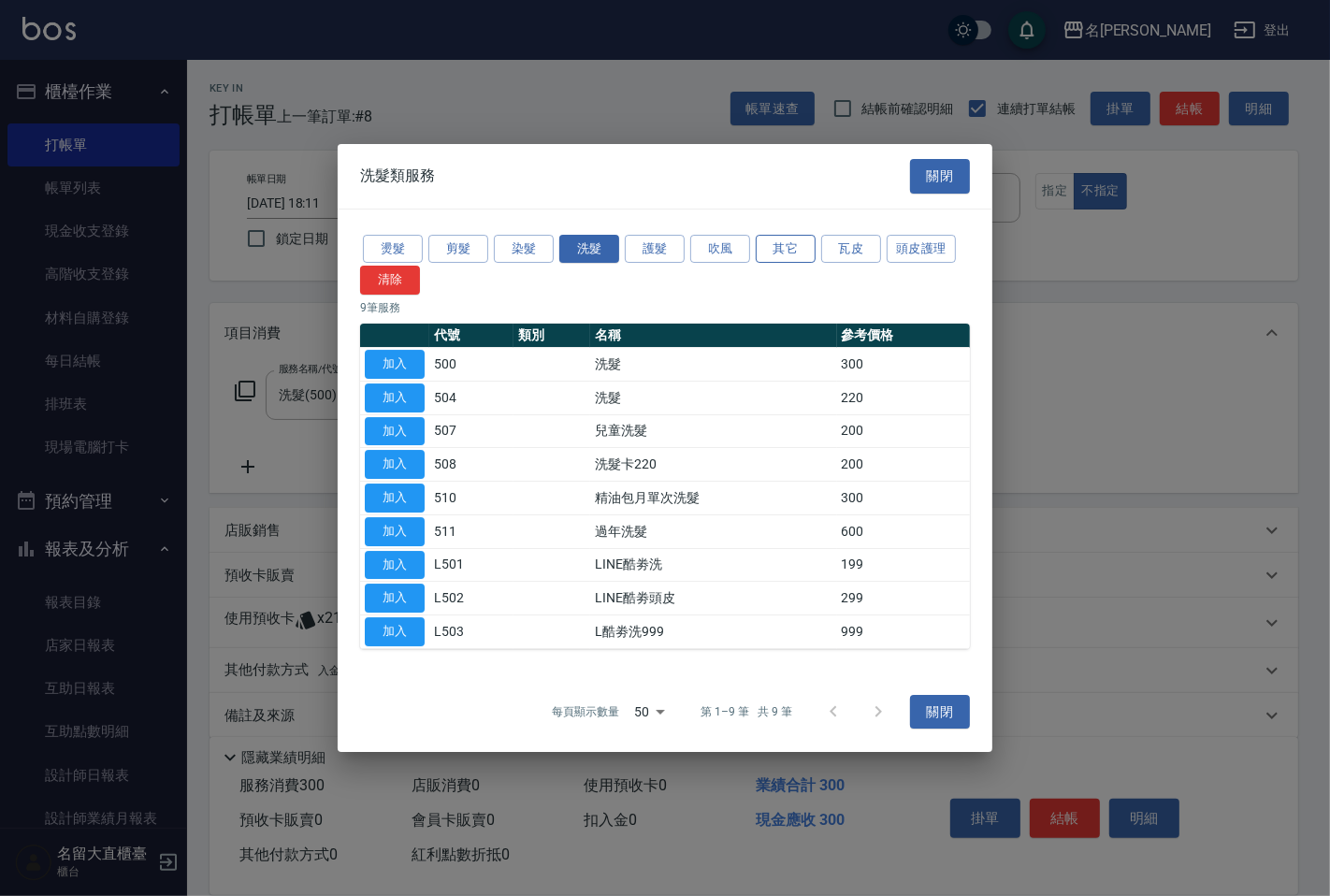
click at [796, 250] on button "其它" at bounding box center [786, 249] width 59 height 29
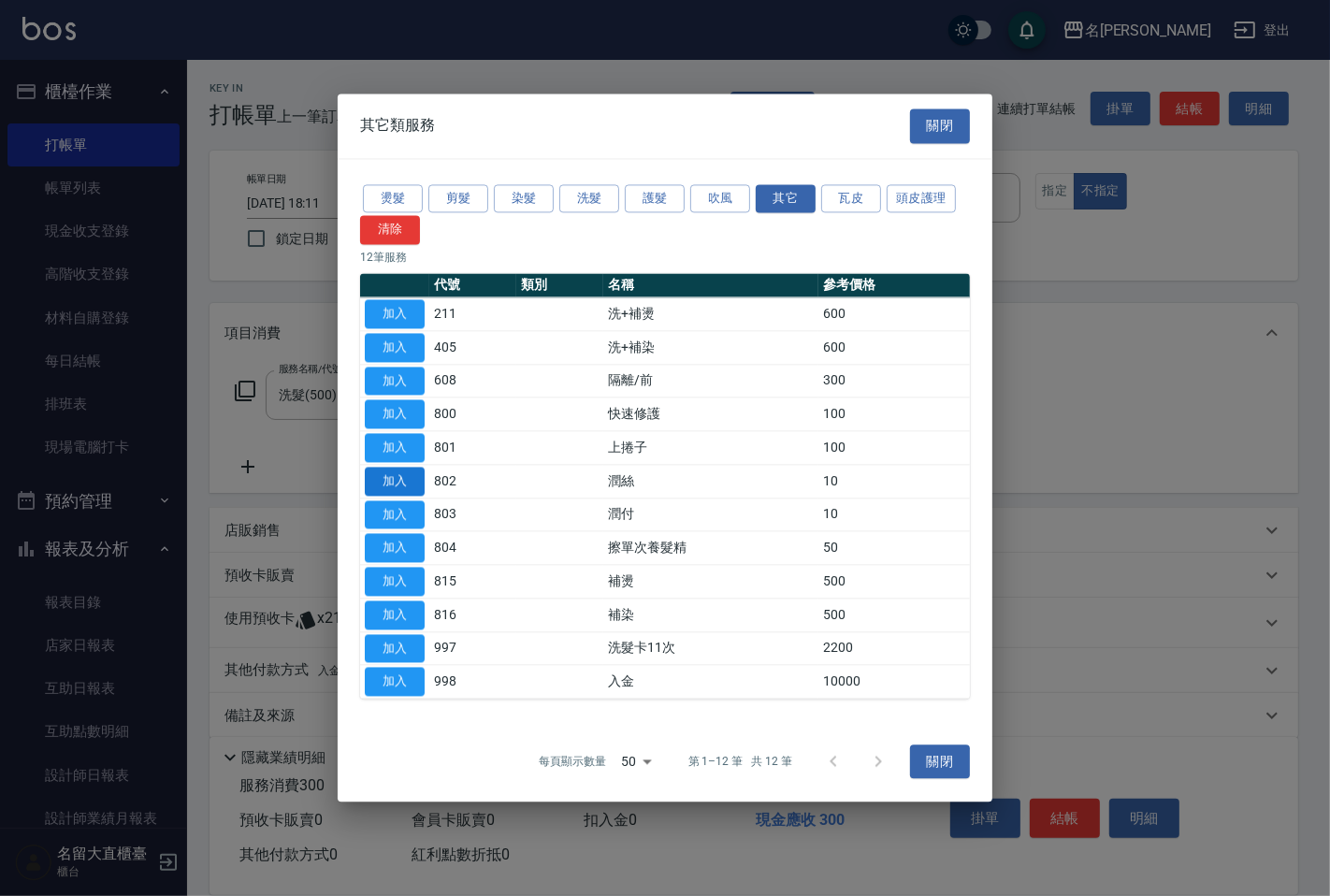
click at [400, 472] on button "加入" at bounding box center [395, 481] width 59 height 29
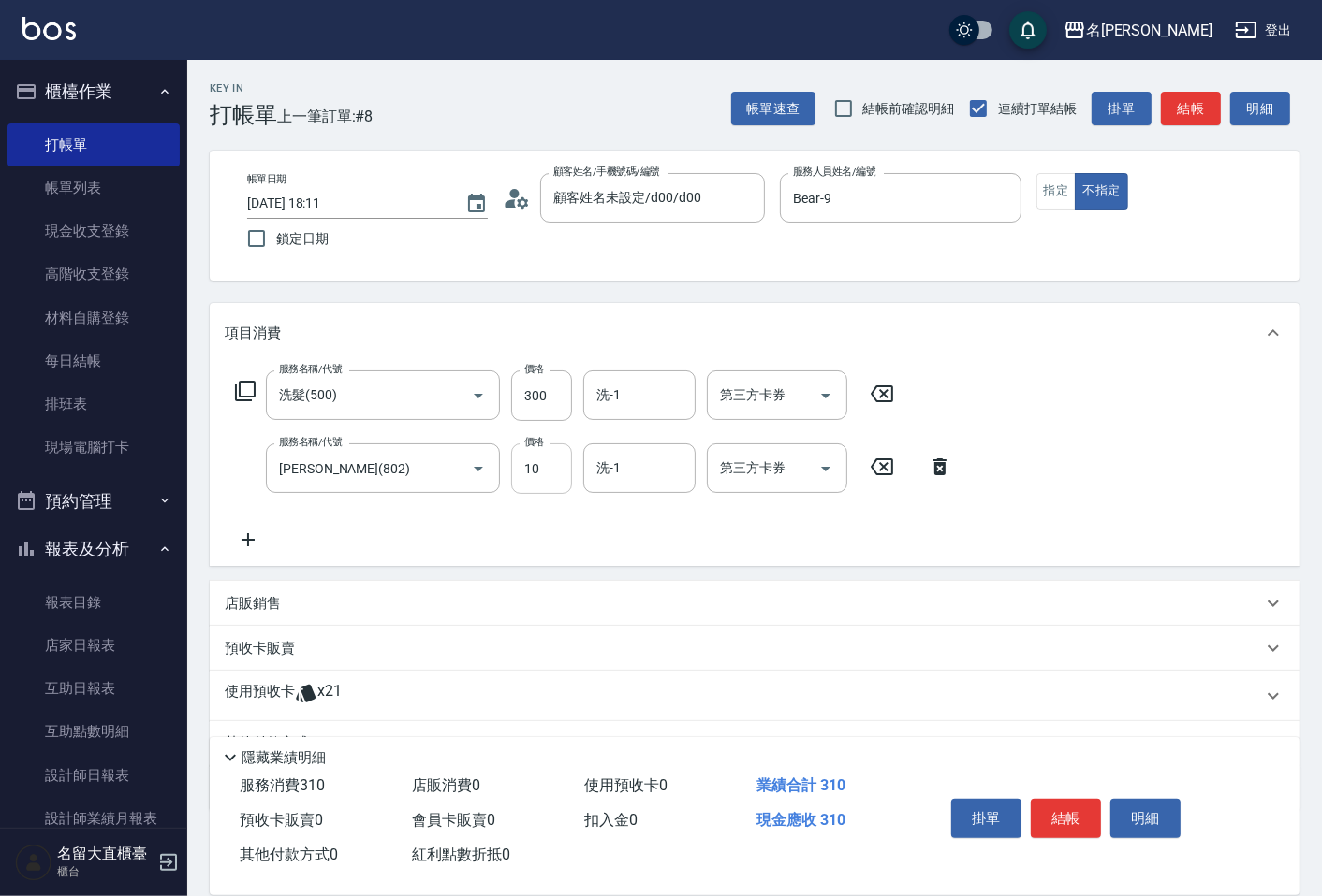
click at [529, 453] on input "10" at bounding box center [541, 469] width 60 height 51
type input "20"
click at [641, 381] on input "洗-1" at bounding box center [639, 395] width 96 height 33
click at [630, 445] on span "詩雅 -20" at bounding box center [657, 443] width 118 height 20
type input "詩雅-20"
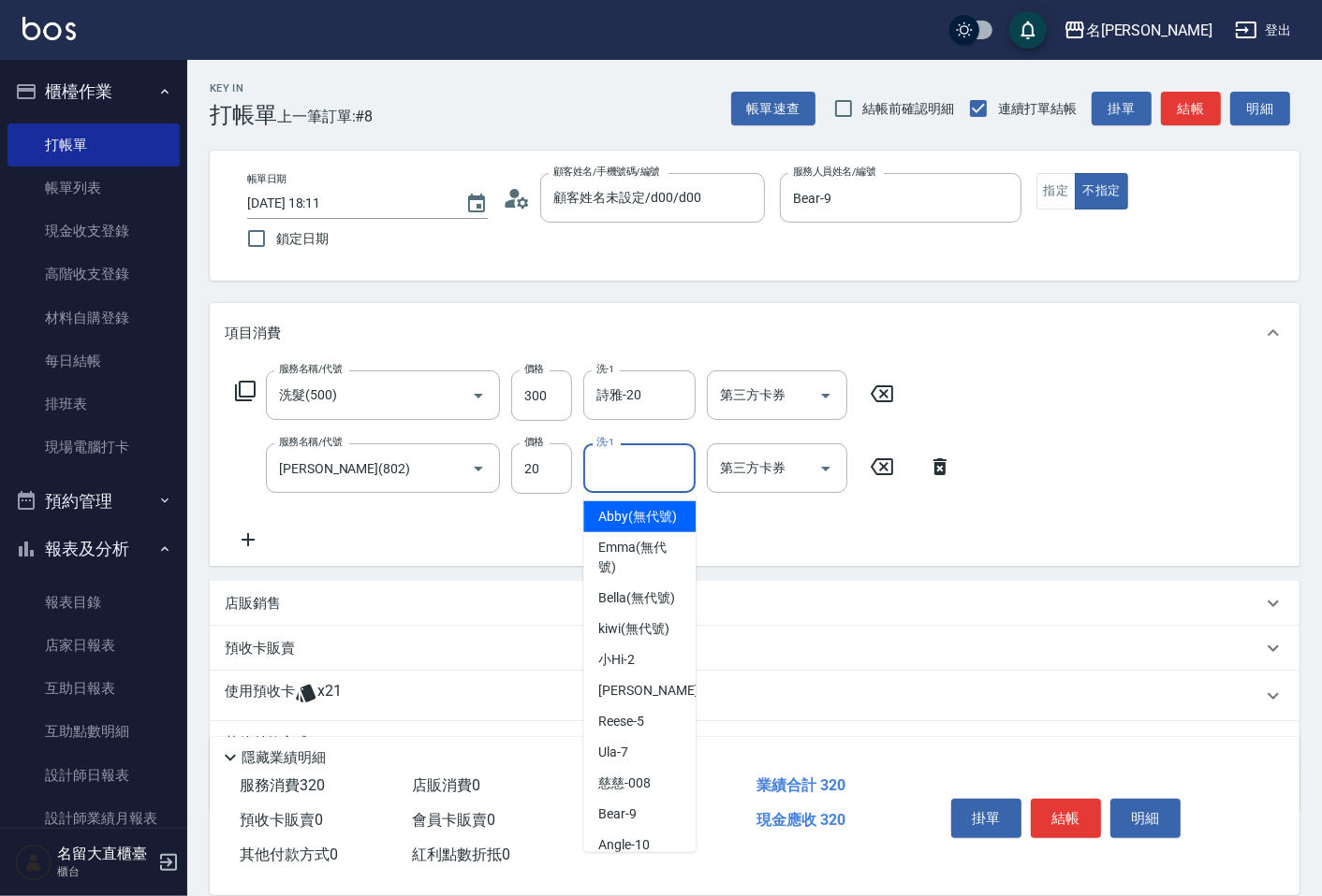
click at [630, 479] on input "洗-1" at bounding box center [639, 469] width 96 height 33
click at [620, 516] on span "詩雅 -20" at bounding box center [657, 517] width 118 height 20
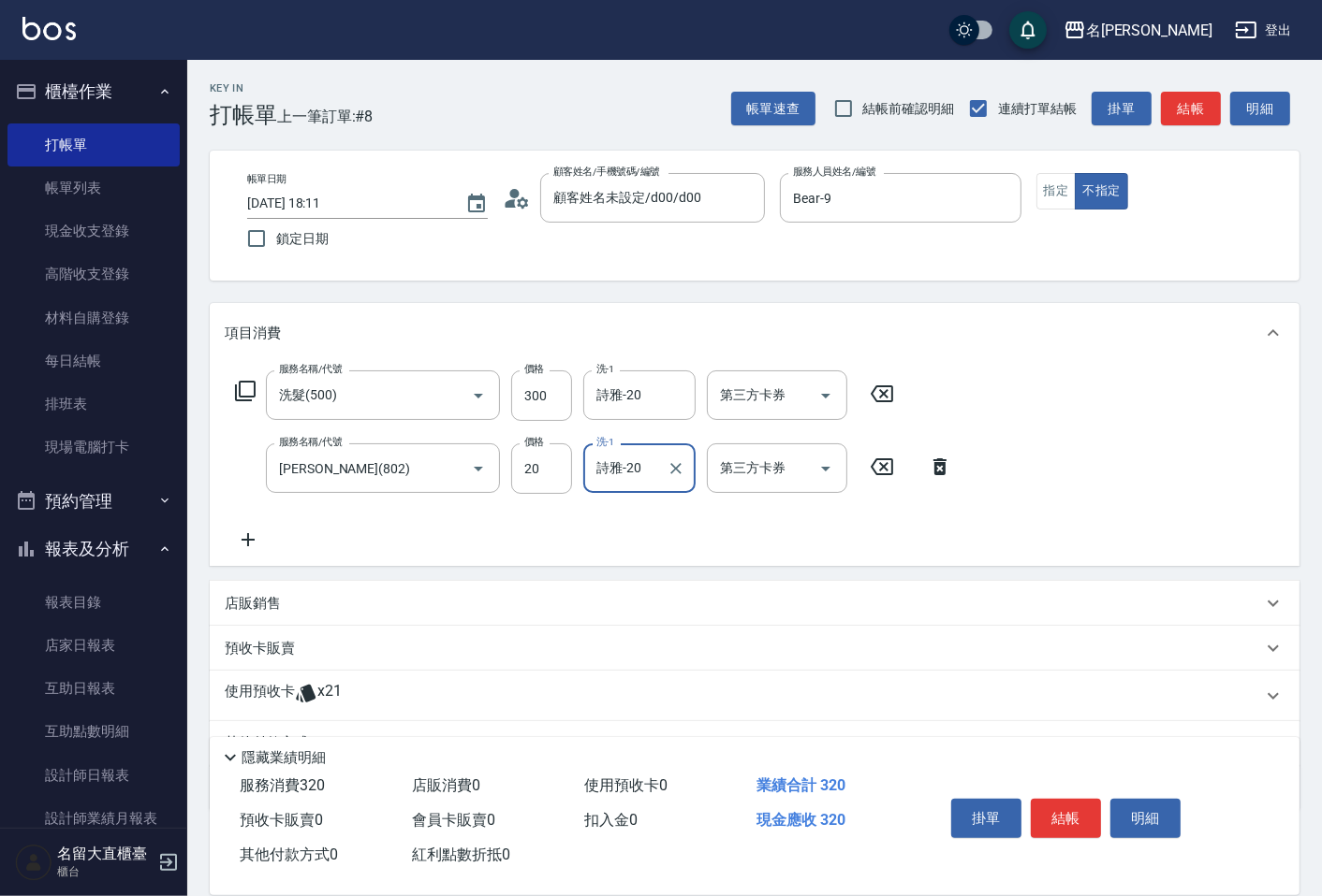
type input "詩雅-20"
click at [1182, 126] on div "帳單速查 結帳前確認明細 連續打單結帳 掛單 結帳 明細" at bounding box center [1015, 108] width 568 height 39
click at [1192, 106] on button "結帳" at bounding box center [1191, 109] width 59 height 34
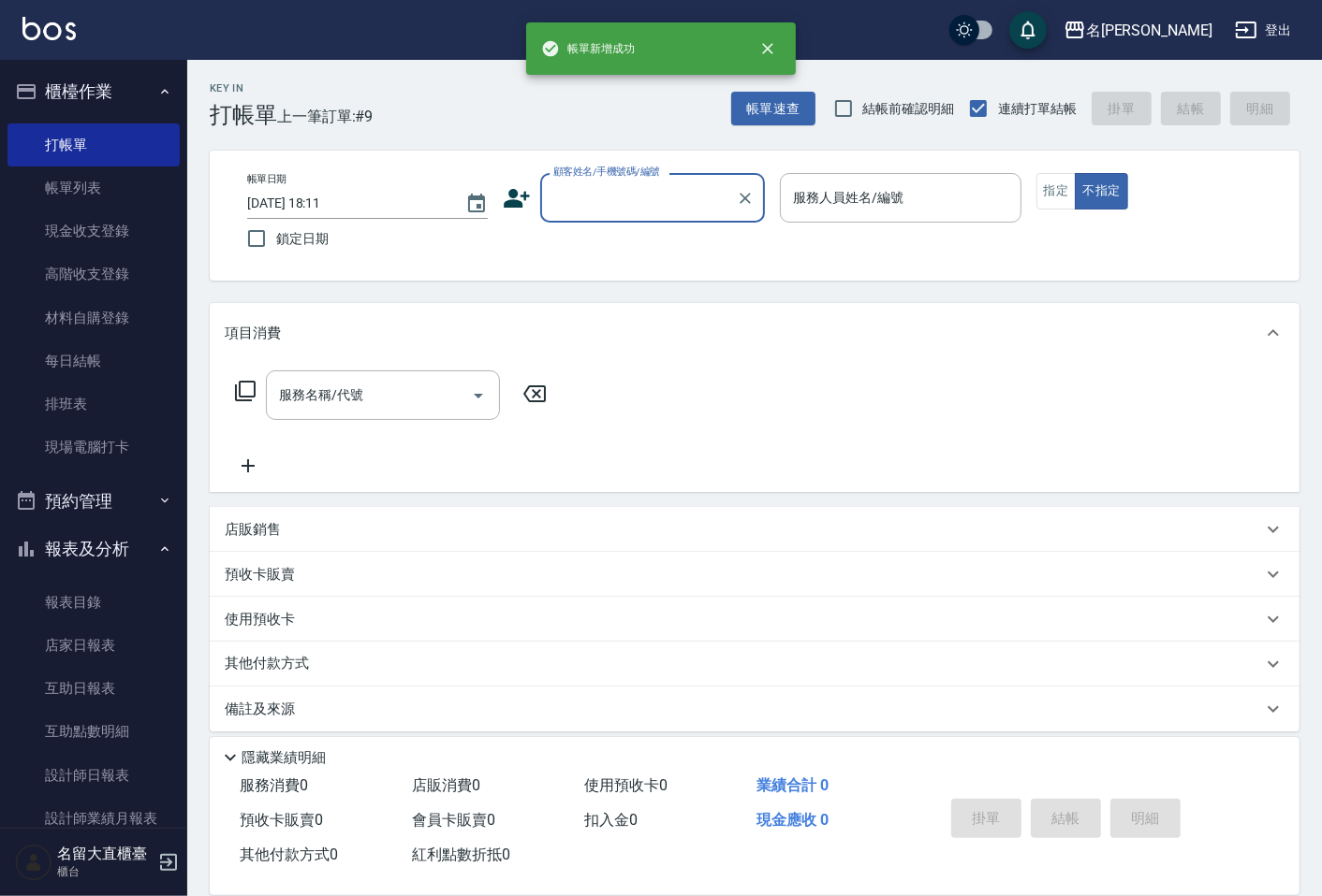
click at [644, 208] on input "顧客姓名/手機號碼/編號" at bounding box center [638, 197] width 179 height 33
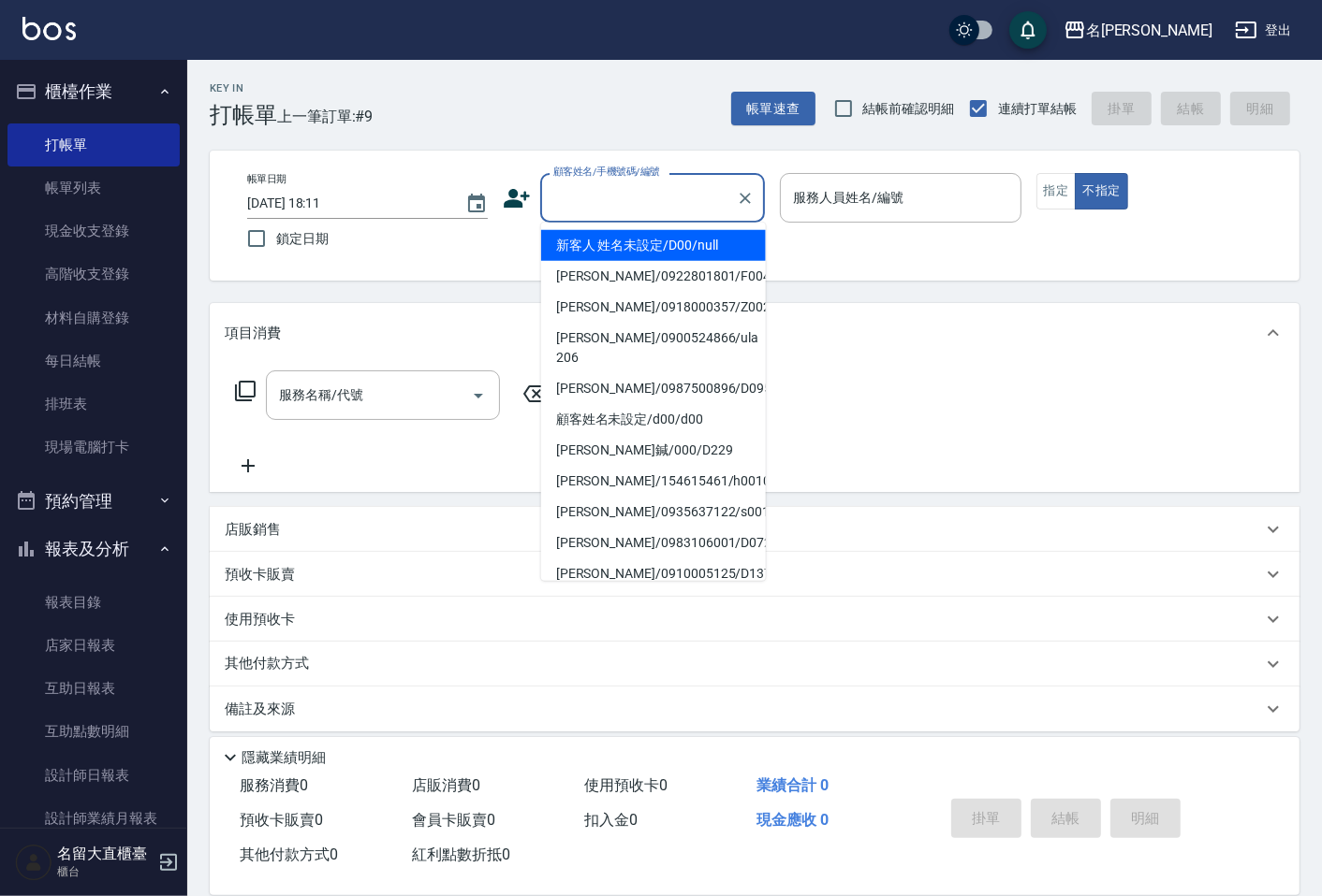
click at [448, 251] on label "鎖定日期" at bounding box center [355, 238] width 236 height 39
click at [276, 251] on input "鎖定日期" at bounding box center [256, 238] width 39 height 39
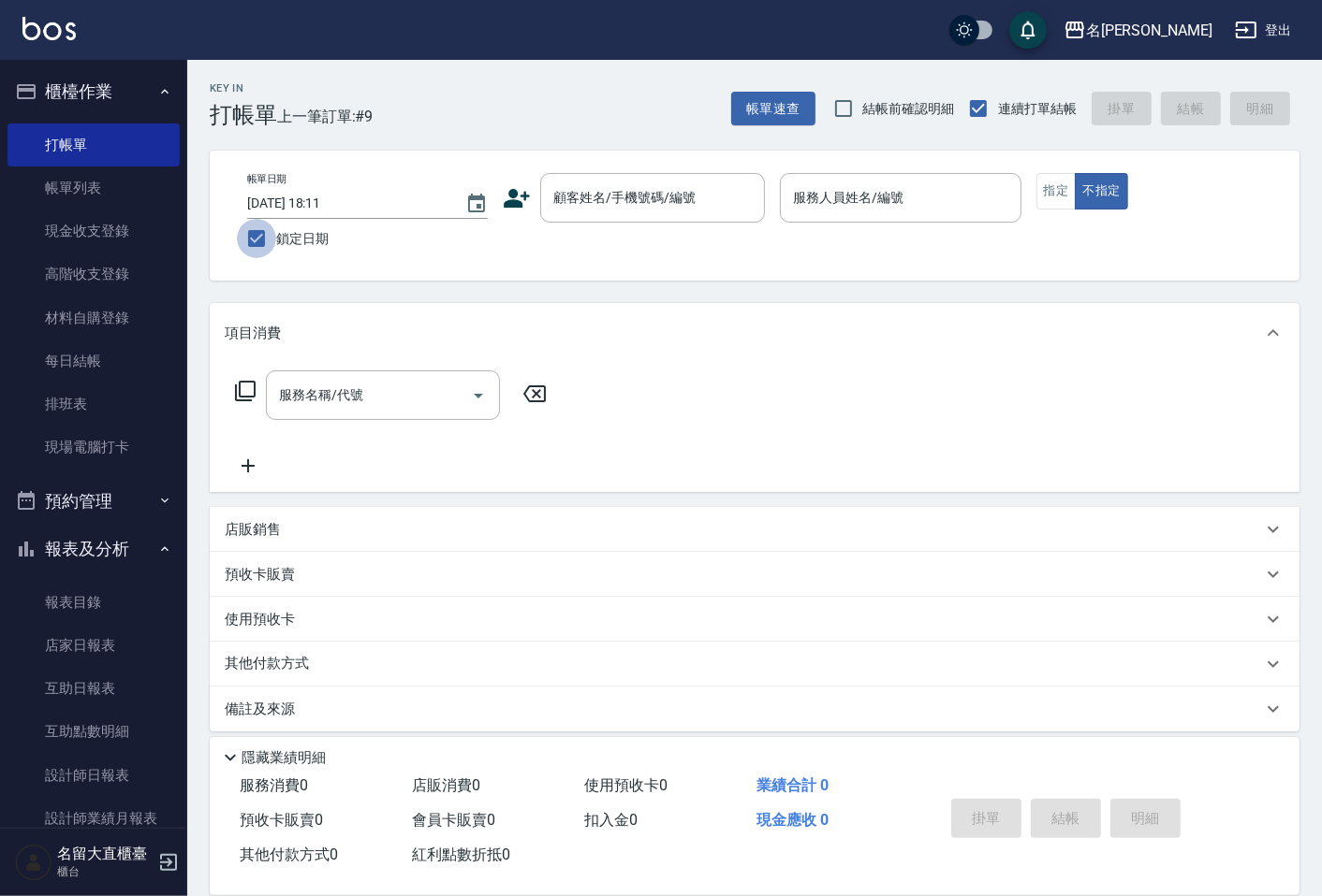
click at [263, 235] on input "鎖定日期" at bounding box center [256, 238] width 39 height 39
checkbox input "false"
click at [87, 197] on link "帳單列表" at bounding box center [94, 188] width 173 height 43
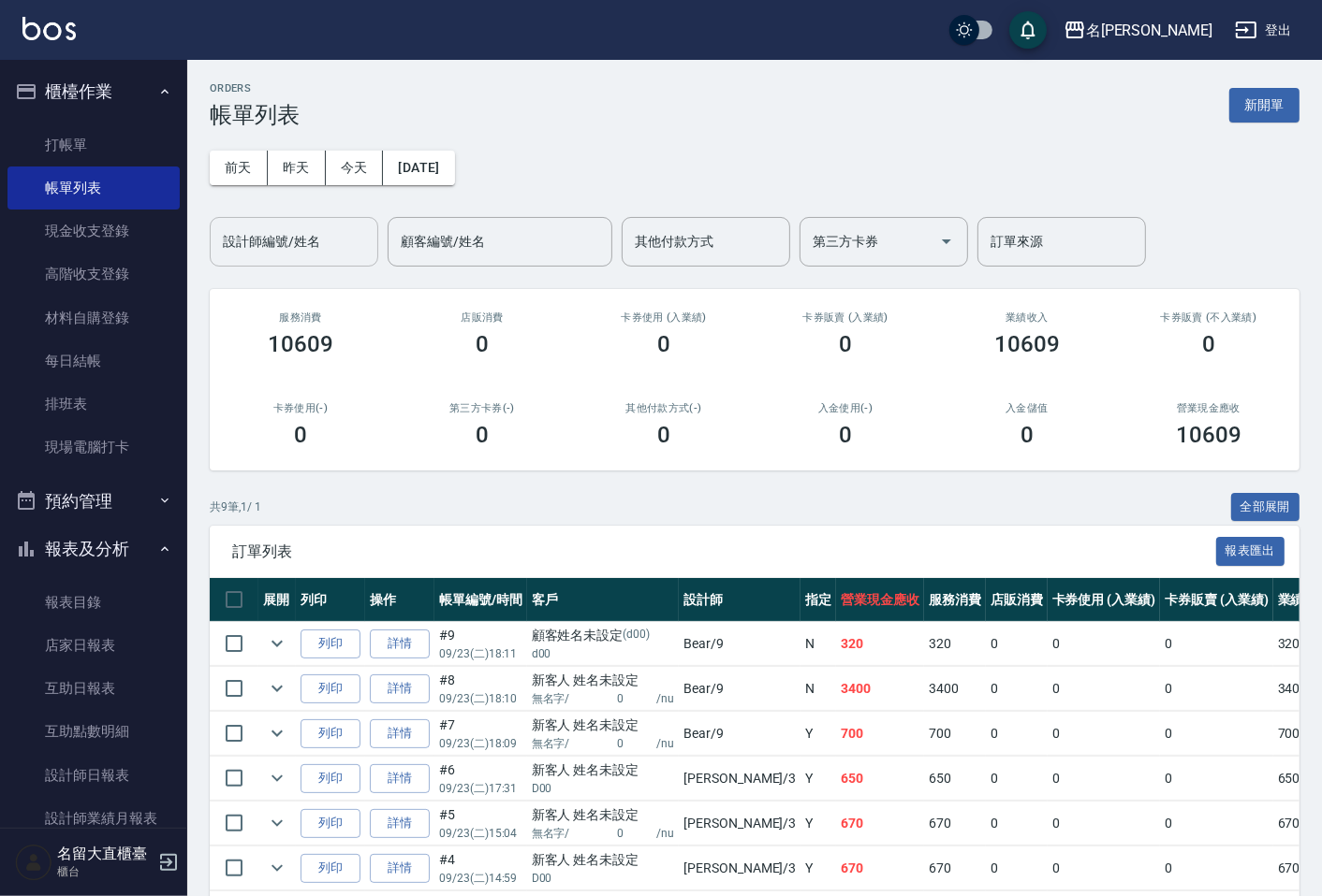
click at [267, 248] on input "設計師編號/姓名" at bounding box center [293, 241] width 151 height 33
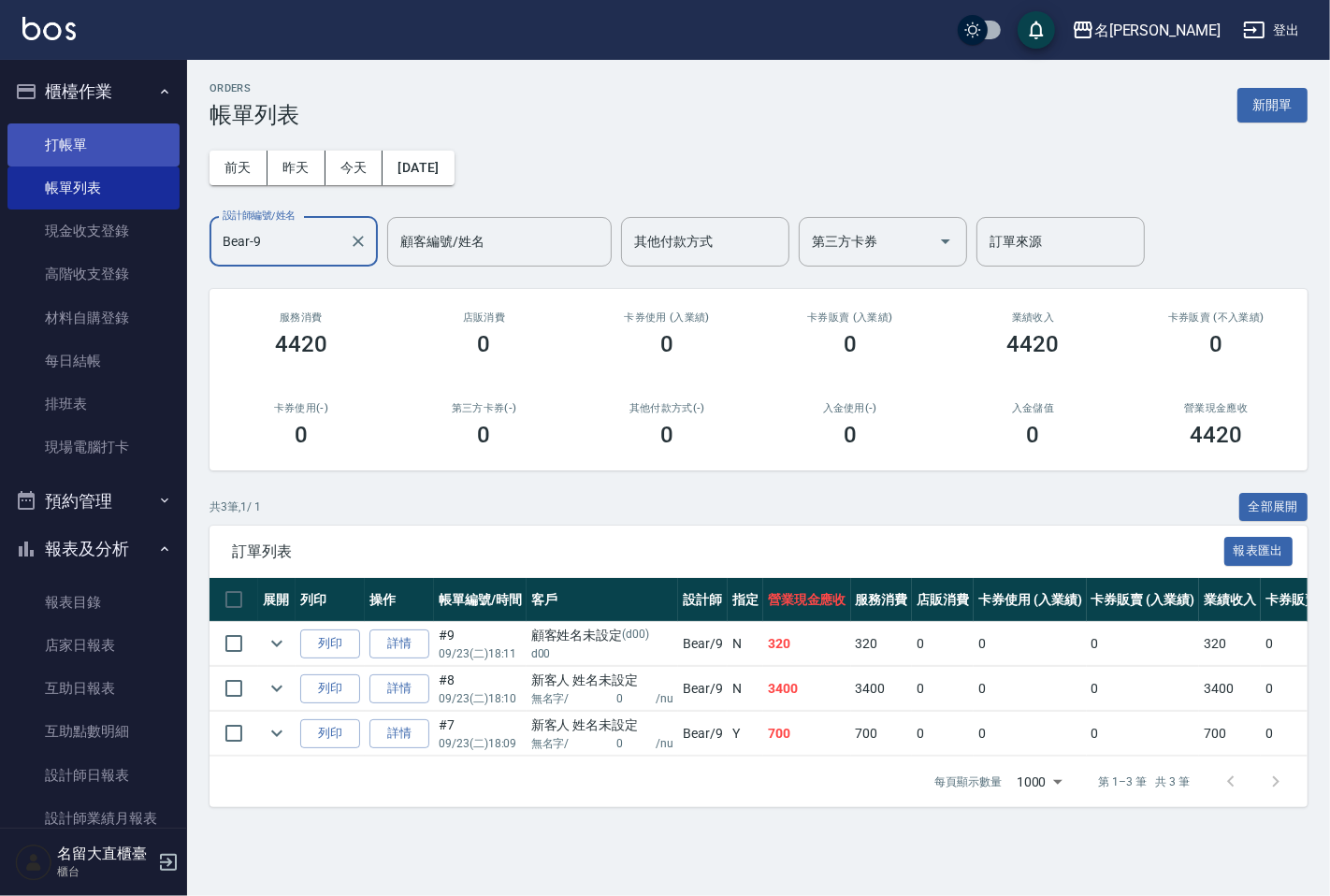
type input "Bear-9"
drag, startPoint x: 84, startPoint y: 140, endPoint x: 114, endPoint y: 125, distance: 33.5
click at [87, 137] on link "打帳單" at bounding box center [94, 145] width 172 height 43
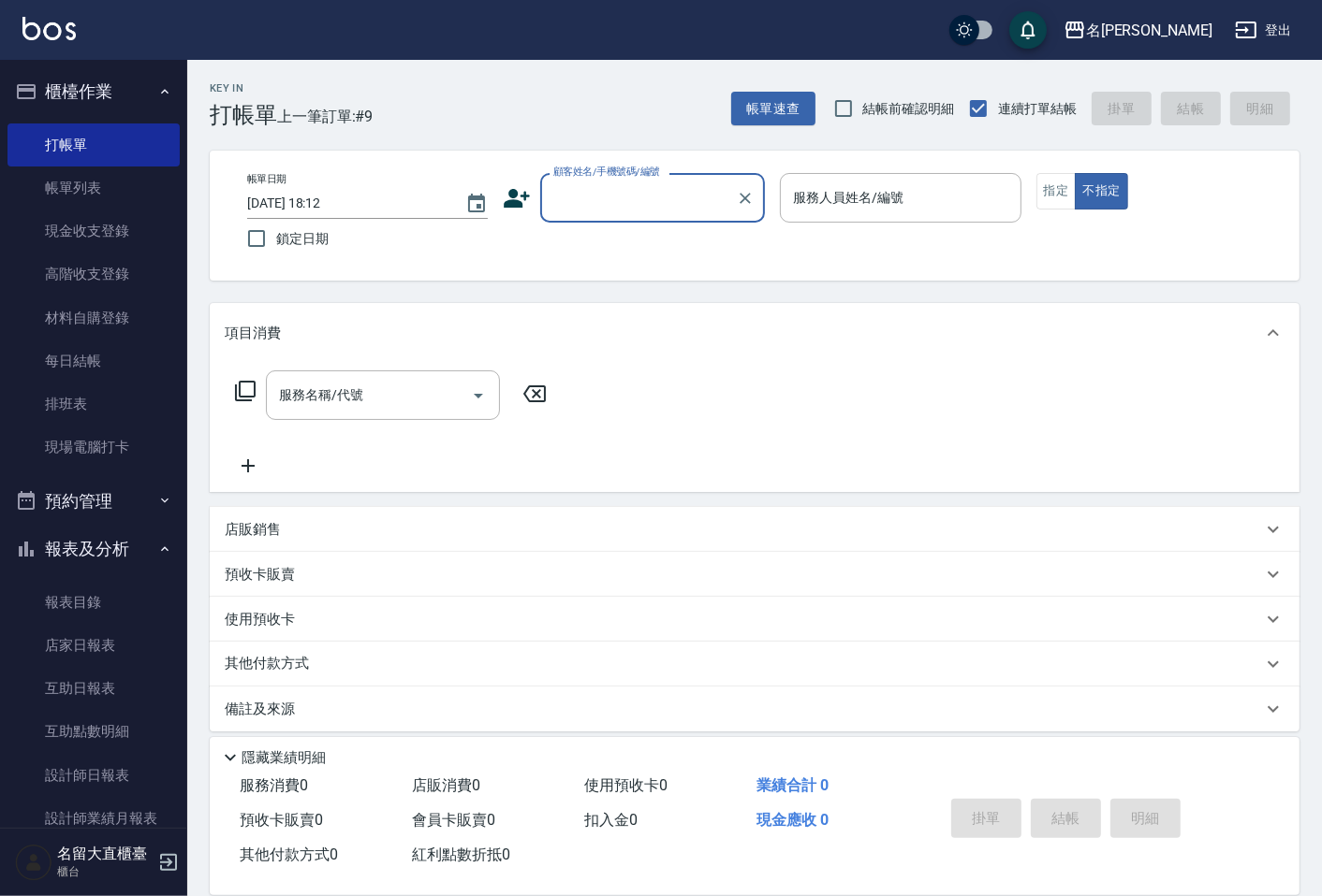
click at [661, 217] on div "顧客姓名/手機號碼/編號" at bounding box center [652, 198] width 224 height 50
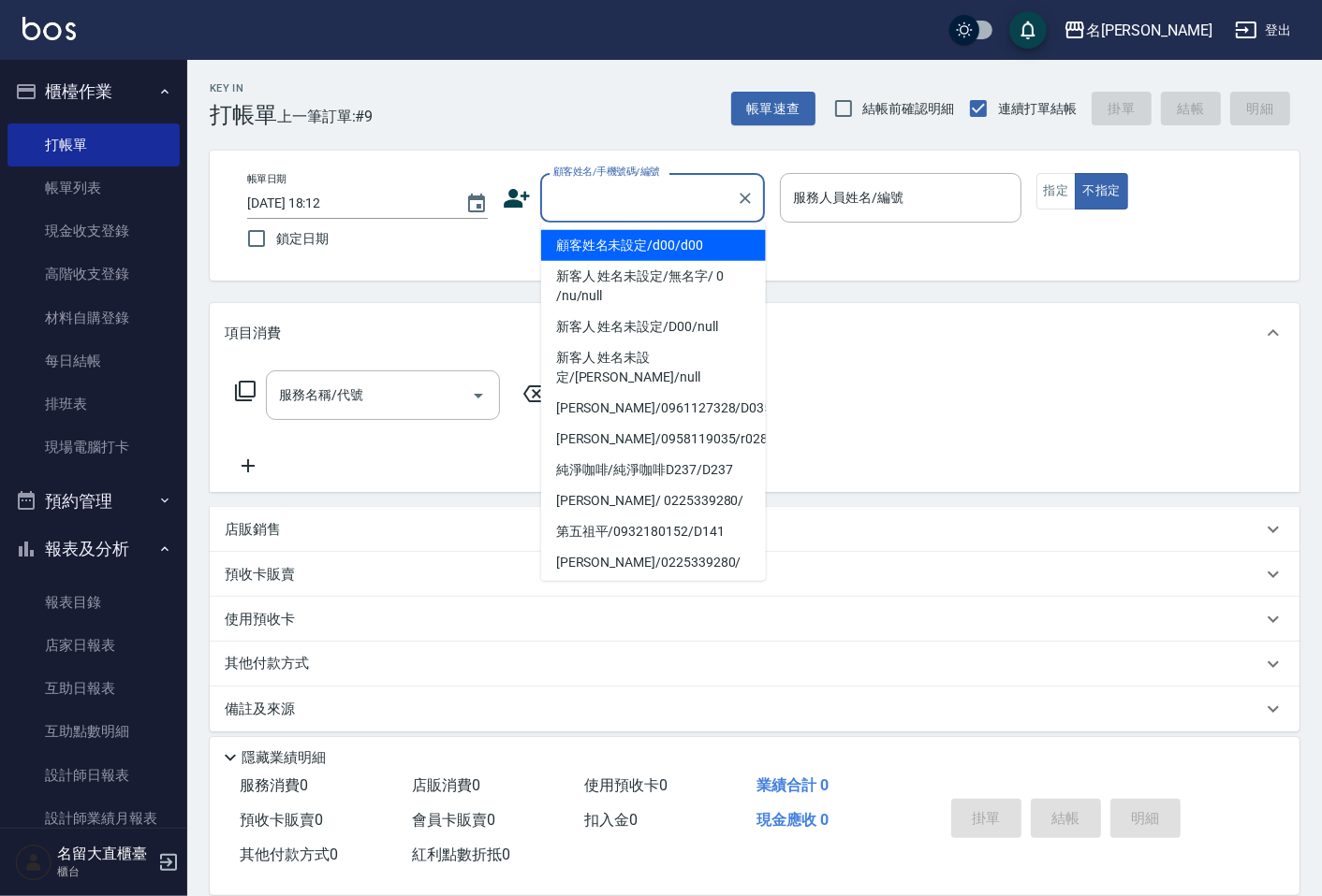
click at [652, 241] on li "顧客姓名未設定/d00/d00" at bounding box center [653, 245] width 224 height 31
type input "顧客姓名未設定/d00/d00"
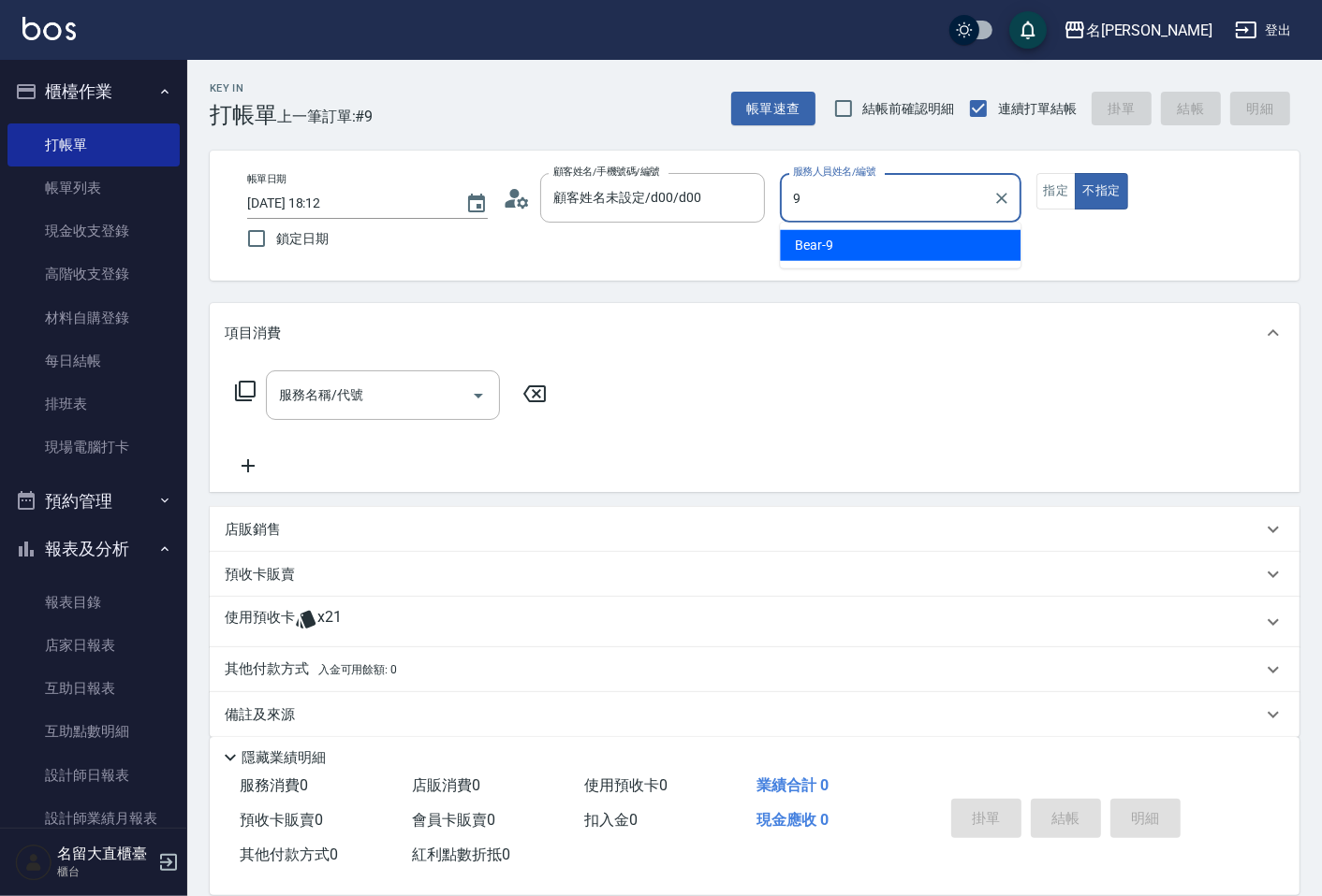
type input "Bear-9"
type button "false"
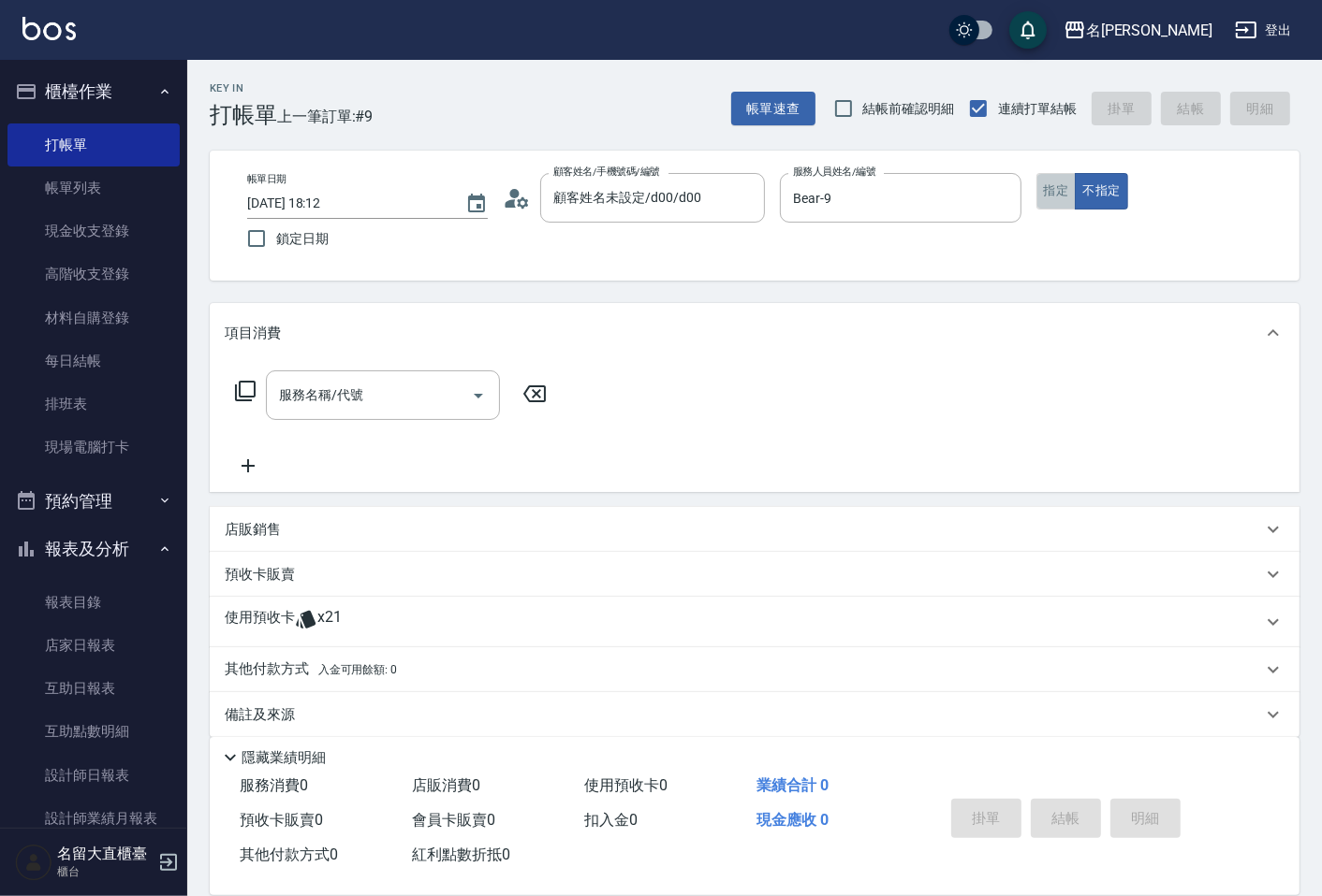
click at [1065, 185] on button "指定" at bounding box center [1056, 192] width 40 height 36
click at [239, 393] on icon at bounding box center [244, 390] width 20 height 20
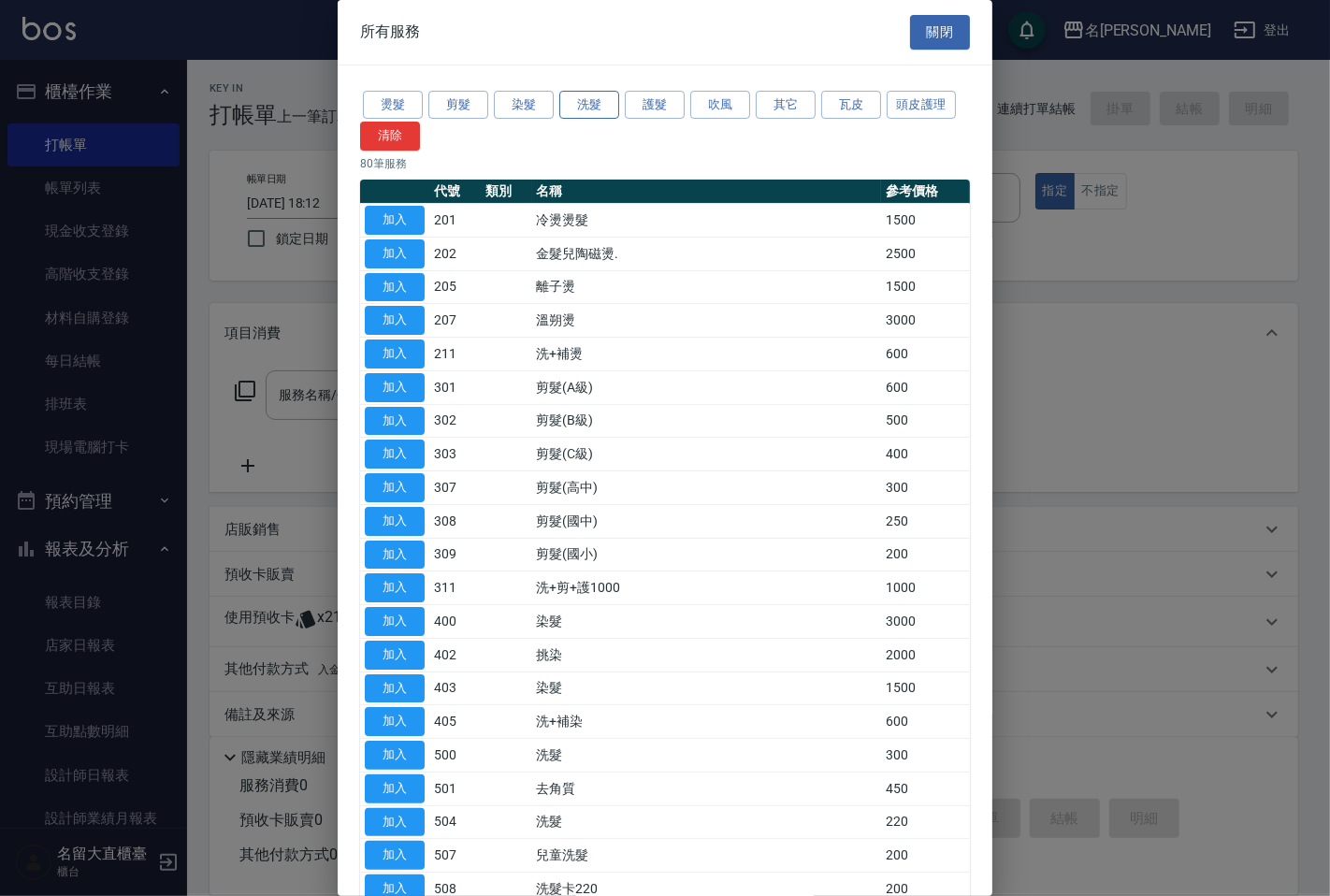
click at [585, 100] on button "洗髮" at bounding box center [589, 105] width 59 height 29
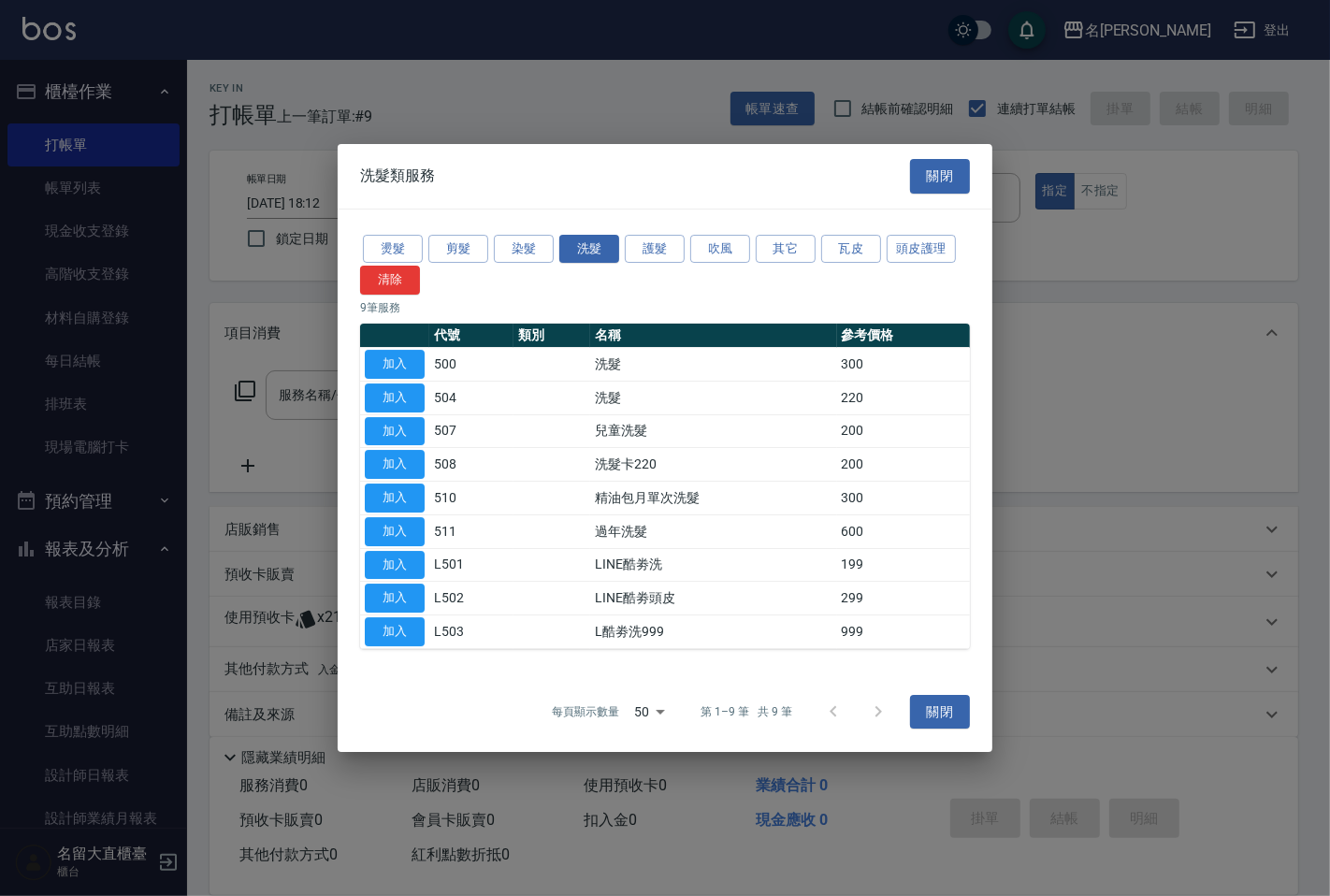
click at [430, 456] on td "508" at bounding box center [471, 465] width 84 height 34
click at [401, 463] on button "加入" at bounding box center [395, 465] width 59 height 29
type input "洗髮卡220(508)"
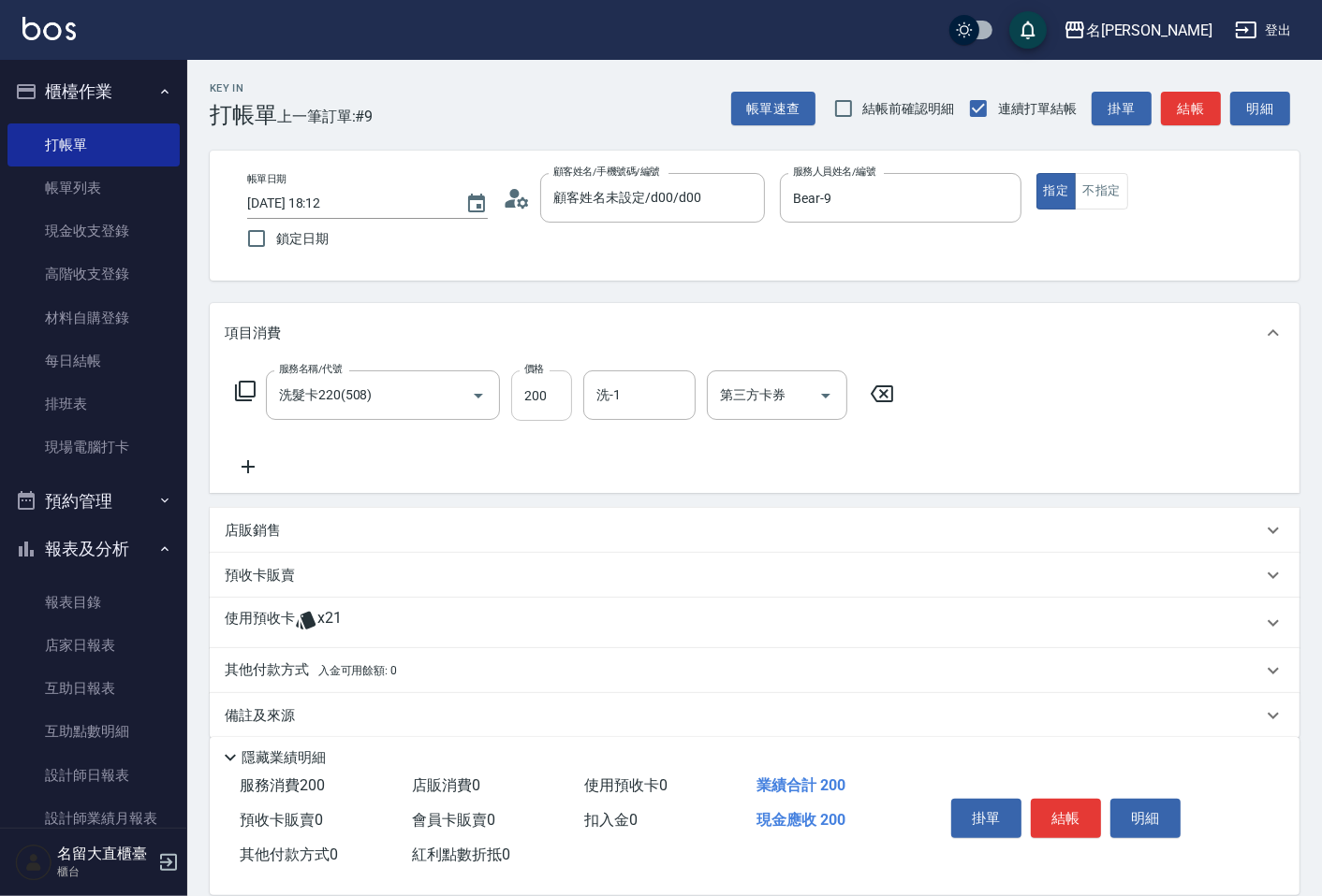
click at [549, 409] on input "200" at bounding box center [541, 396] width 60 height 51
click at [628, 413] on div "洗-1" at bounding box center [638, 396] width 112 height 50
type input "273"
click at [622, 447] on span "詩雅 -20" at bounding box center [657, 443] width 118 height 20
type input "詩雅-20"
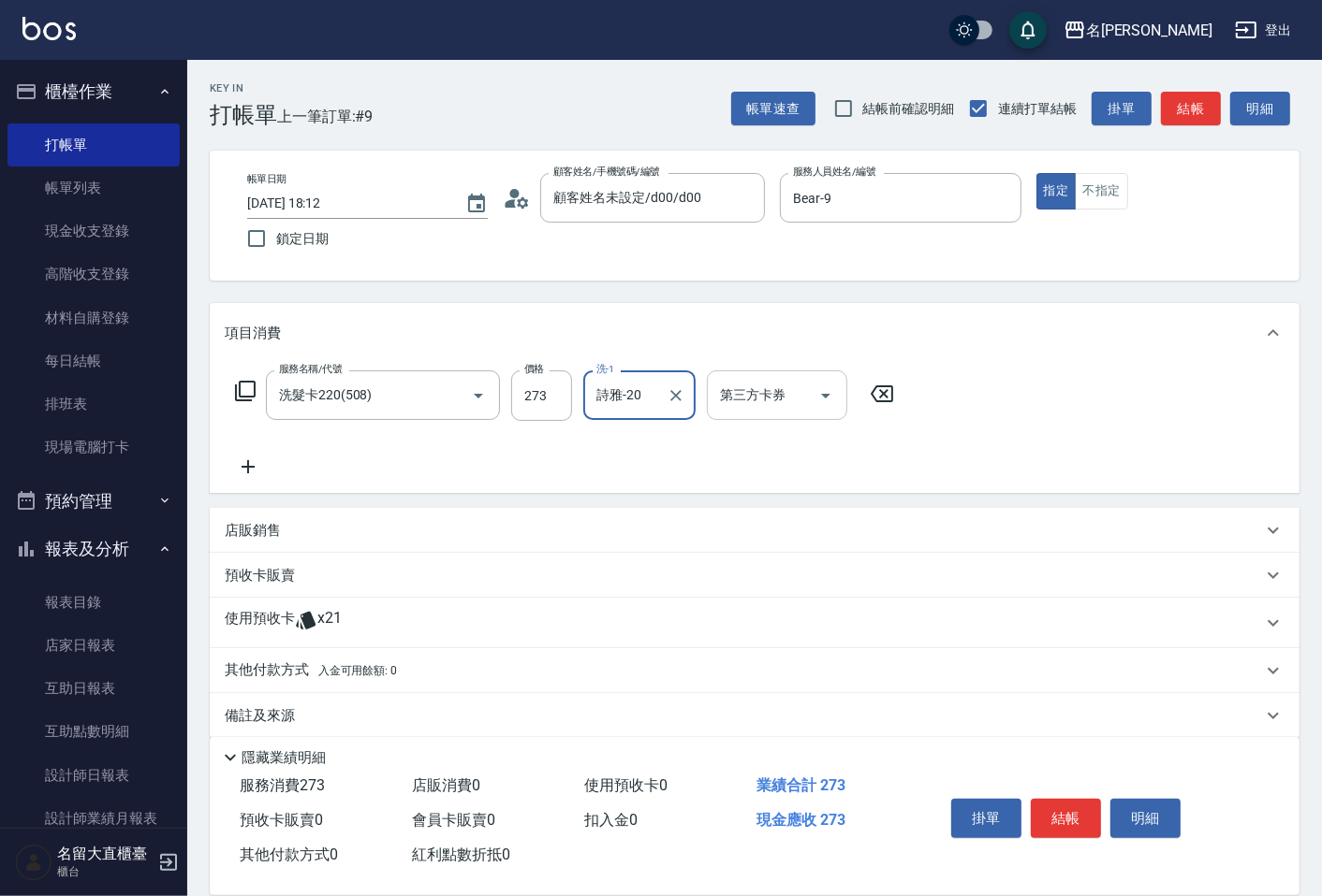
click at [760, 385] on input "第三方卡券" at bounding box center [763, 395] width 96 height 33
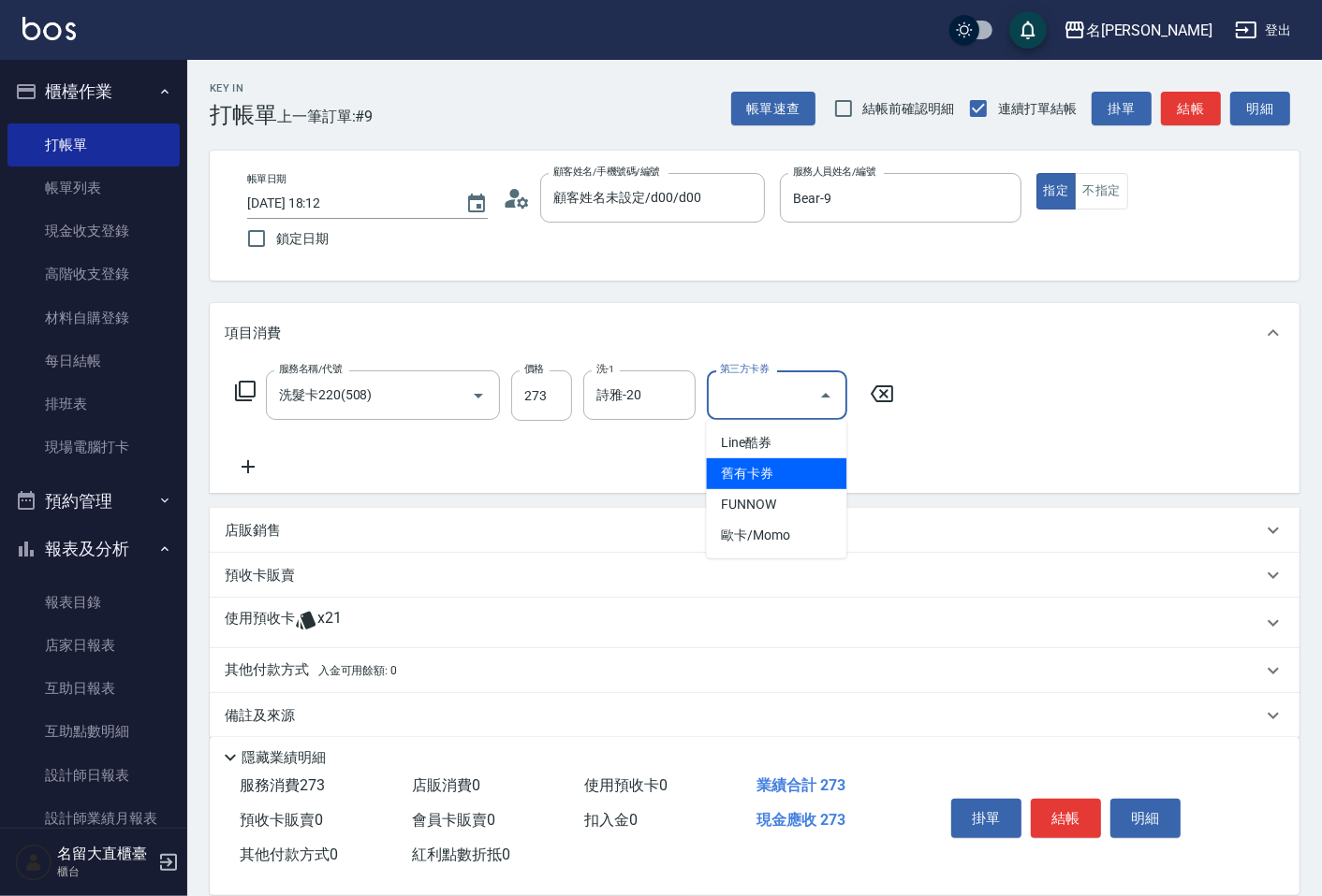
drag, startPoint x: 747, startPoint y: 463, endPoint x: 754, endPoint y: 451, distance: 13.9
click at [747, 464] on span "舊有卡券" at bounding box center [776, 473] width 140 height 31
type input "舊有卡券"
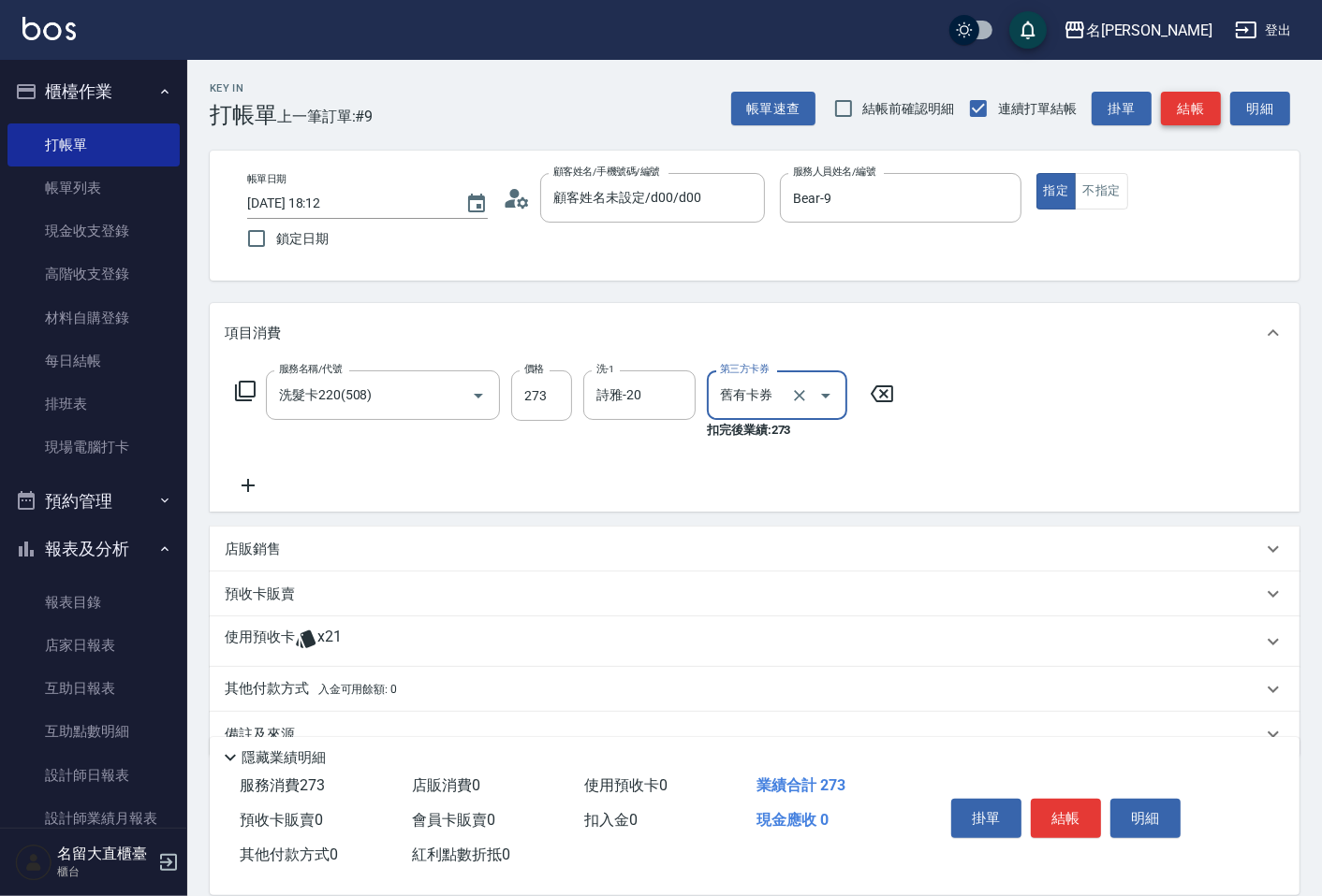
click at [1199, 100] on button "結帳" at bounding box center [1191, 109] width 59 height 34
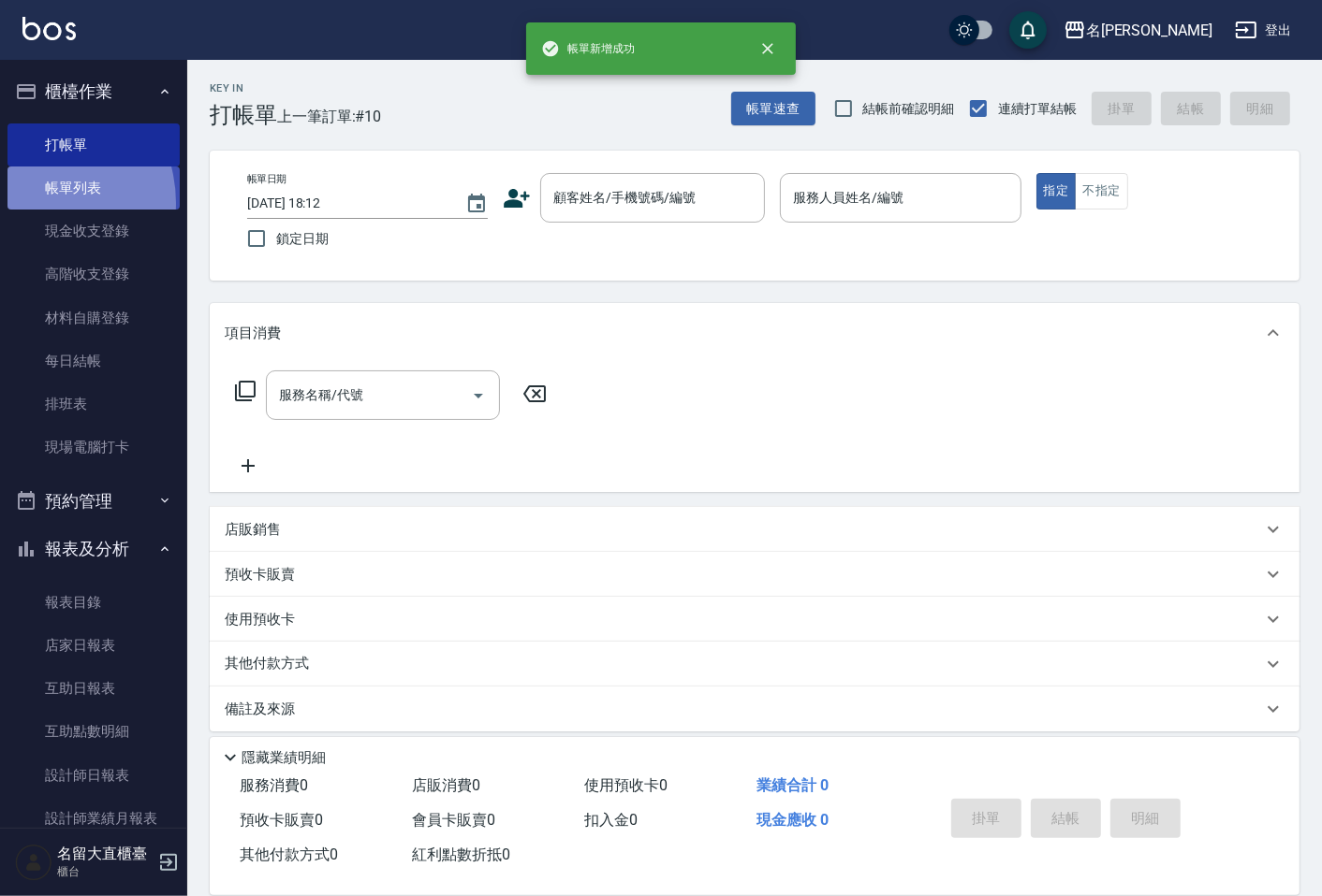
click at [34, 200] on link "帳單列表" at bounding box center [94, 188] width 173 height 43
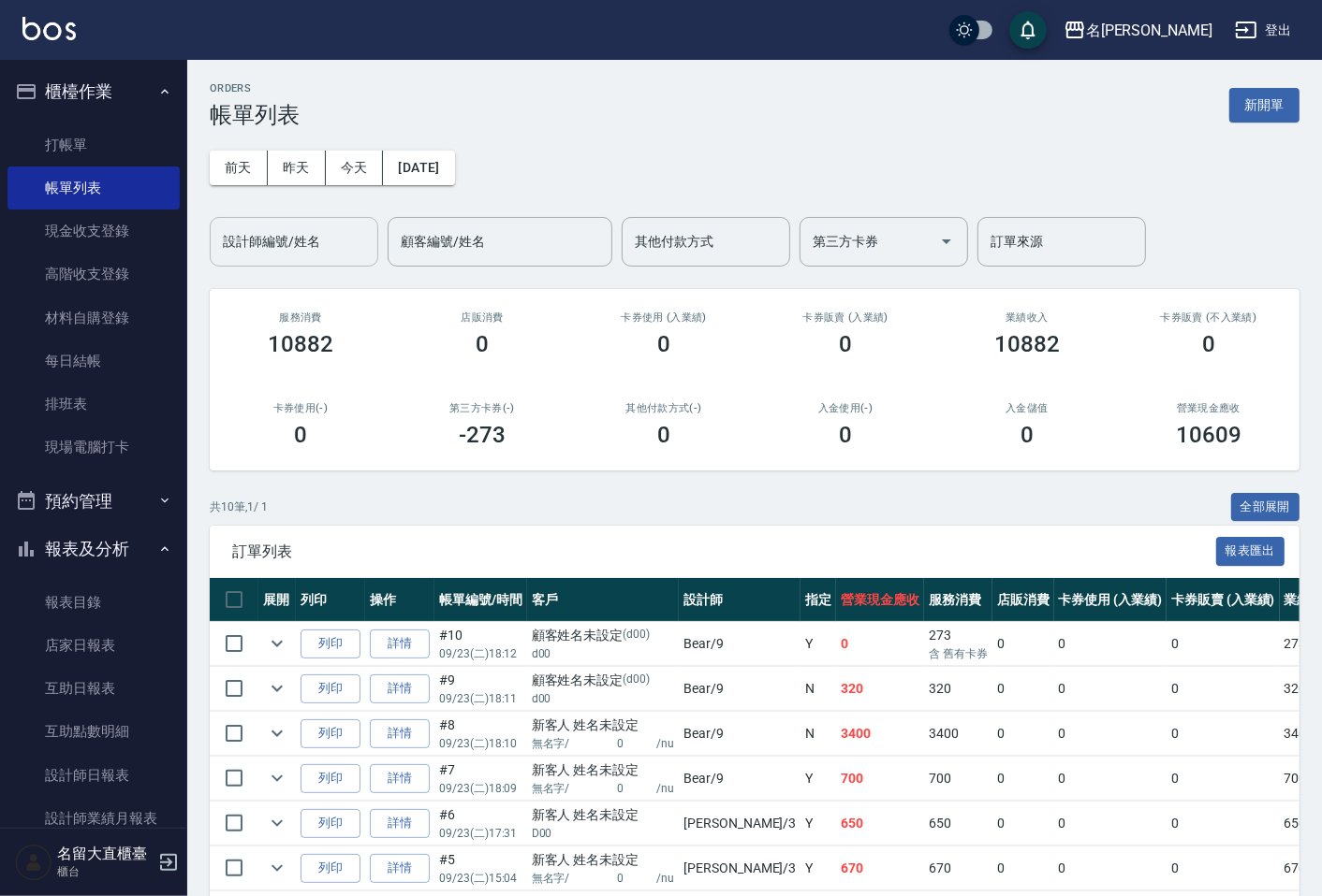
click at [282, 232] on input "設計師編號/姓名" at bounding box center [293, 241] width 151 height 33
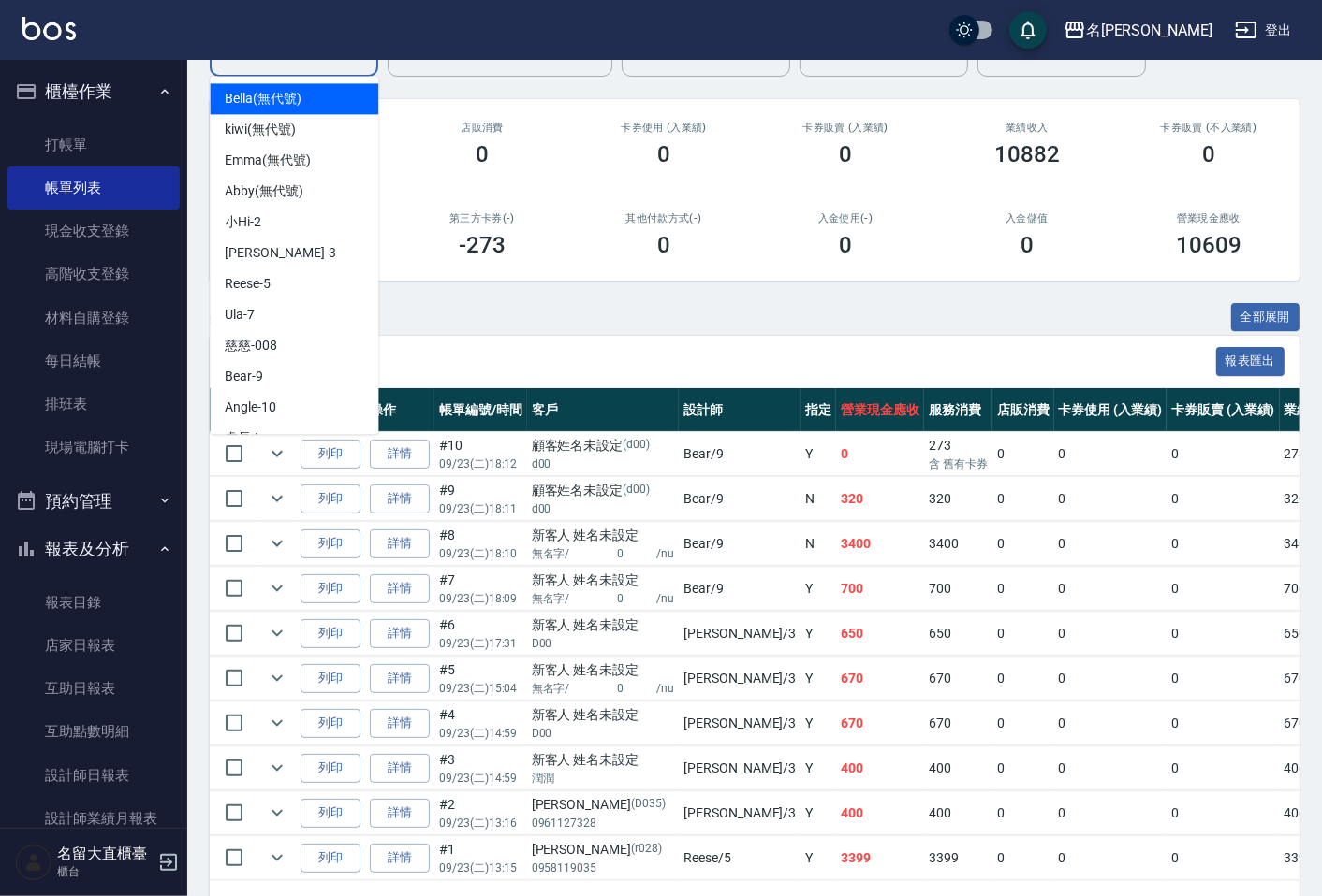
scroll to position [208, 0]
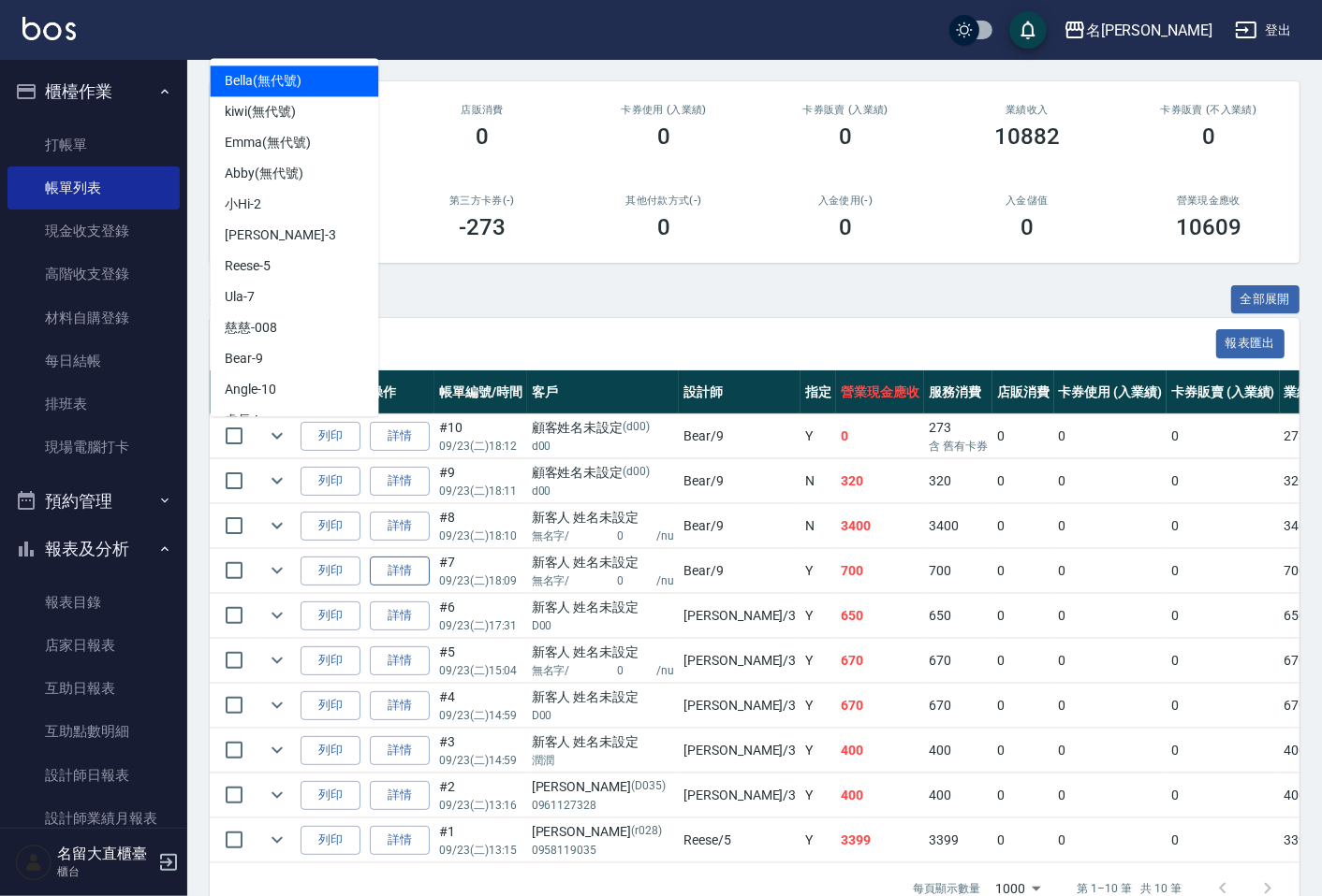
click at [396, 581] on link "詳情" at bounding box center [400, 571] width 59 height 29
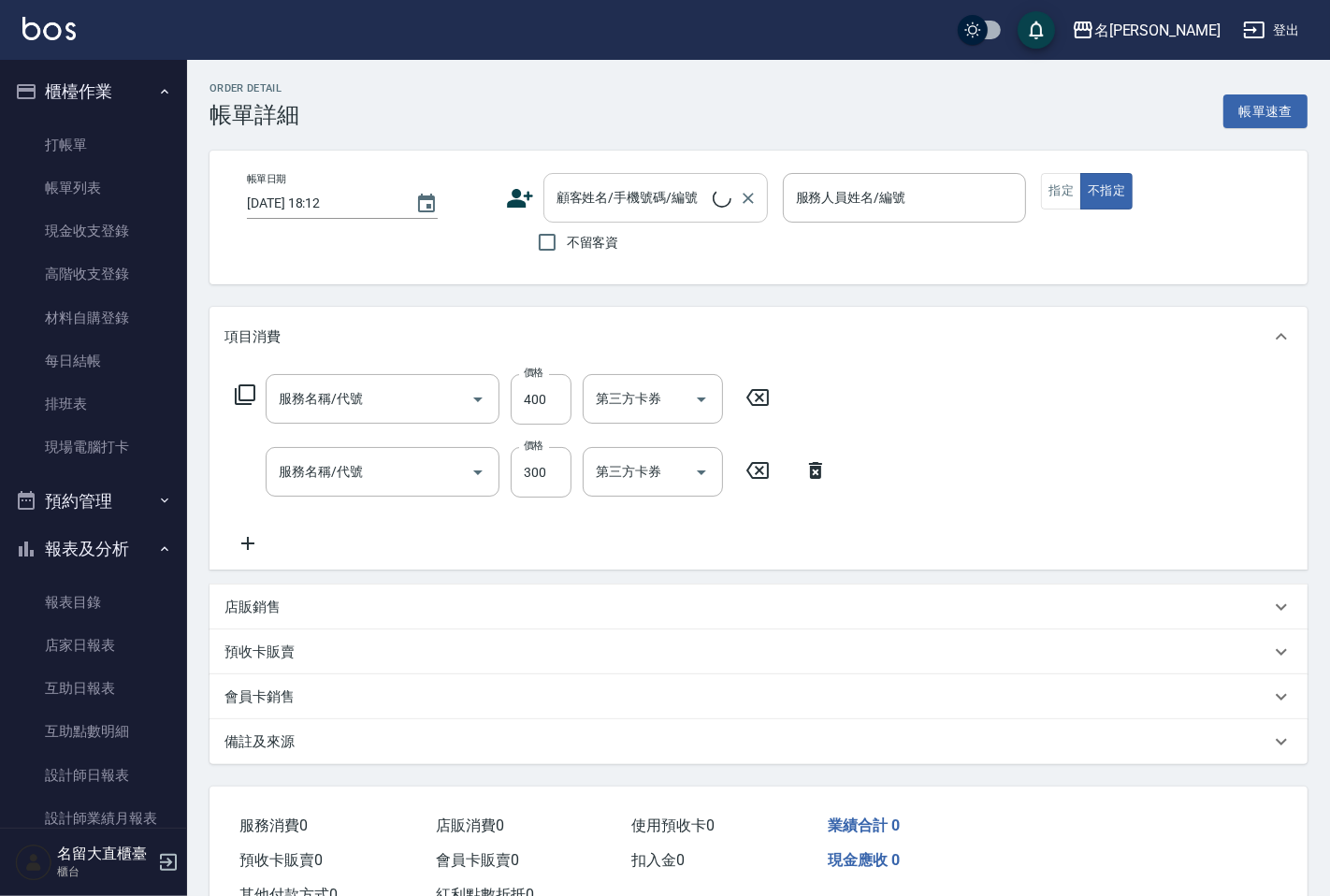
type input "[DATE] 18:09"
type input "Bear-9"
type input "剪髮(C級)(303)"
type input "洗髮(500)"
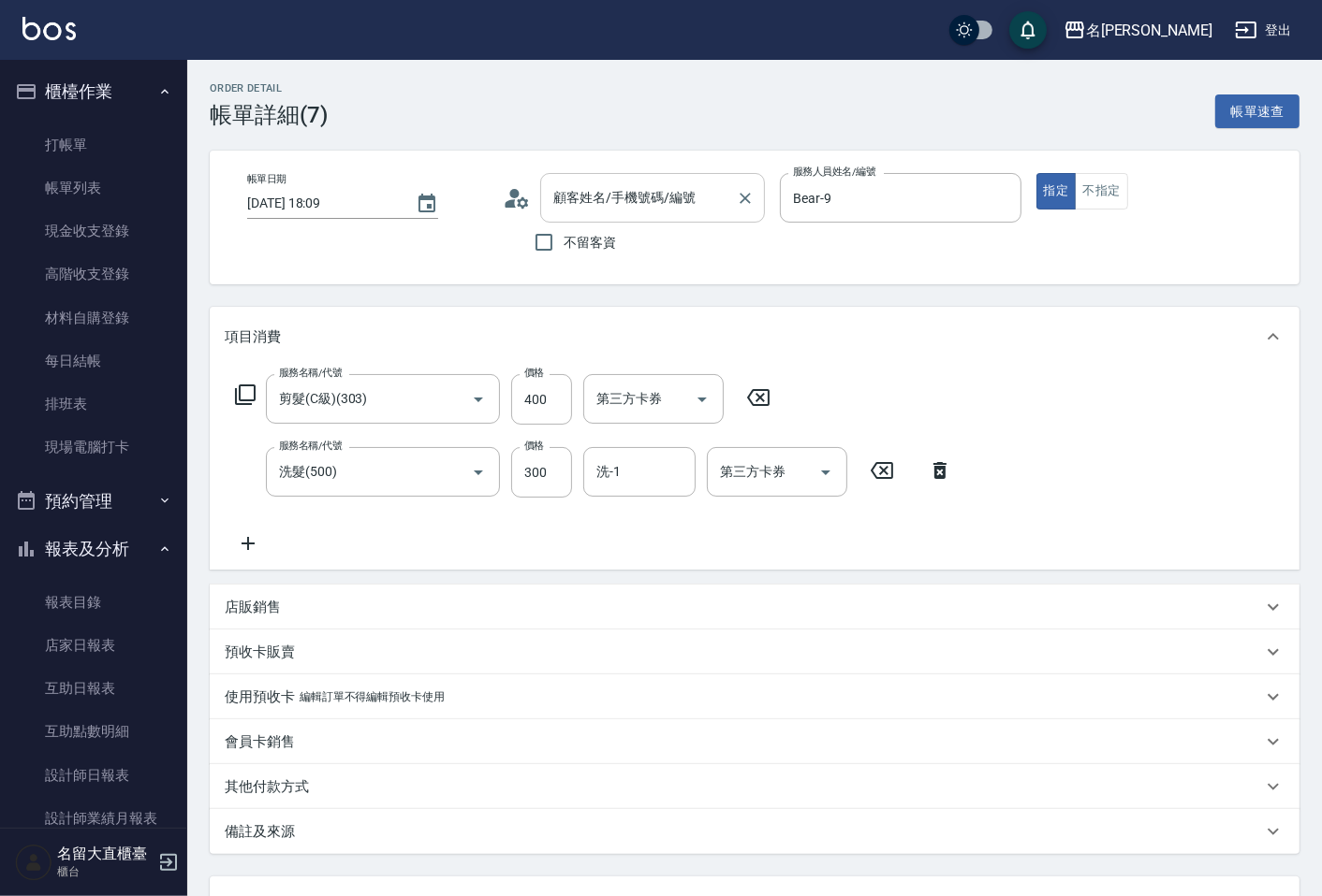
type input "新客人 姓名未設定/無名字/ 0 /nu/null"
click at [744, 195] on icon "Clear" at bounding box center [745, 198] width 19 height 19
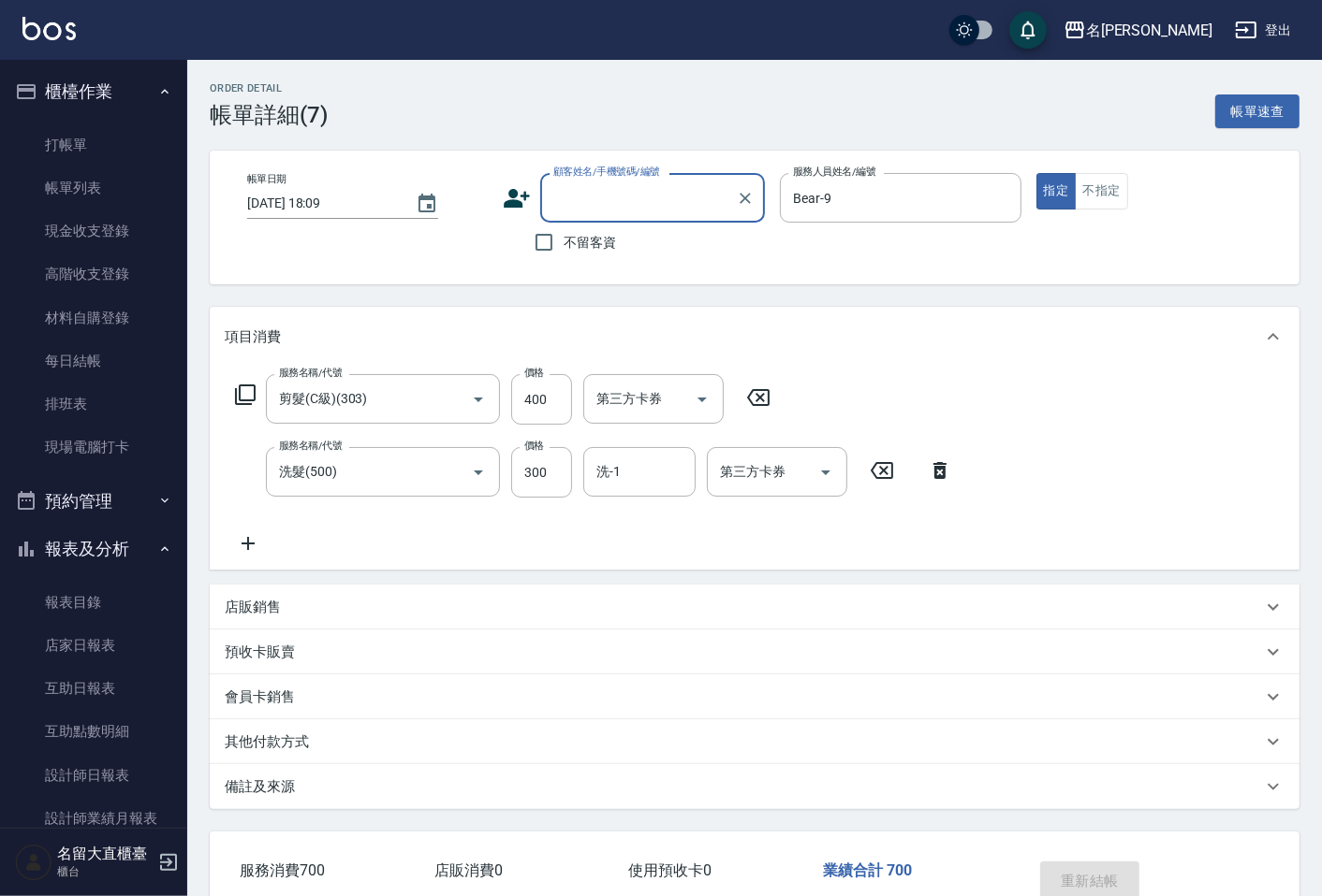
click at [634, 199] on input "顧客姓名/手機號碼/編號" at bounding box center [638, 197] width 179 height 33
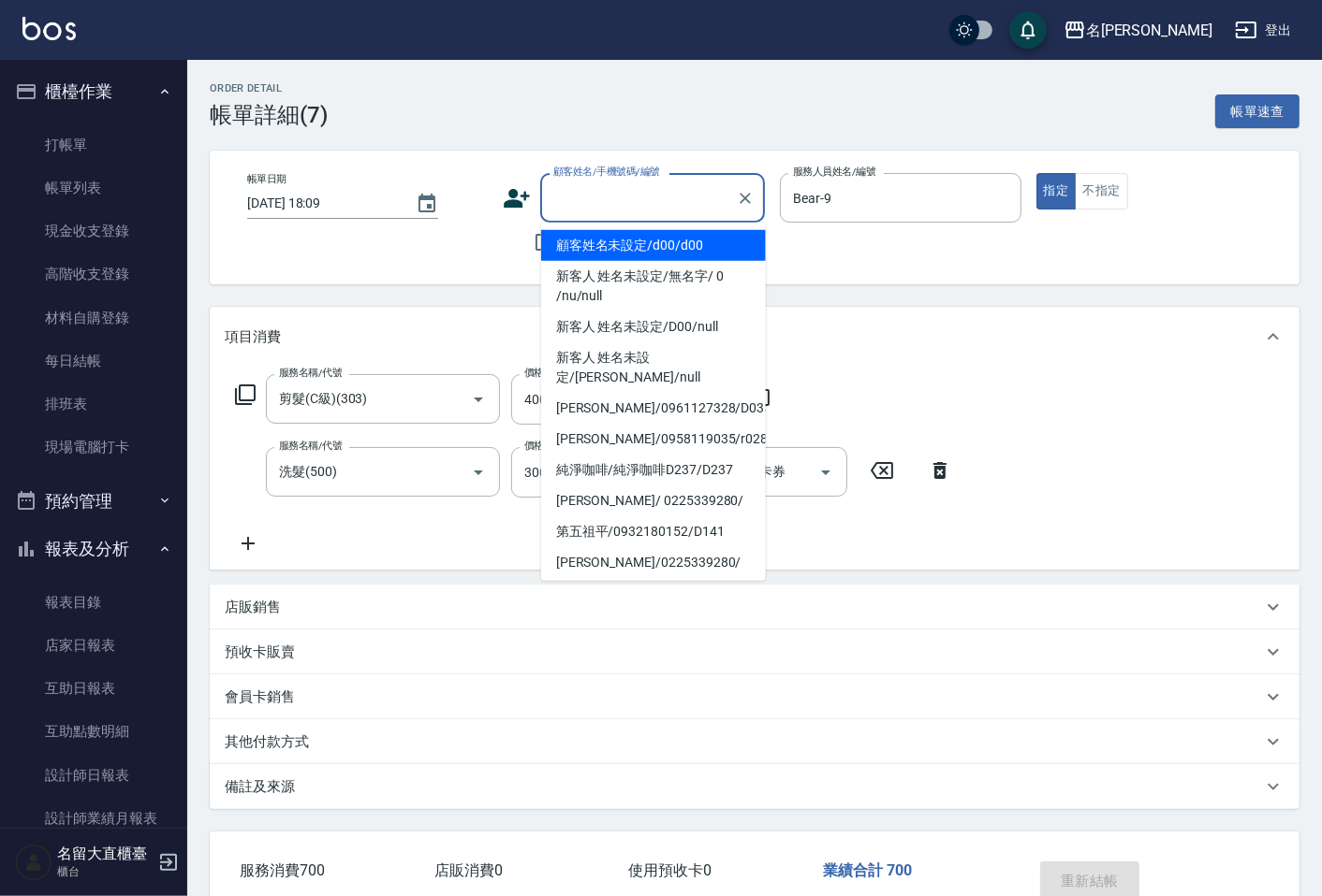
click at [655, 248] on li "顧客姓名未設定/d00/d00" at bounding box center [653, 245] width 224 height 31
type input "顧客姓名未設定/d00/d00"
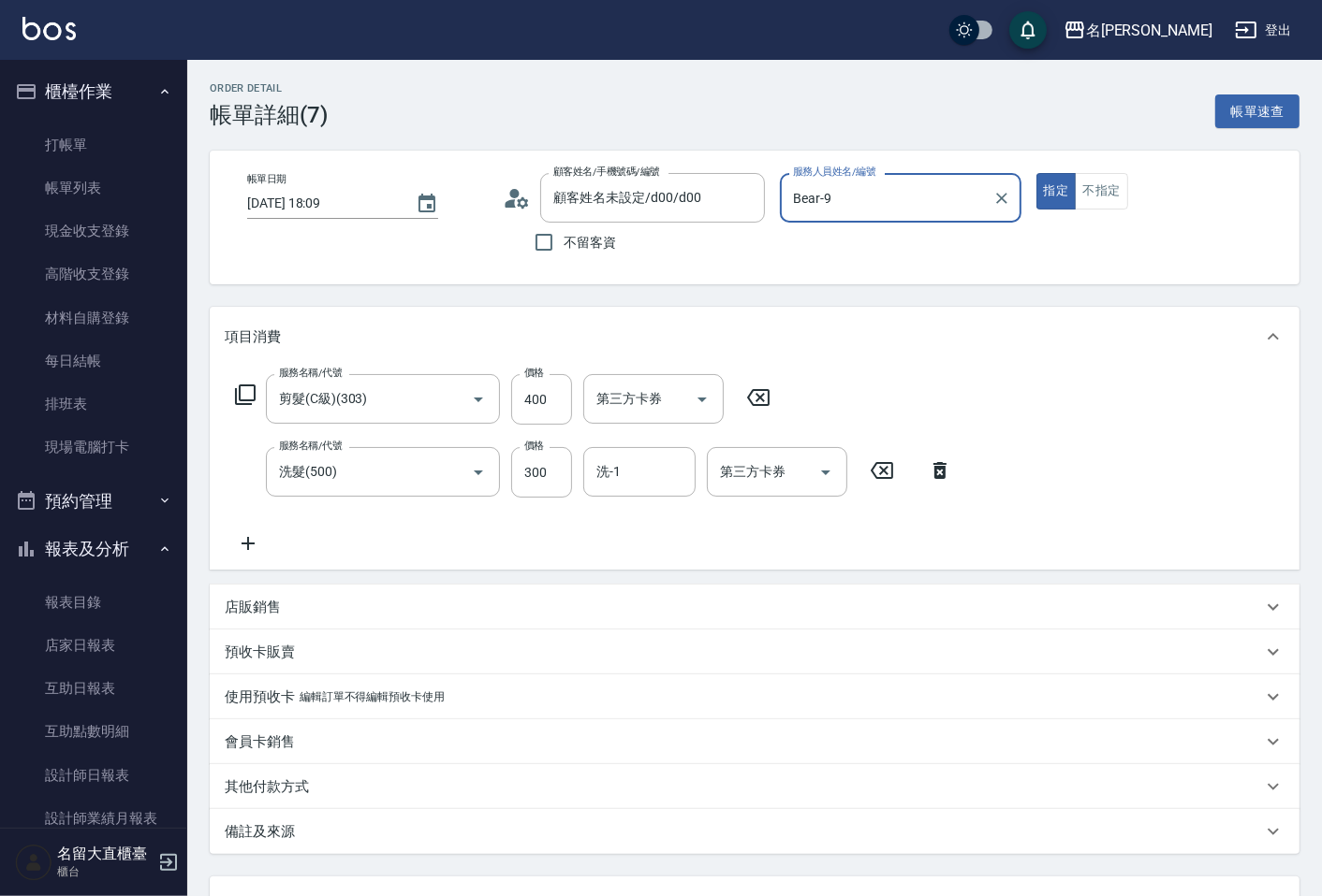
scroll to position [156, 0]
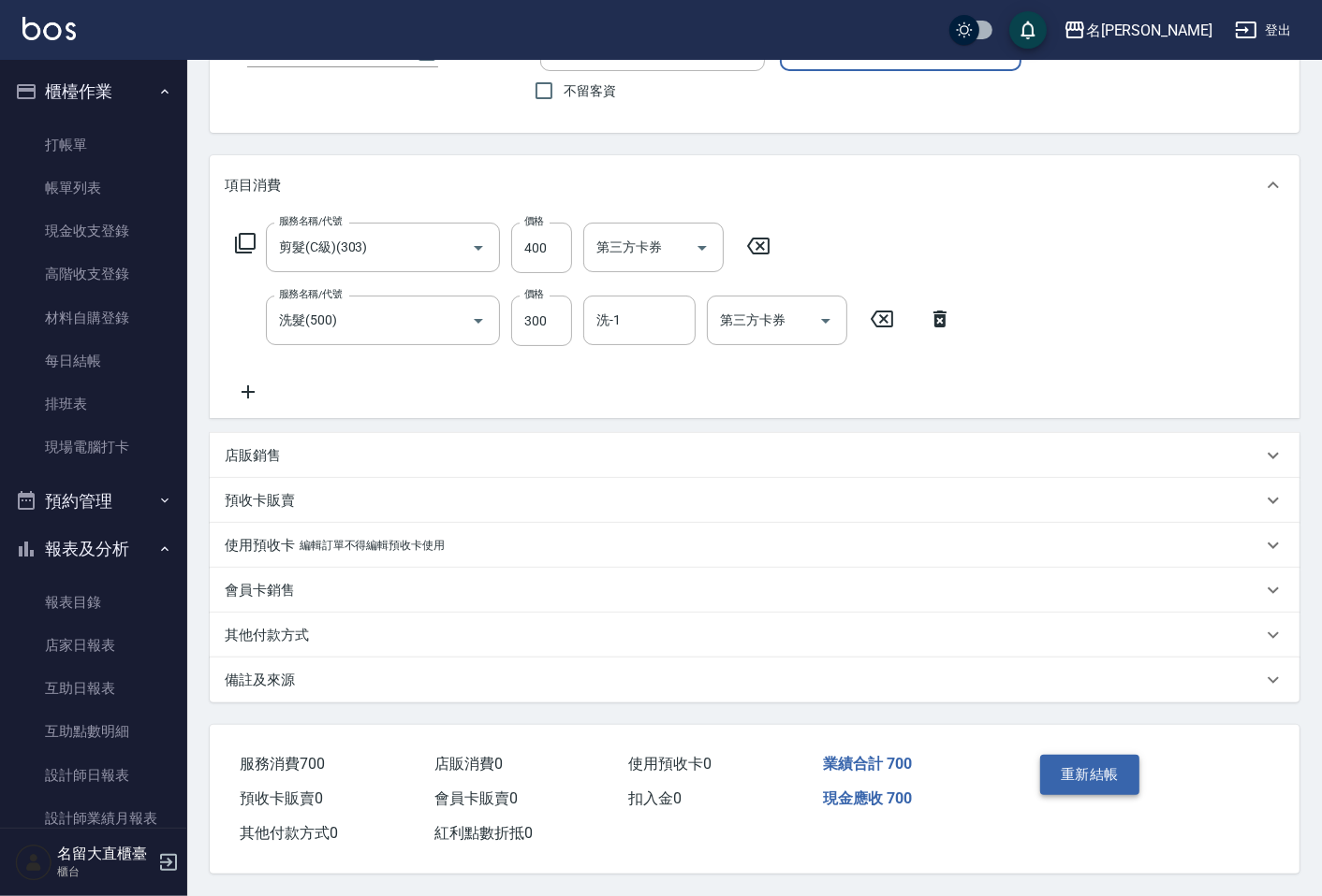
click at [1083, 772] on button "重新結帳" at bounding box center [1089, 774] width 99 height 39
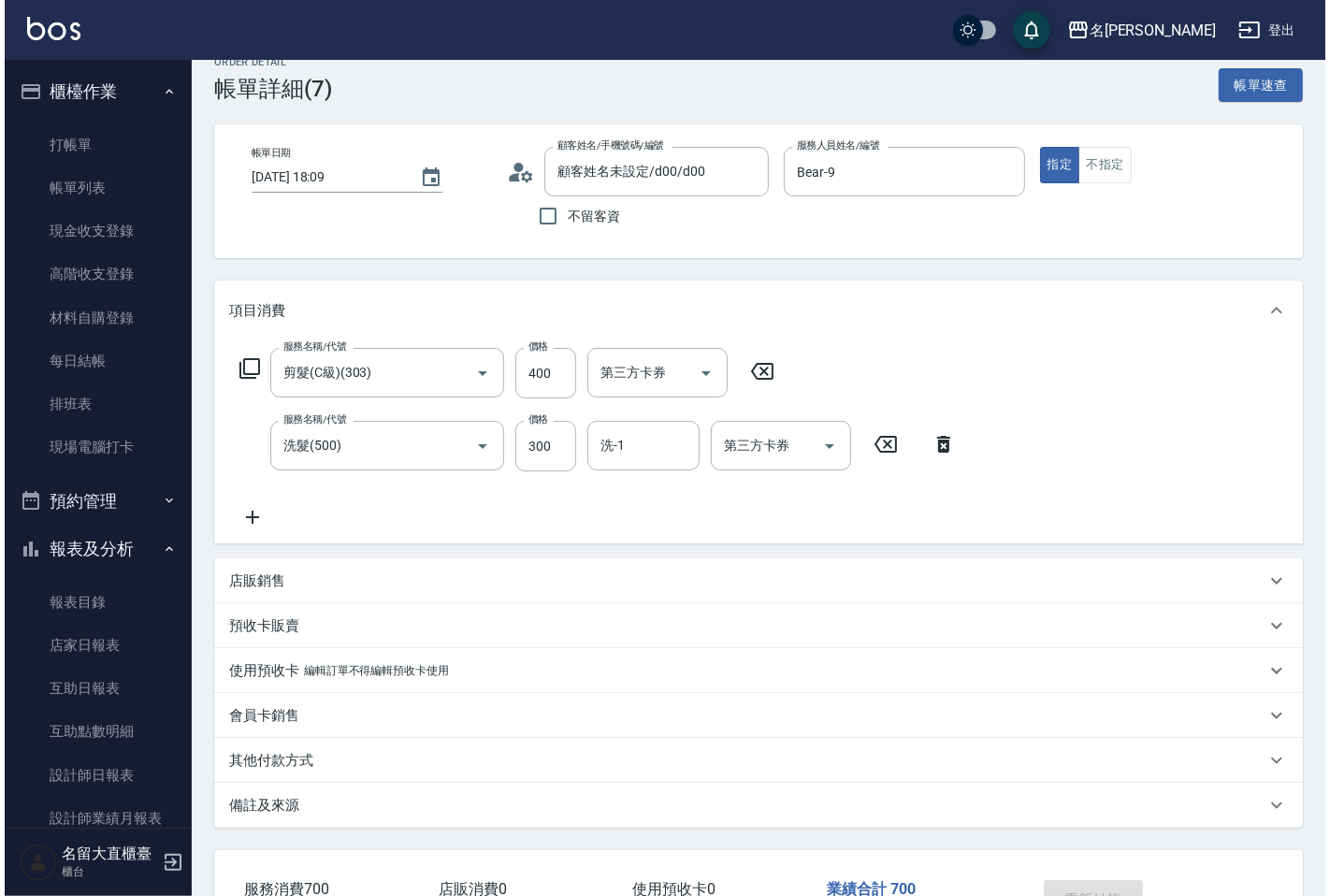
scroll to position [0, 0]
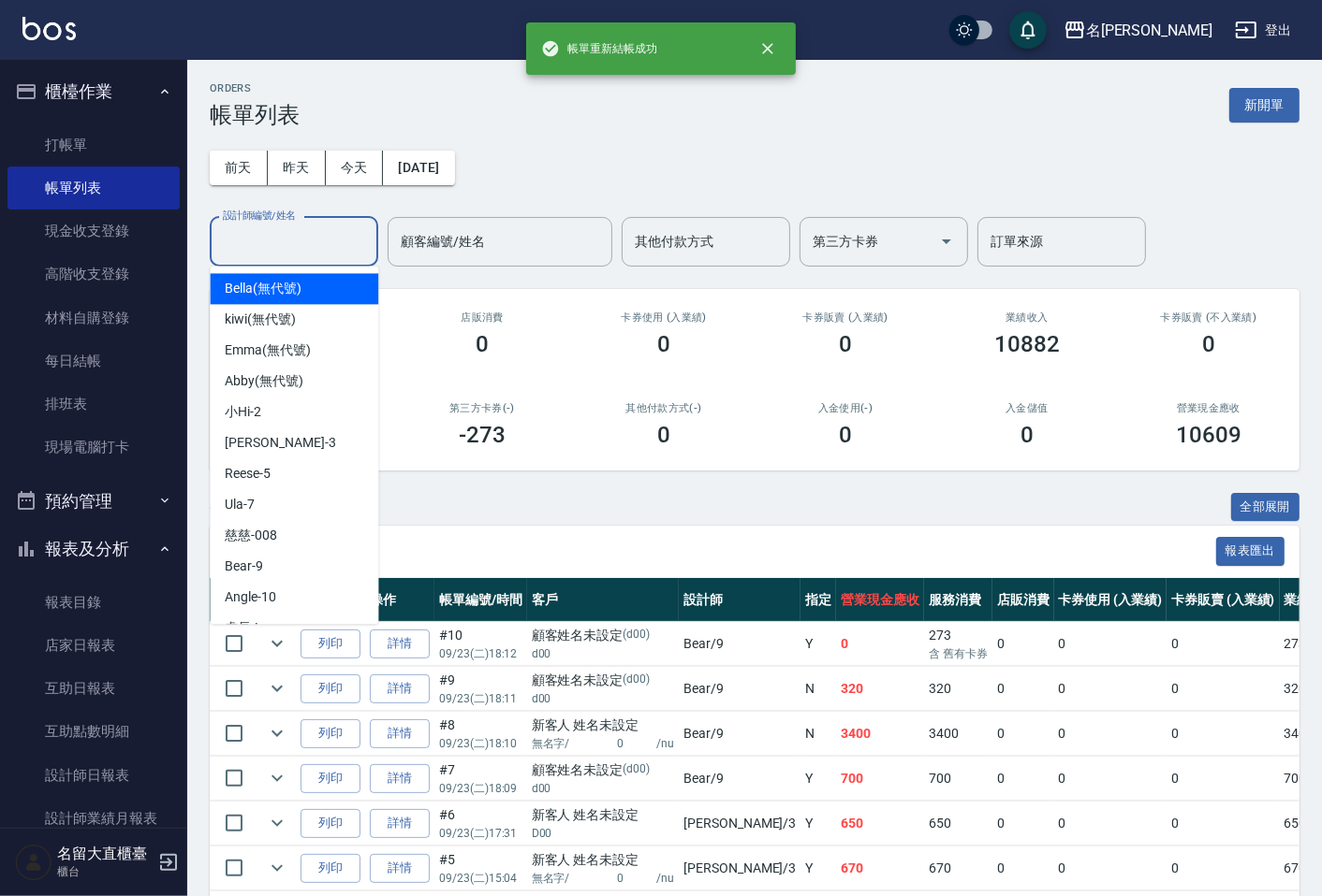
click at [263, 243] on input "設計師編號/姓名" at bounding box center [293, 241] width 151 height 33
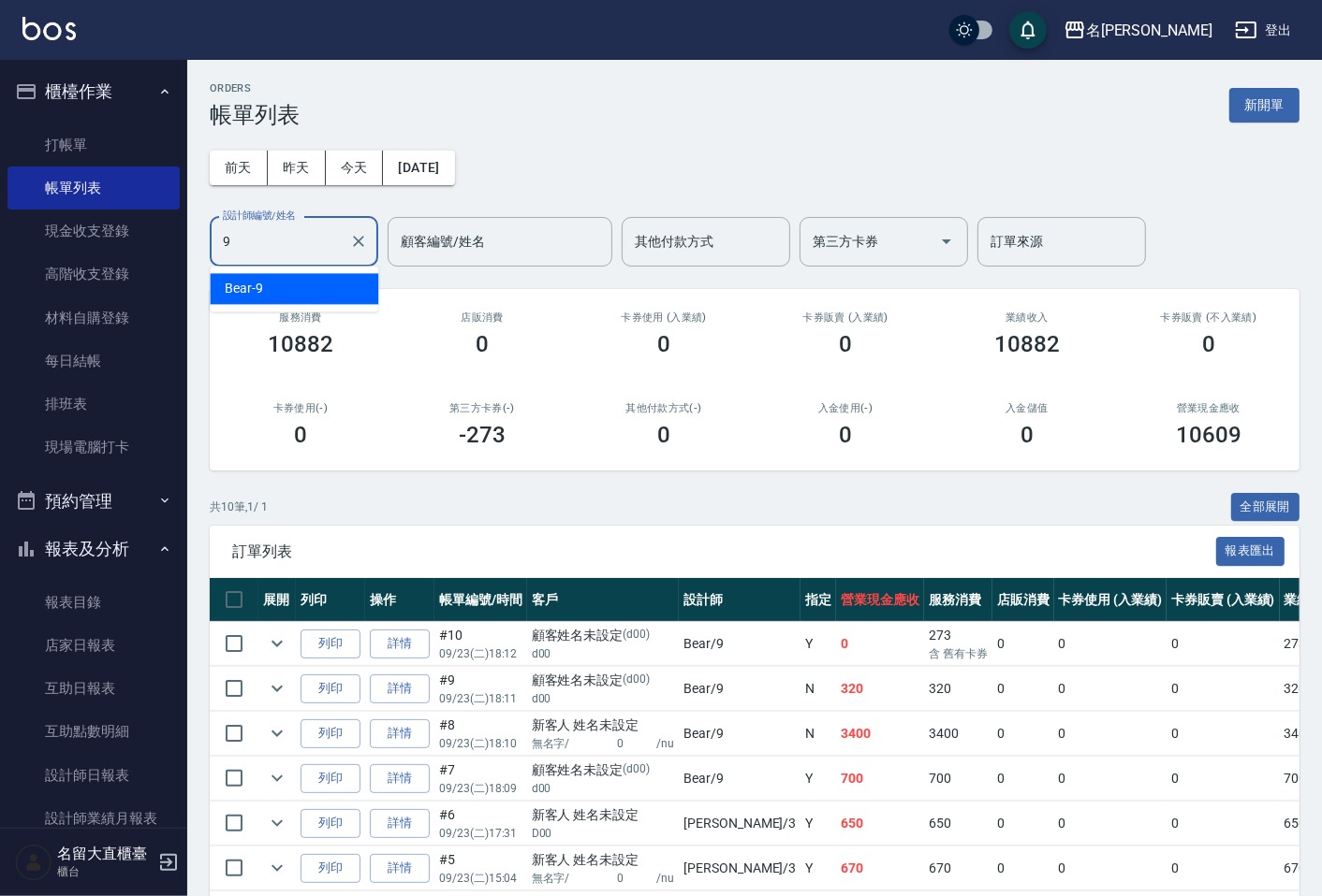
type input "Bear-9"
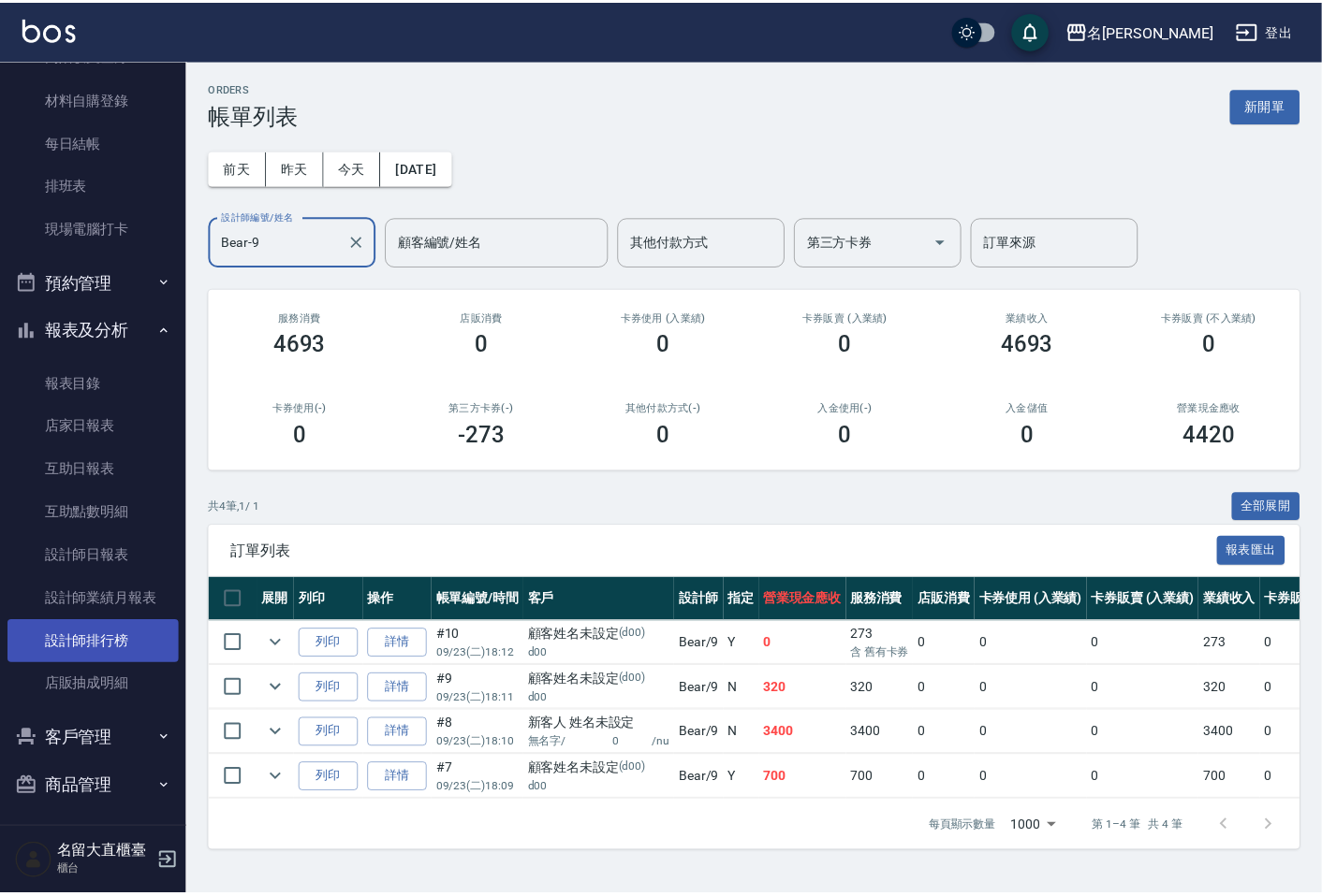
scroll to position [222, 0]
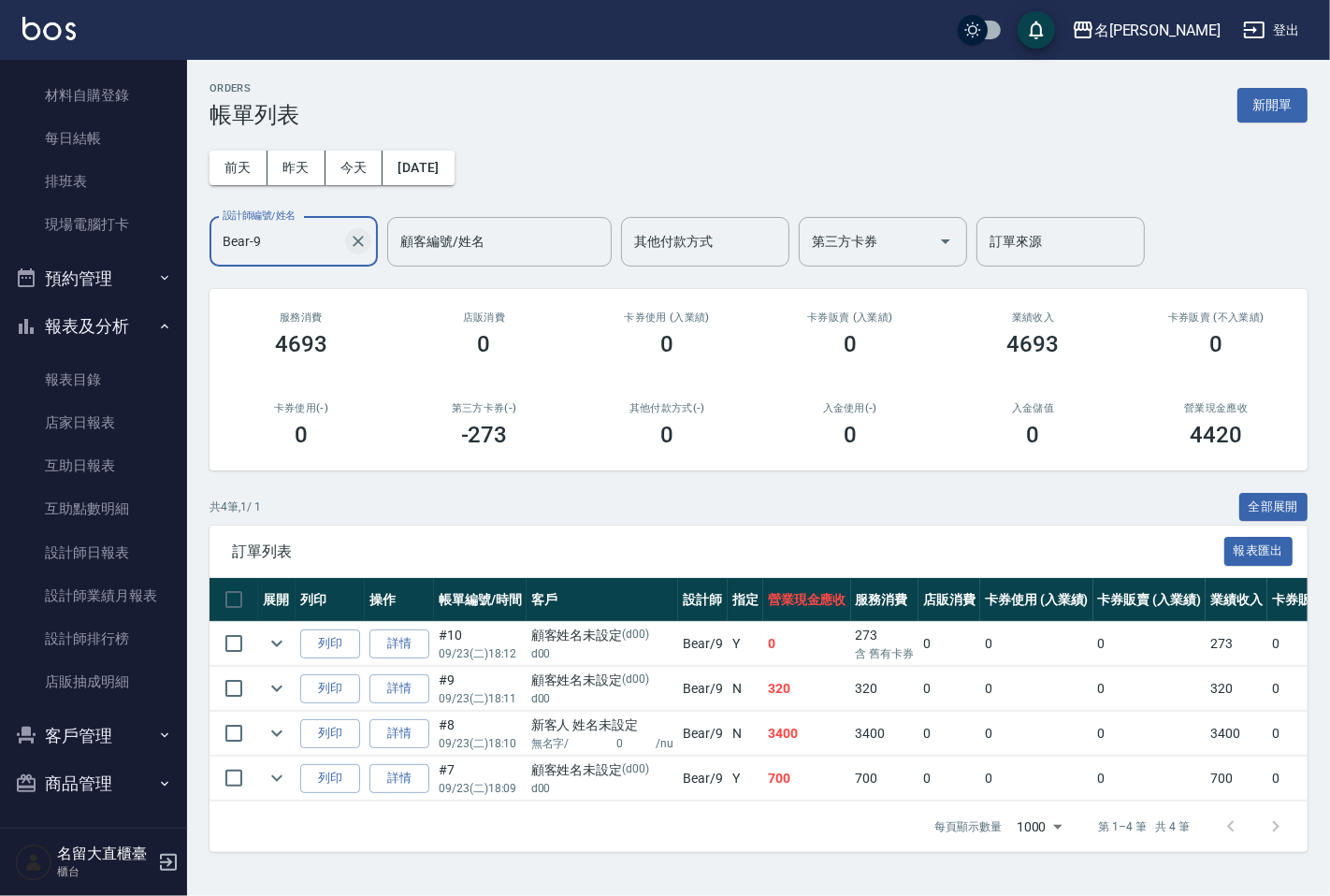
click at [356, 239] on icon "Clear" at bounding box center [358, 241] width 11 height 11
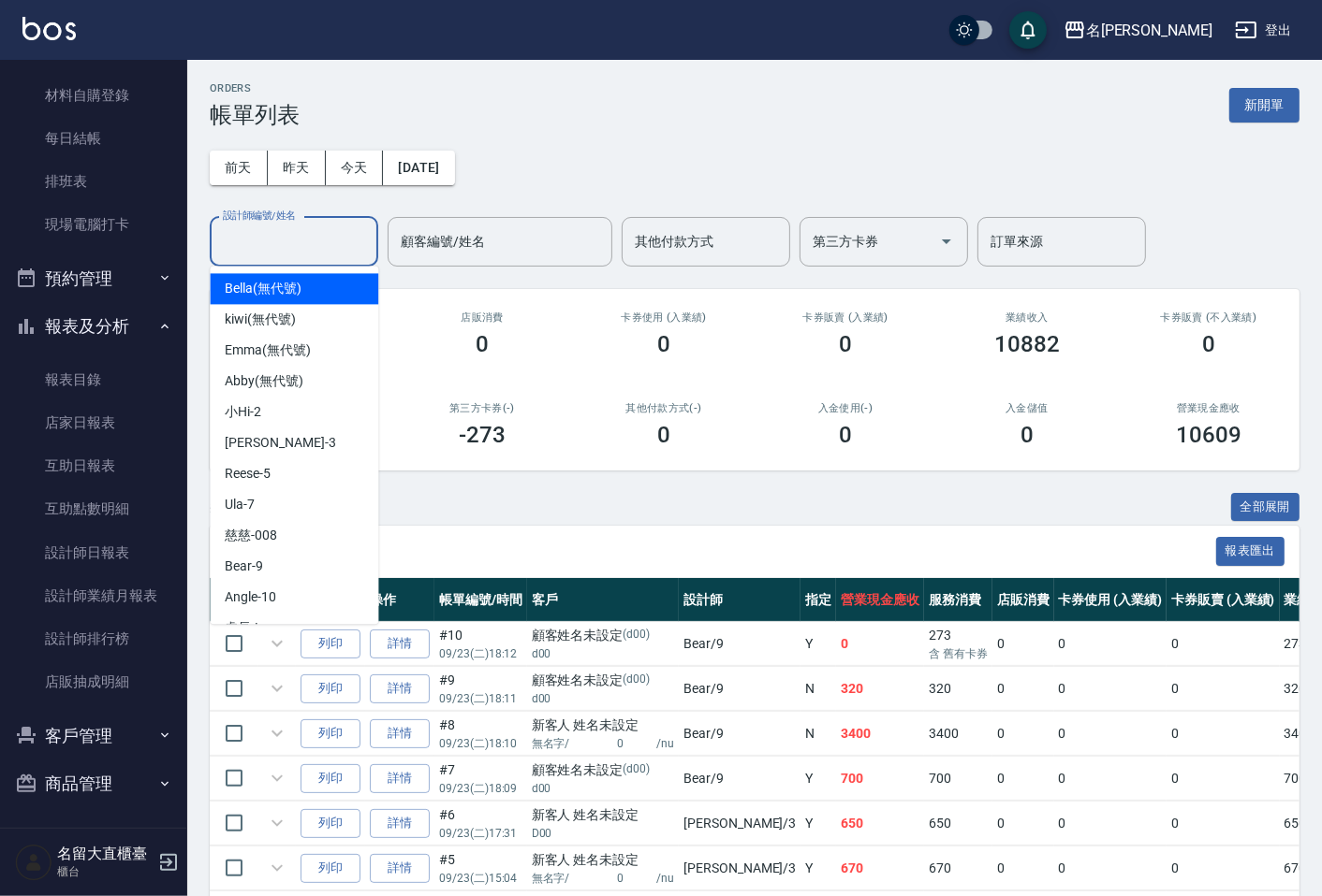
click at [291, 237] on input "設計師編號/姓名" at bounding box center [293, 241] width 151 height 33
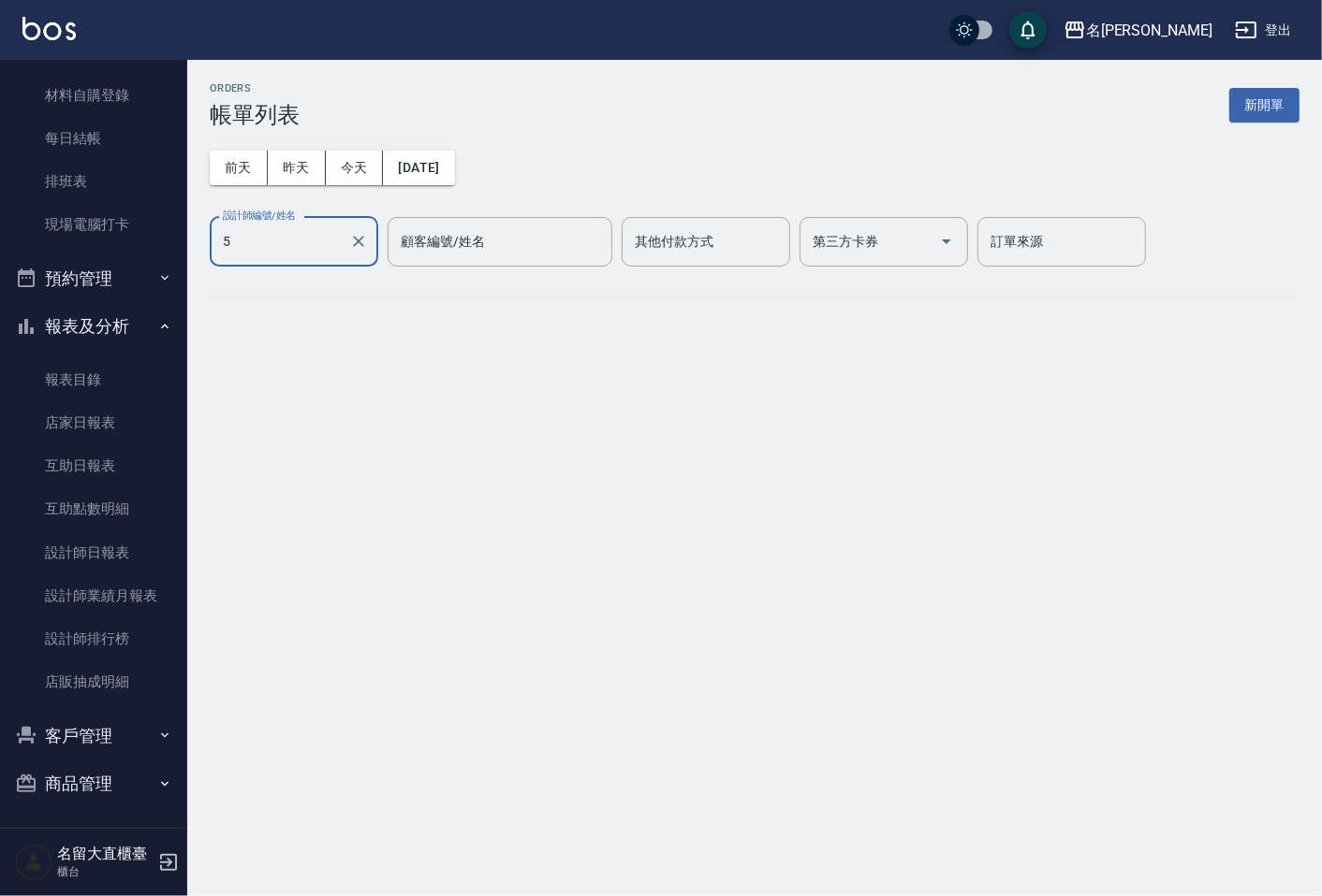
type input "Reese-5"
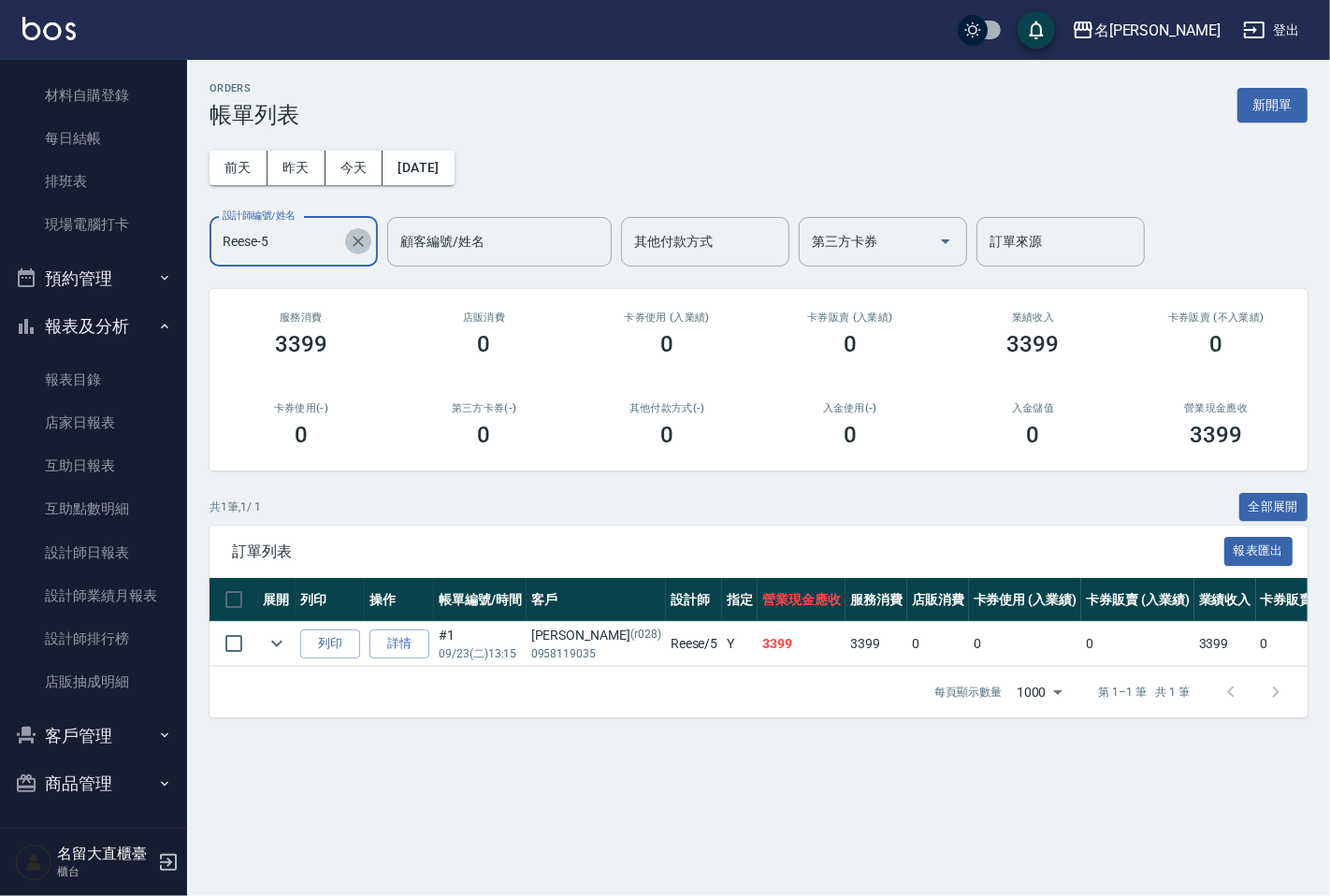
click at [355, 241] on icon "Clear" at bounding box center [358, 241] width 19 height 19
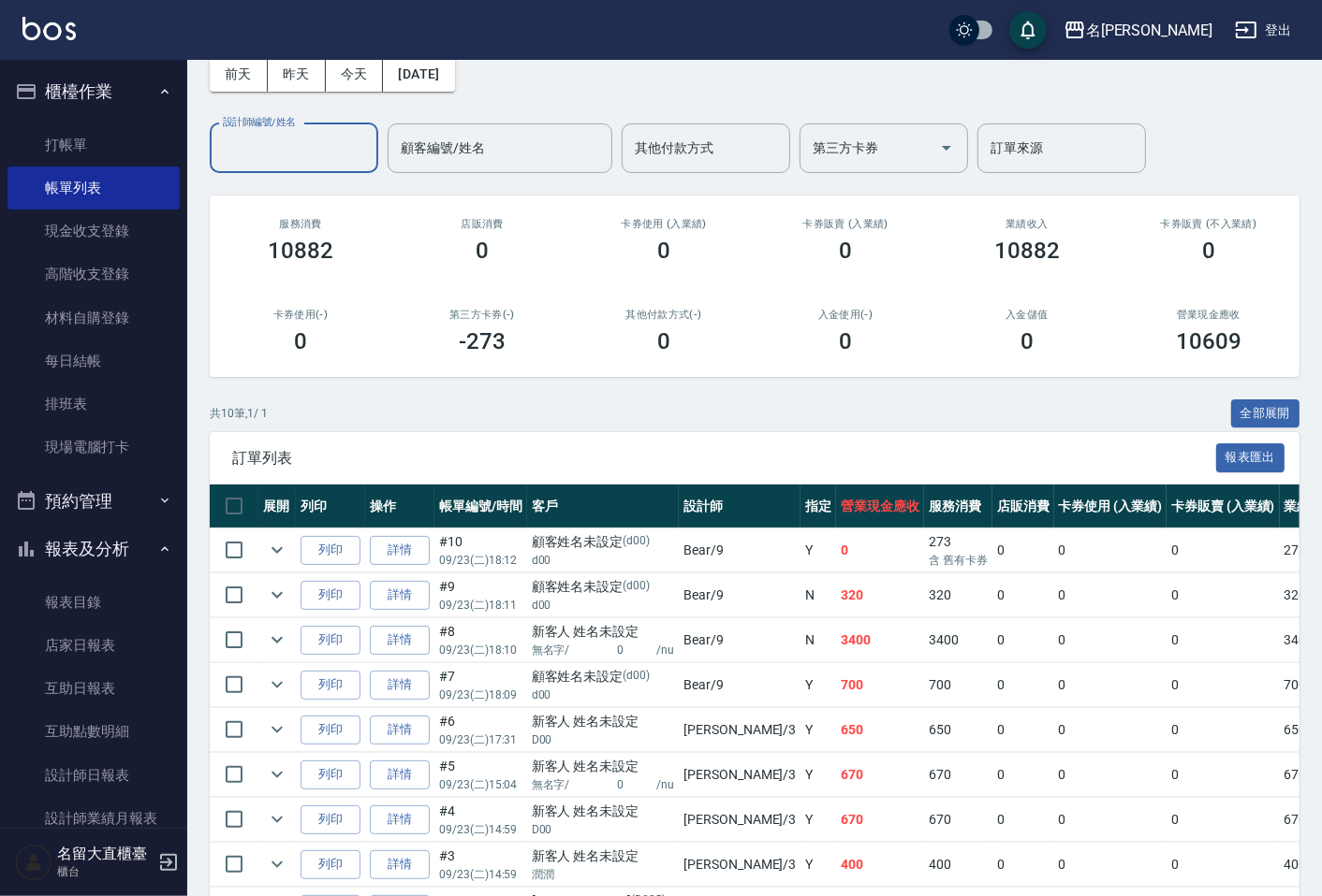
scroll to position [0, 0]
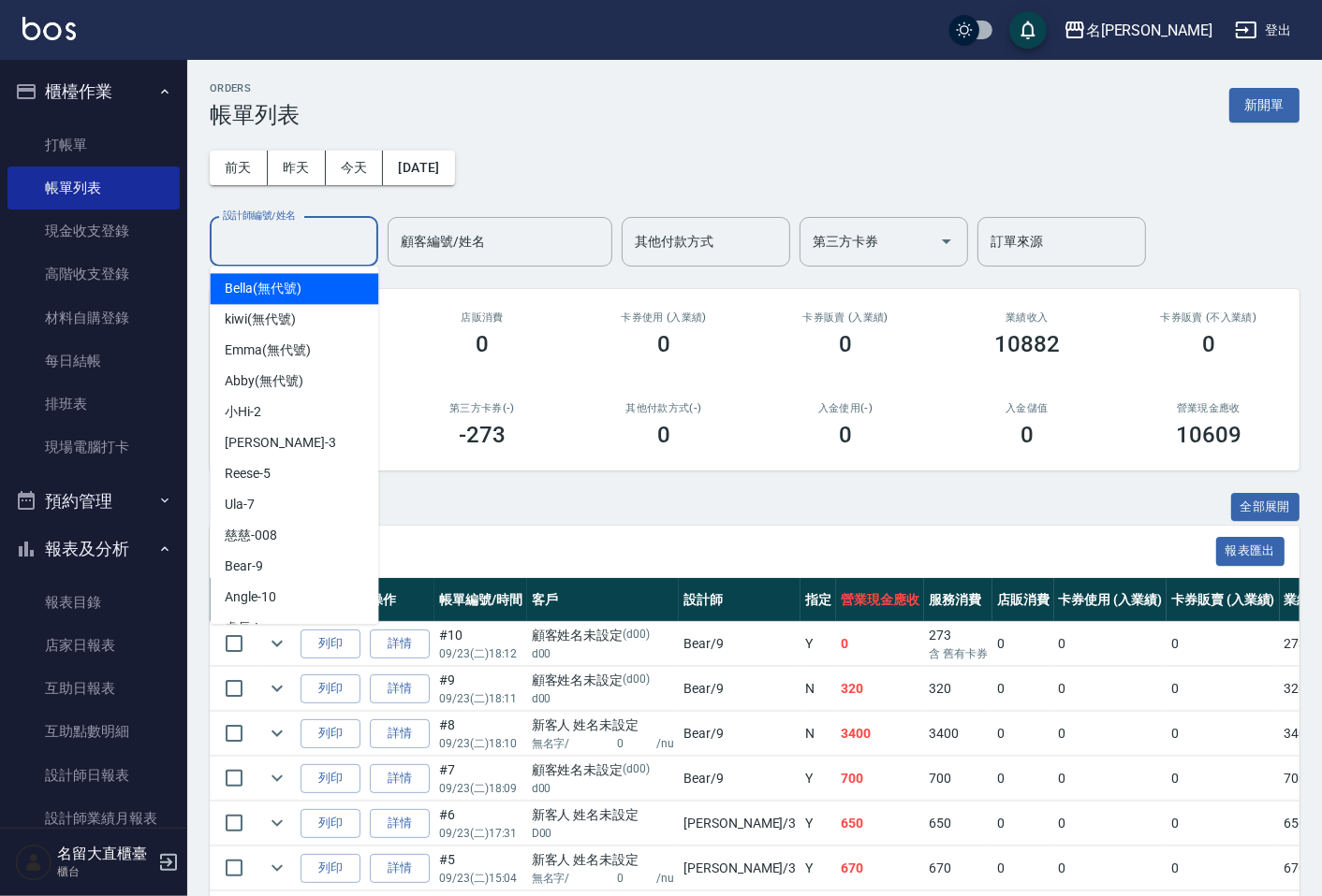
click at [260, 247] on input "設計師編號/姓名" at bounding box center [293, 241] width 151 height 33
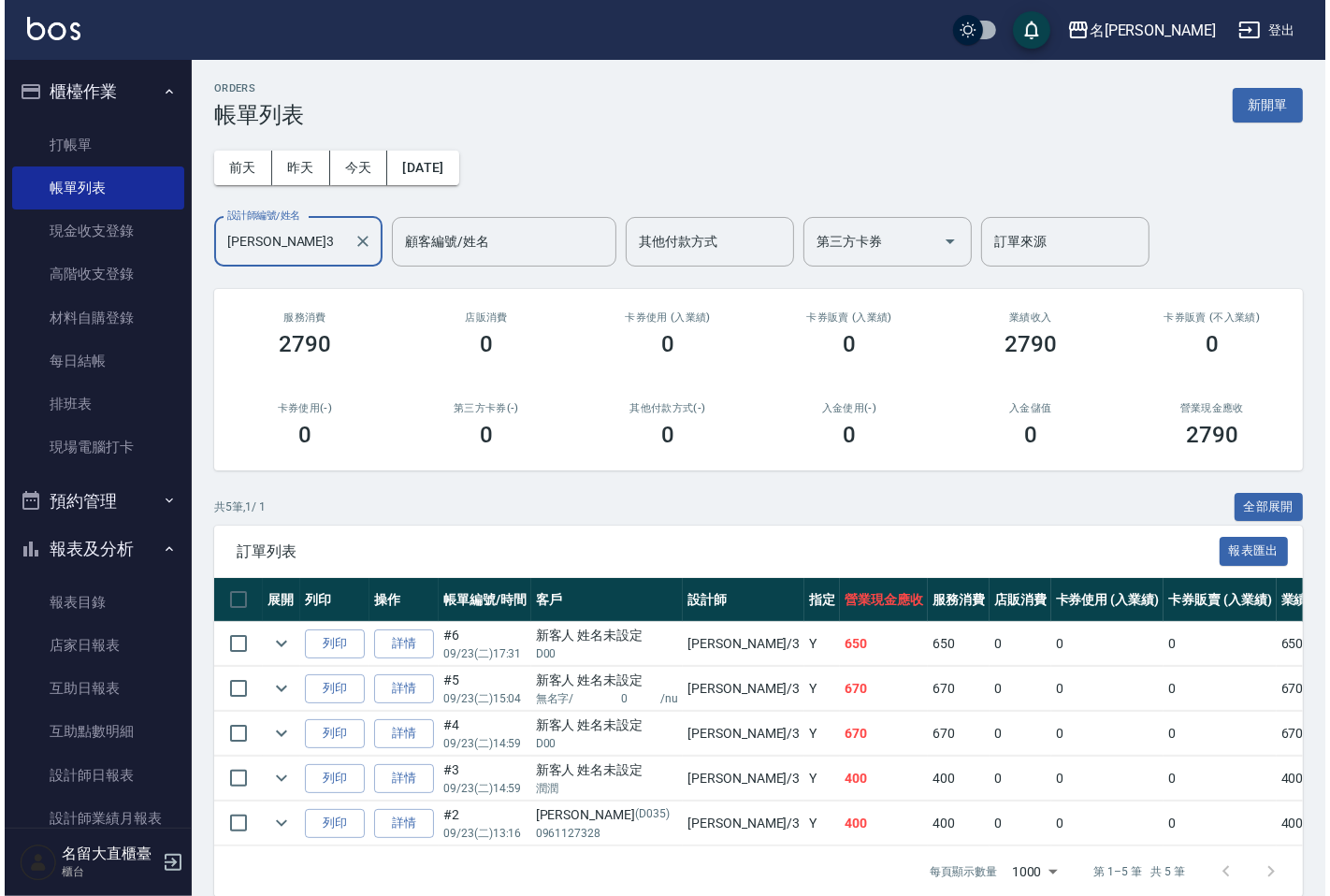
scroll to position [222, 0]
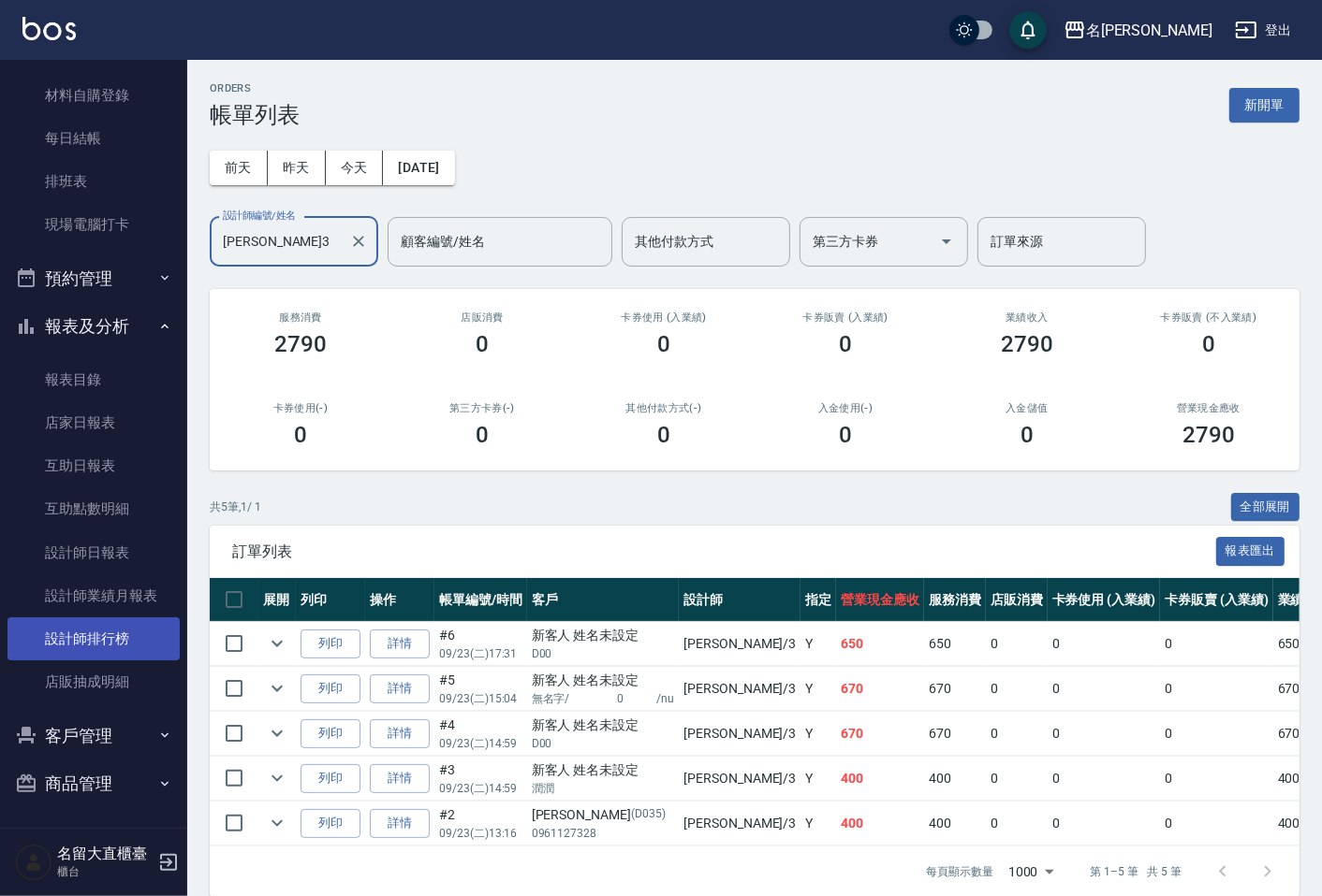
type input "[PERSON_NAME]3"
click at [116, 636] on link "設計師排行榜" at bounding box center [94, 638] width 173 height 43
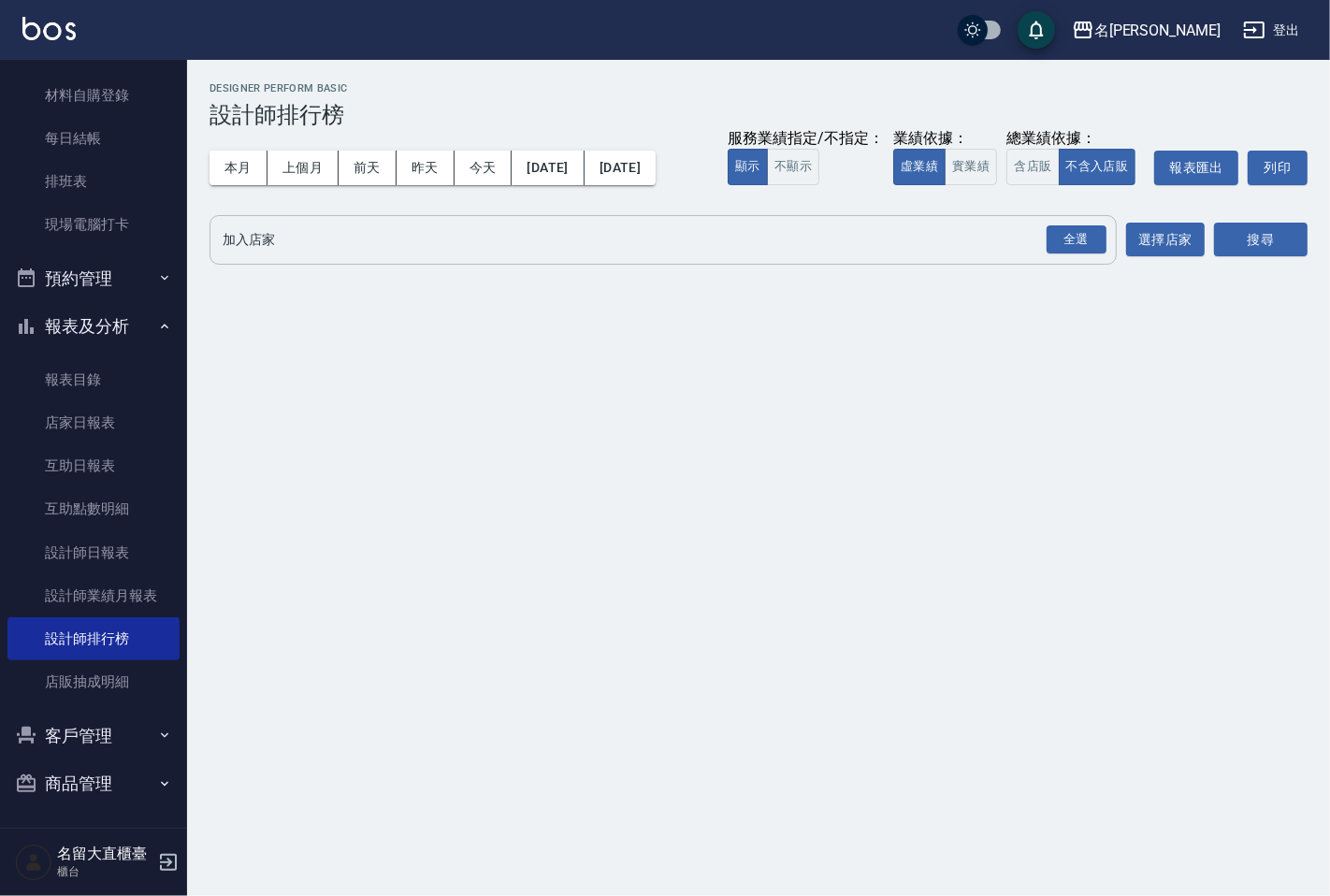
click at [410, 239] on input "加入店家" at bounding box center [649, 240] width 862 height 33
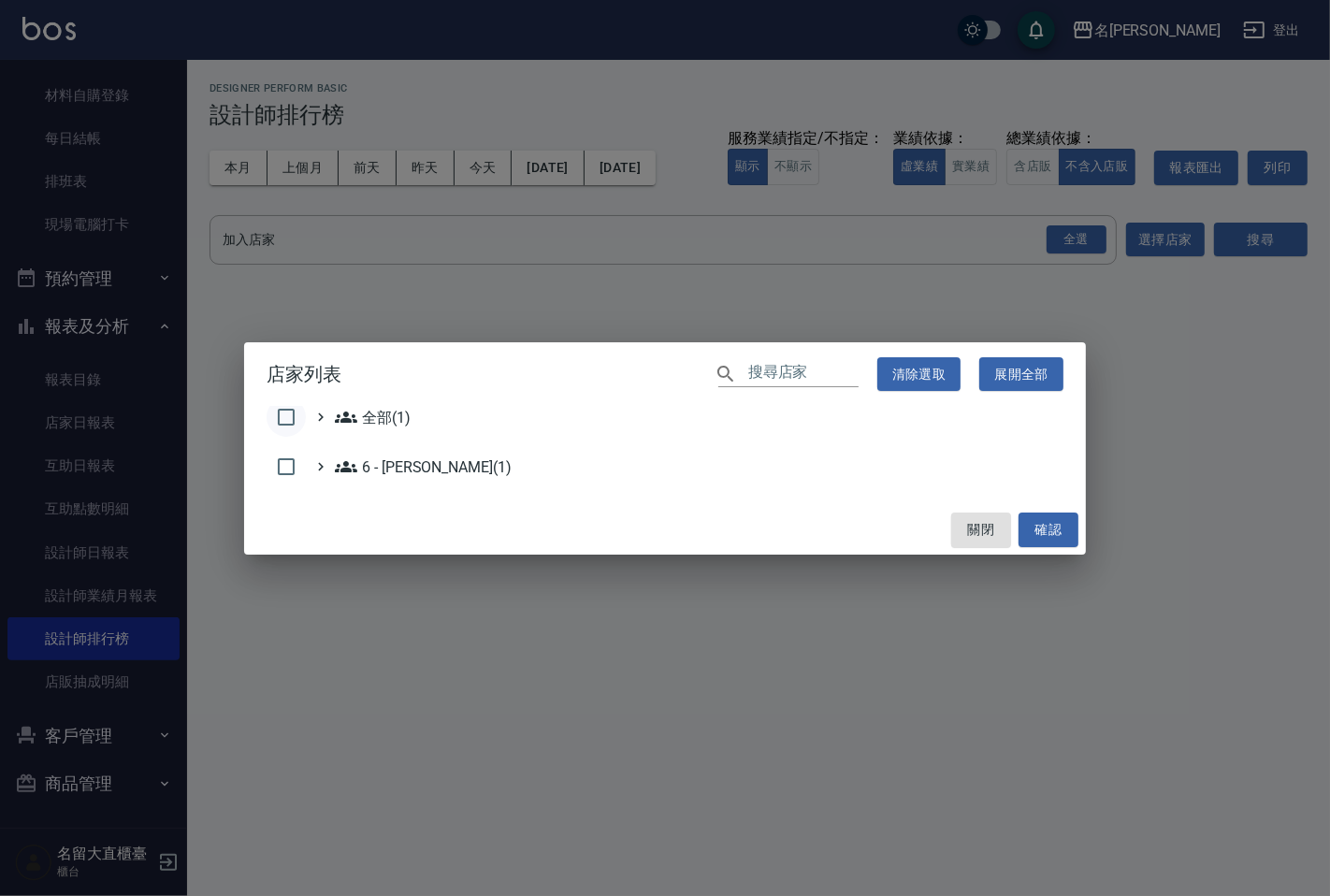
click at [272, 412] on input "checkbox" at bounding box center [286, 417] width 39 height 39
checkbox input "true"
click at [1053, 534] on button "確認" at bounding box center [1048, 530] width 59 height 34
checkbox input "false"
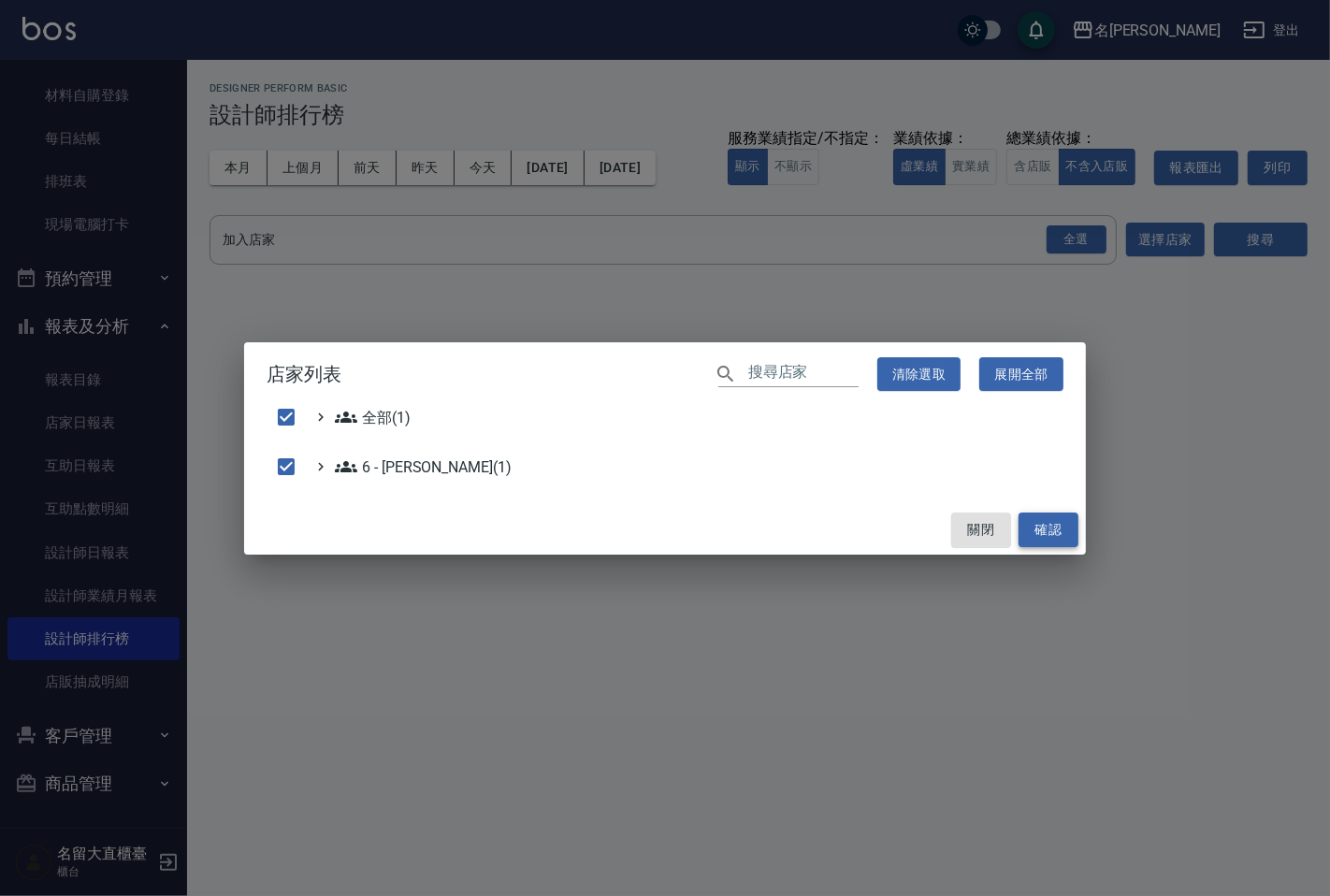
checkbox input "false"
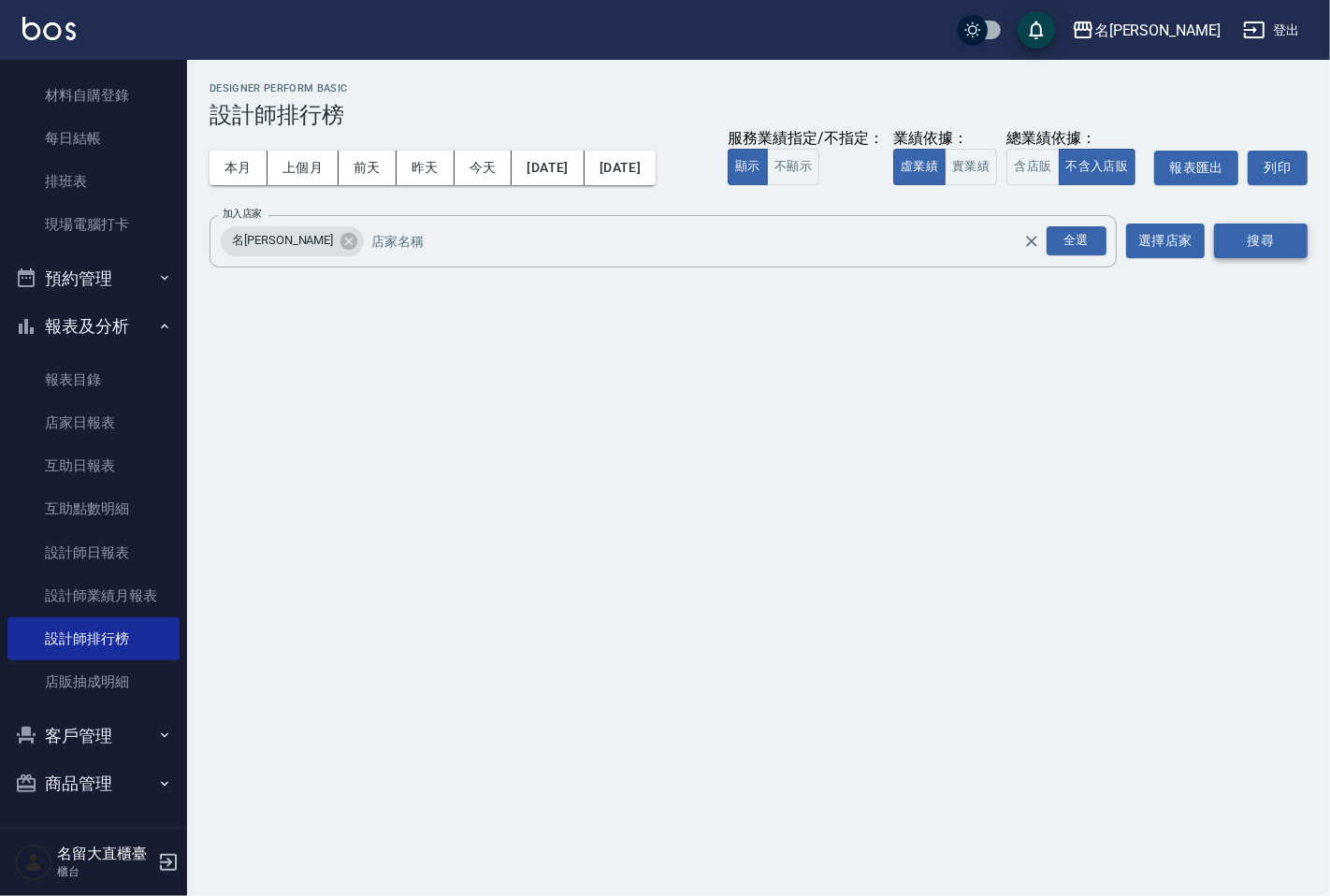
click at [1276, 226] on button "搜尋" at bounding box center [1261, 241] width 94 height 34
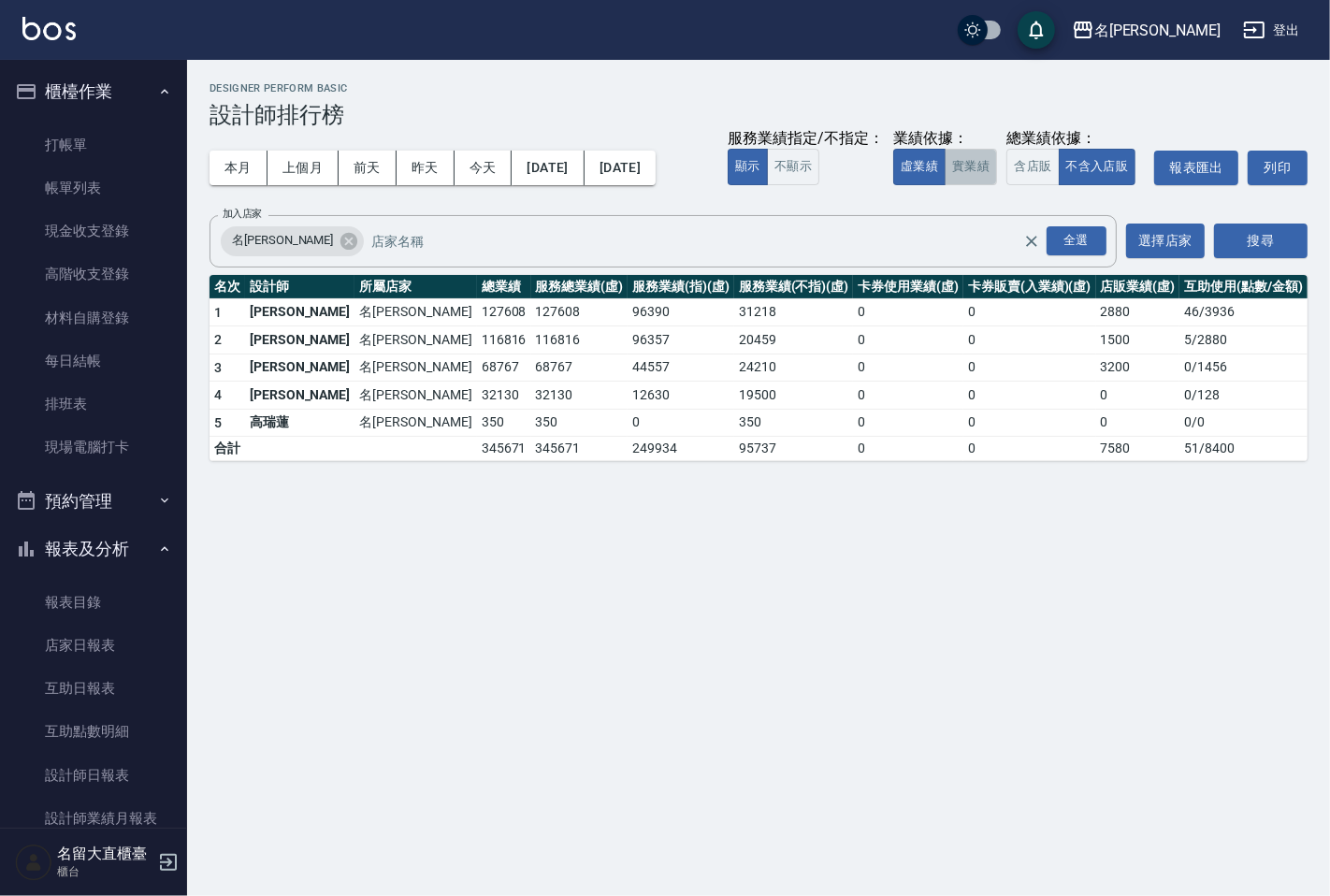
click at [964, 156] on button "實業績" at bounding box center [971, 167] width 53 height 36
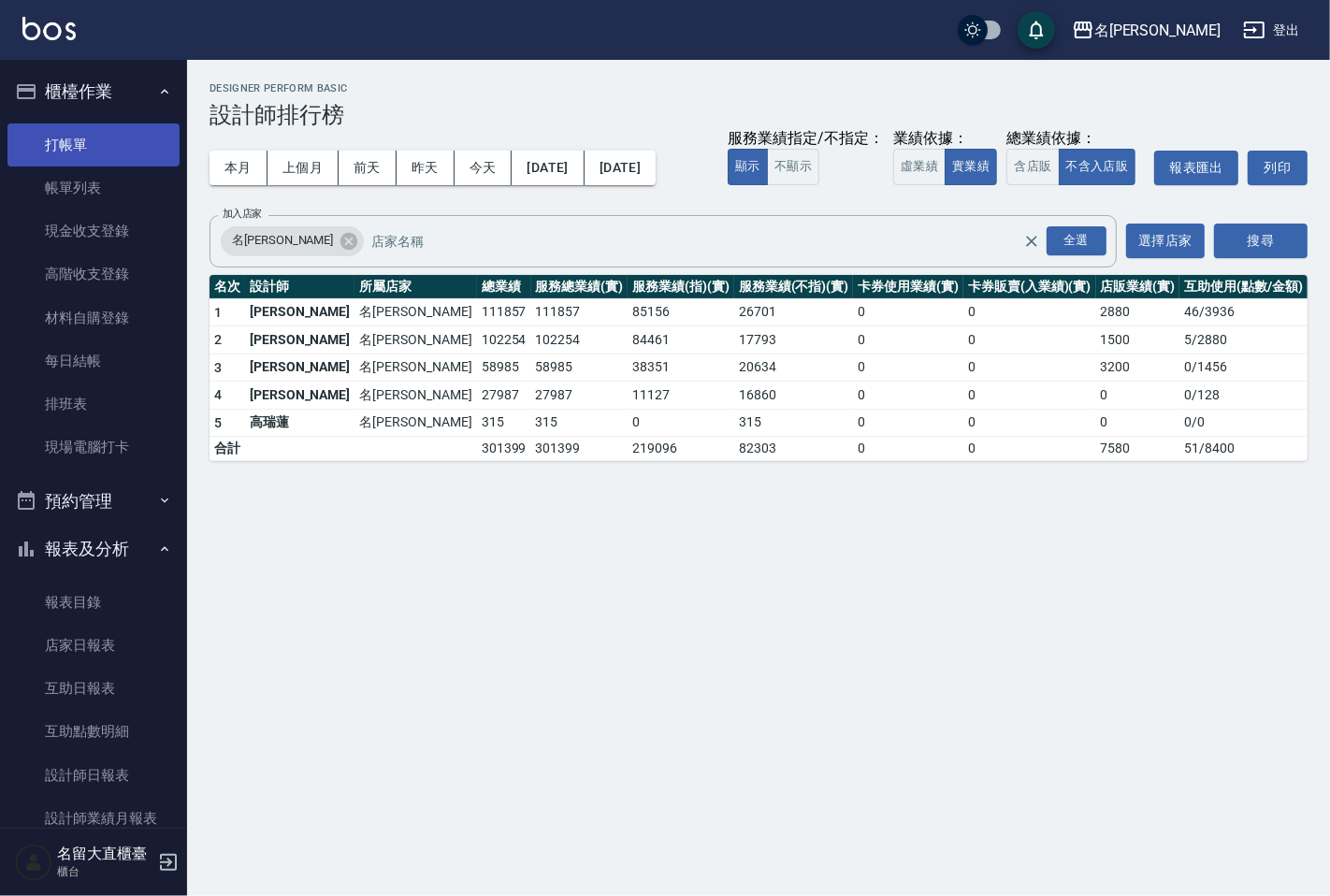
click at [110, 142] on link "打帳單" at bounding box center [94, 145] width 172 height 43
